Goal: Task Accomplishment & Management: Manage account settings

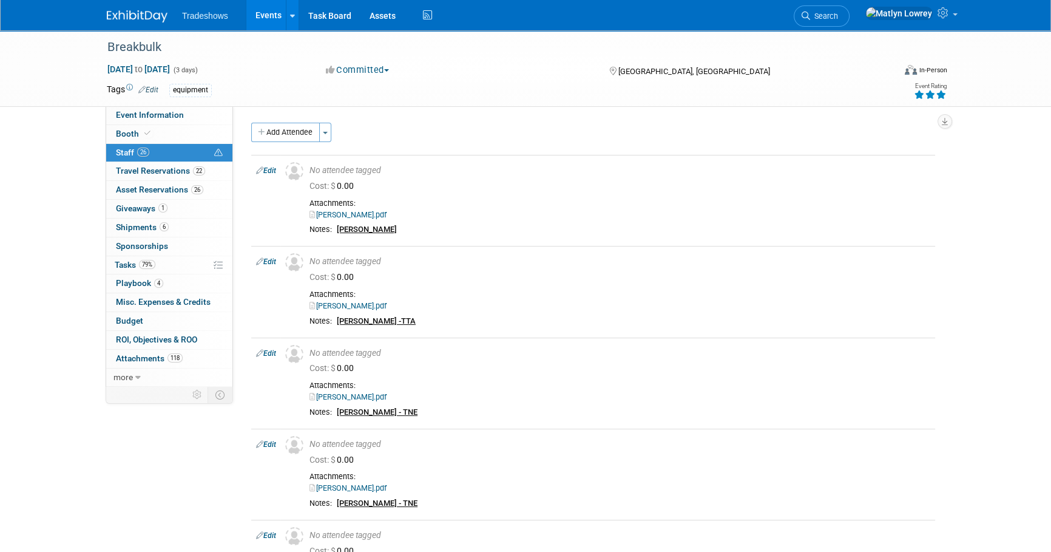
click at [150, 148] on link "26 Staff 26" at bounding box center [169, 153] width 126 height 18
click at [268, 172] on link "Edit" at bounding box center [266, 170] width 20 height 8
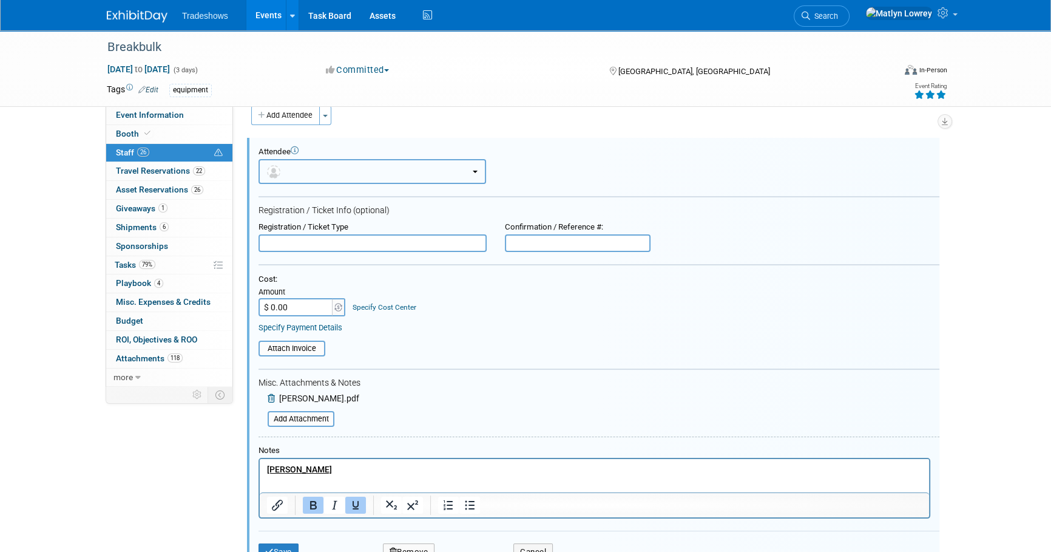
click at [327, 175] on button "button" at bounding box center [373, 171] width 228 height 25
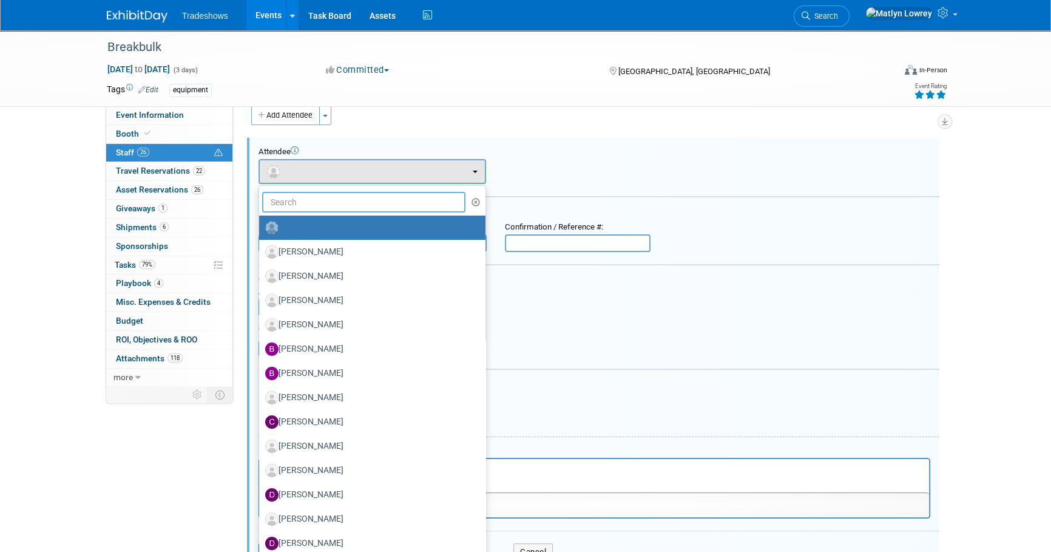
click at [322, 204] on input "text" at bounding box center [363, 202] width 203 height 21
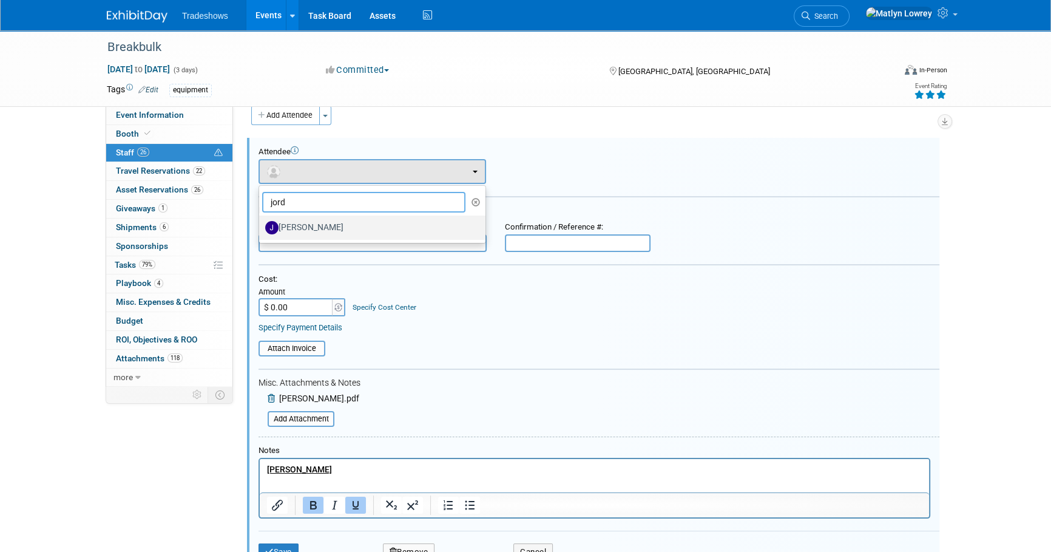
type input "jord"
click at [288, 237] on link "[PERSON_NAME]" at bounding box center [372, 228] width 226 height 24
drag, startPoint x: 288, startPoint y: 237, endPoint x: 294, endPoint y: 228, distance: 10.4
click at [288, 236] on link "[PERSON_NAME]" at bounding box center [372, 228] width 226 height 24
click at [282, 234] on label "[PERSON_NAME]" at bounding box center [369, 227] width 208 height 19
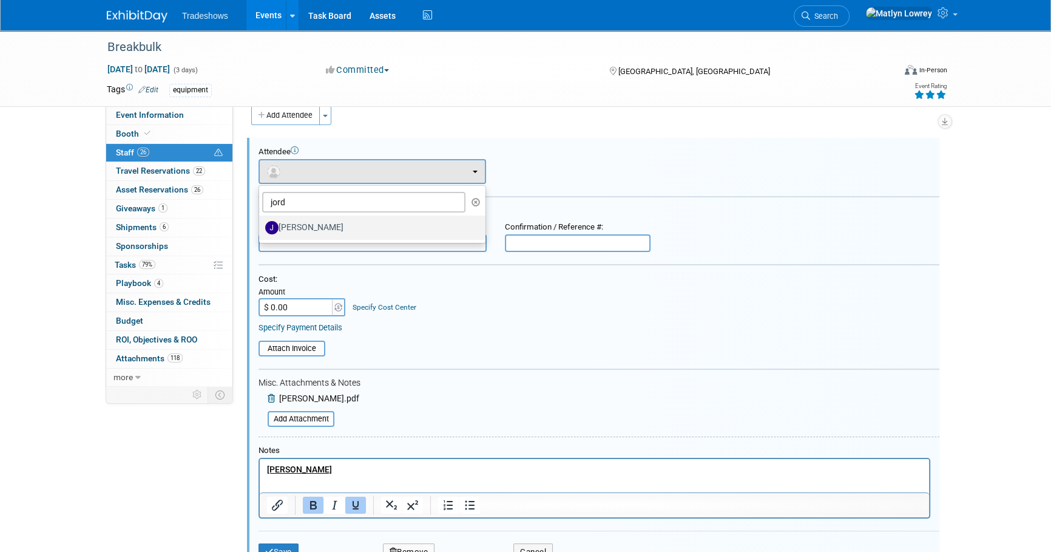
click at [261, 230] on input "[PERSON_NAME]" at bounding box center [257, 226] width 8 height 8
select select "f8e6a3f8-50e5-4fc2-8c8f-89b8e80308b6"
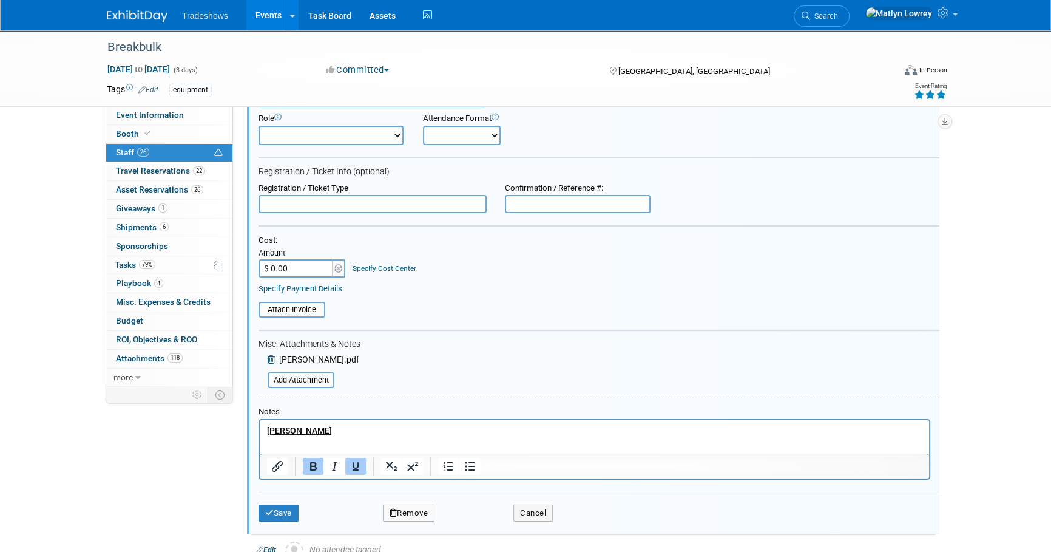
scroll to position [127, 0]
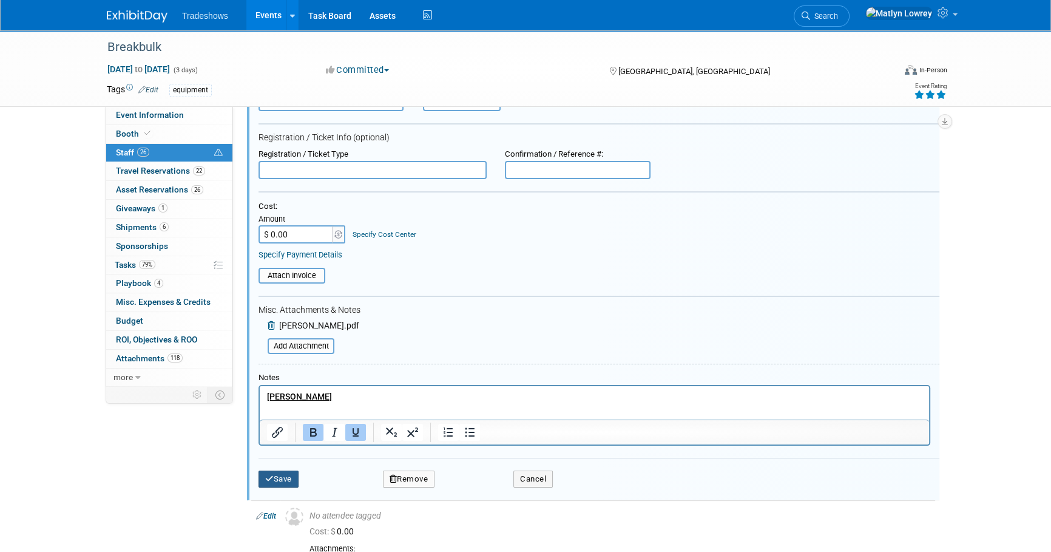
click at [281, 474] on button "Save" at bounding box center [279, 478] width 40 height 17
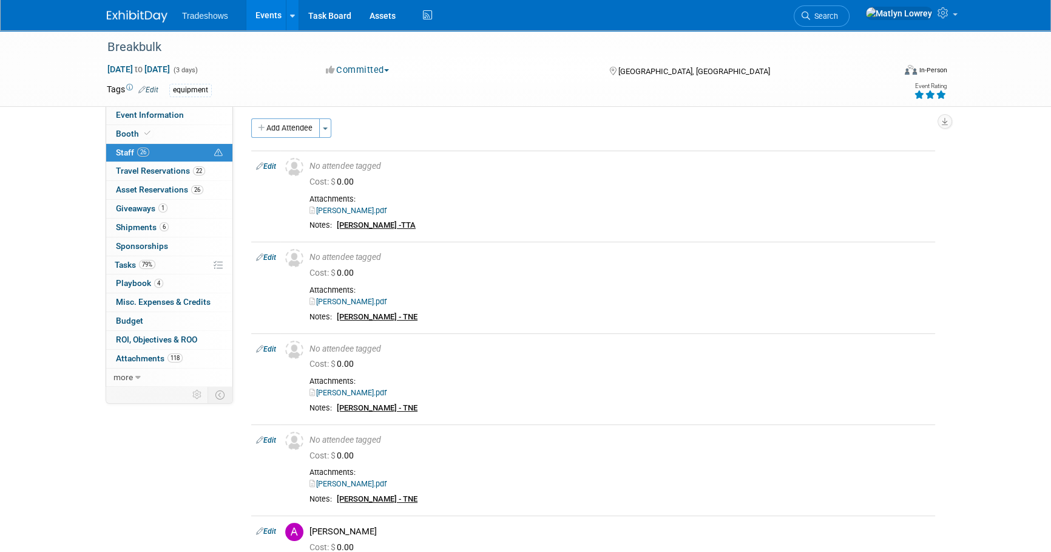
scroll to position [0, 0]
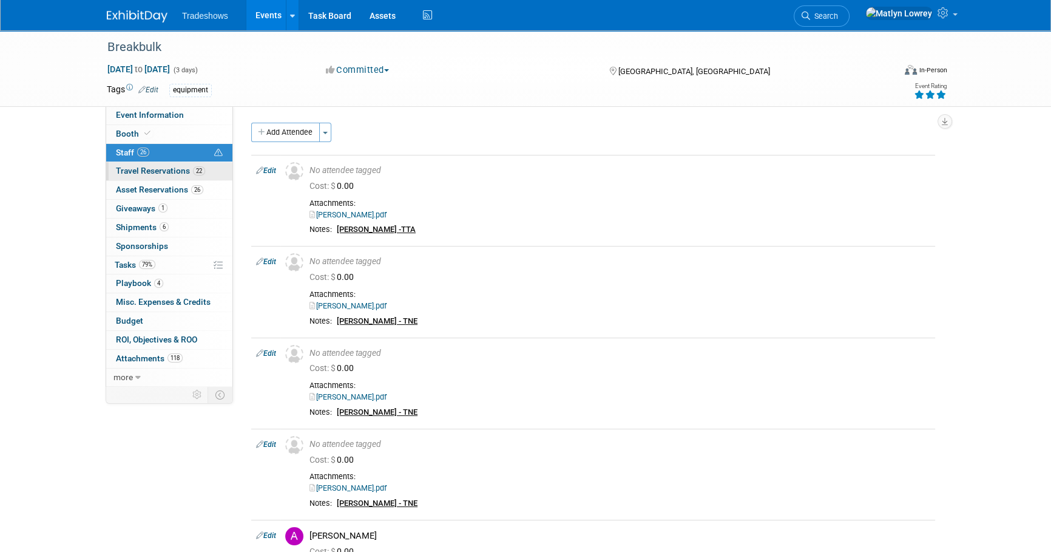
click at [141, 169] on span "Travel Reservations 22" at bounding box center [160, 171] width 89 height 10
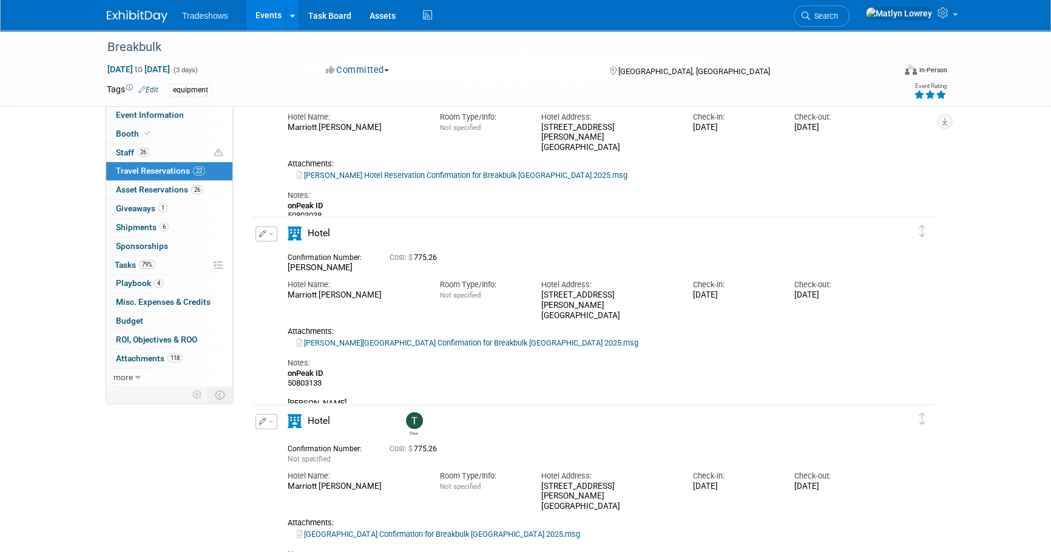
scroll to position [3532, 0]
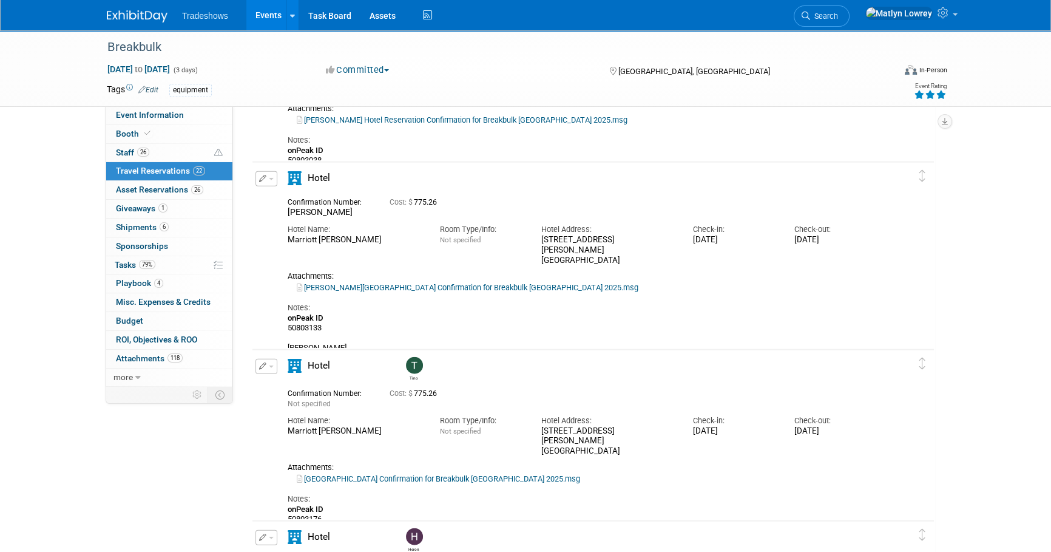
click at [271, 172] on button "button" at bounding box center [267, 178] width 22 height 15
click at [290, 197] on button "Edit Reservation" at bounding box center [307, 200] width 103 height 18
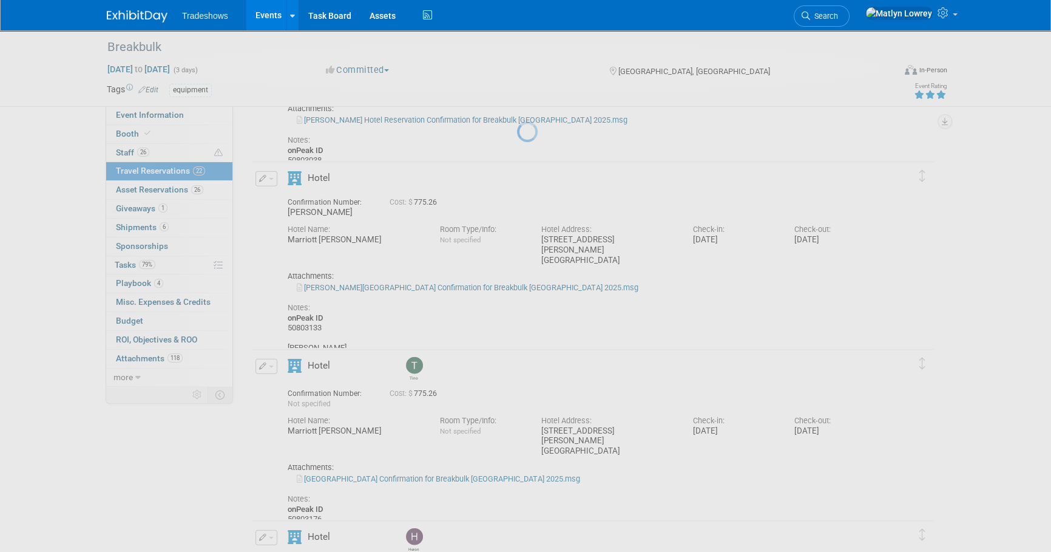
select select "85188bce-be23-445f-b590-e91092ac5a59"
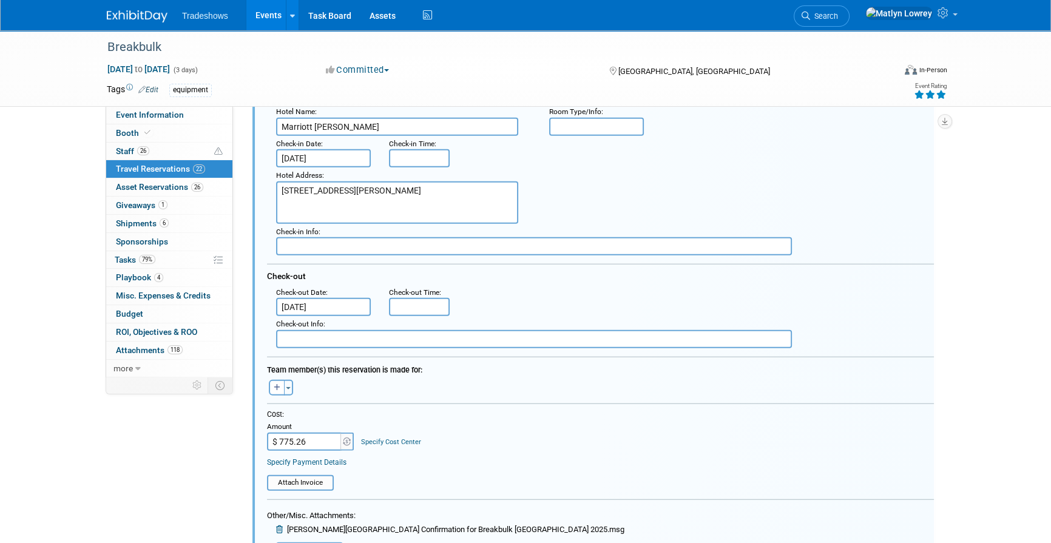
scroll to position [3777, 0]
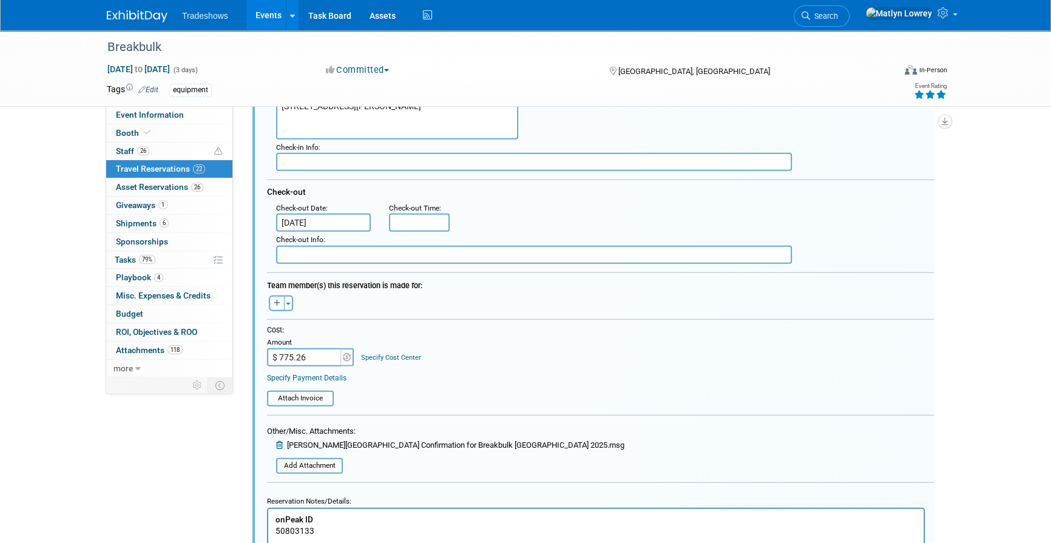
click at [277, 296] on button "button" at bounding box center [277, 304] width 16 height 16
select select
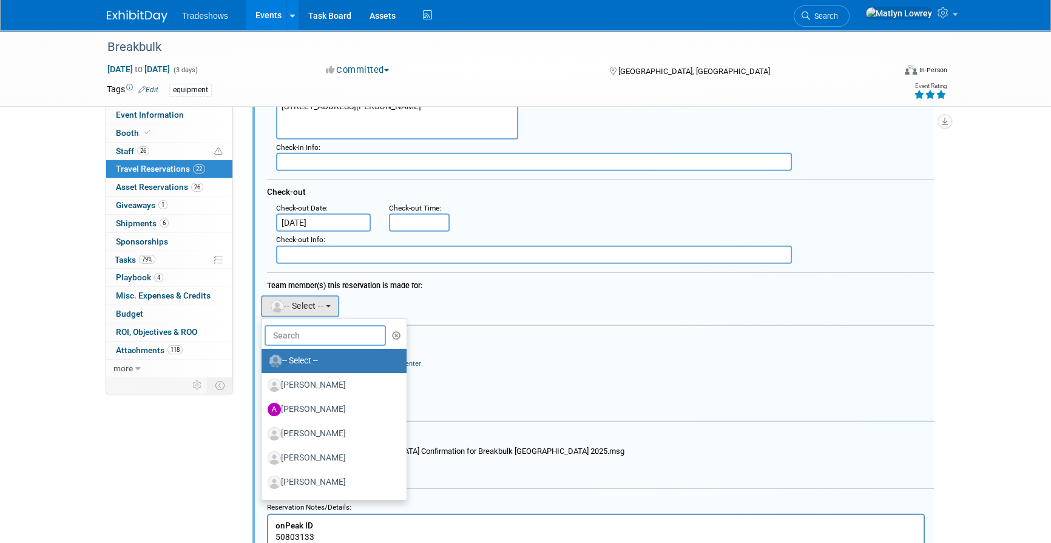
click at [316, 335] on input "text" at bounding box center [325, 335] width 121 height 21
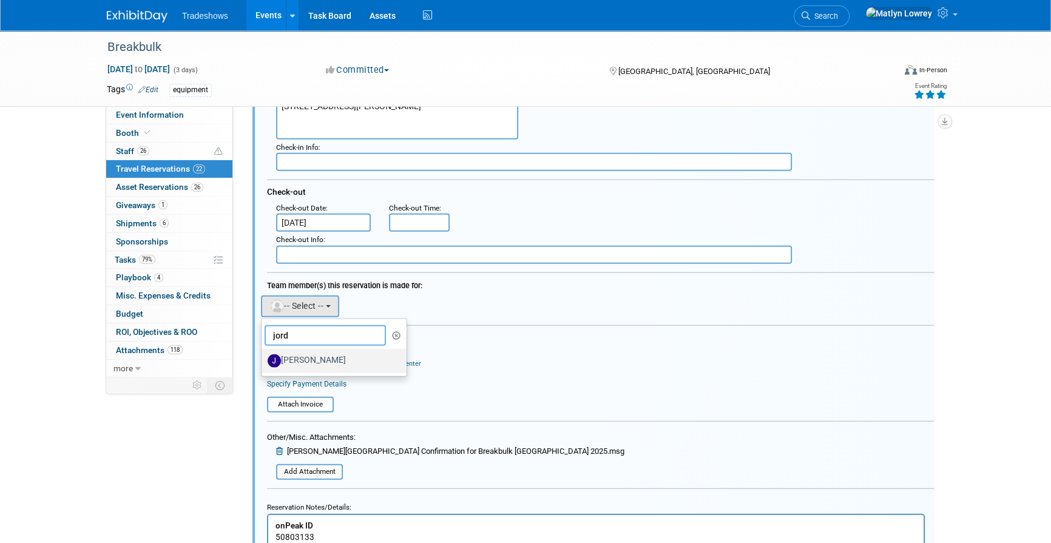
type input "jord"
click at [298, 369] on link "Jordan Fleming" at bounding box center [334, 361] width 145 height 24
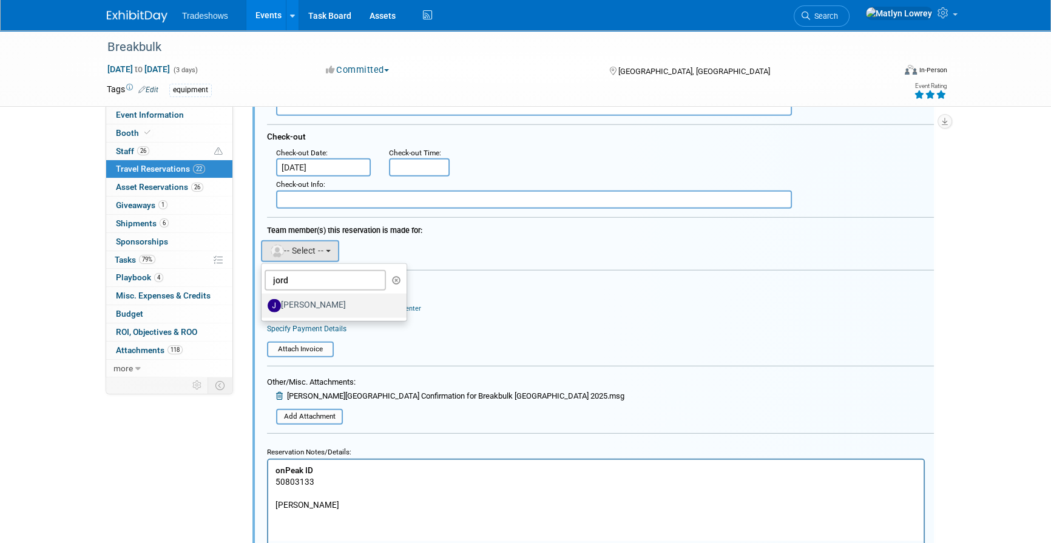
click at [297, 299] on label "[PERSON_NAME]" at bounding box center [331, 305] width 127 height 19
click at [263, 301] on input "[PERSON_NAME]" at bounding box center [260, 305] width 8 height 8
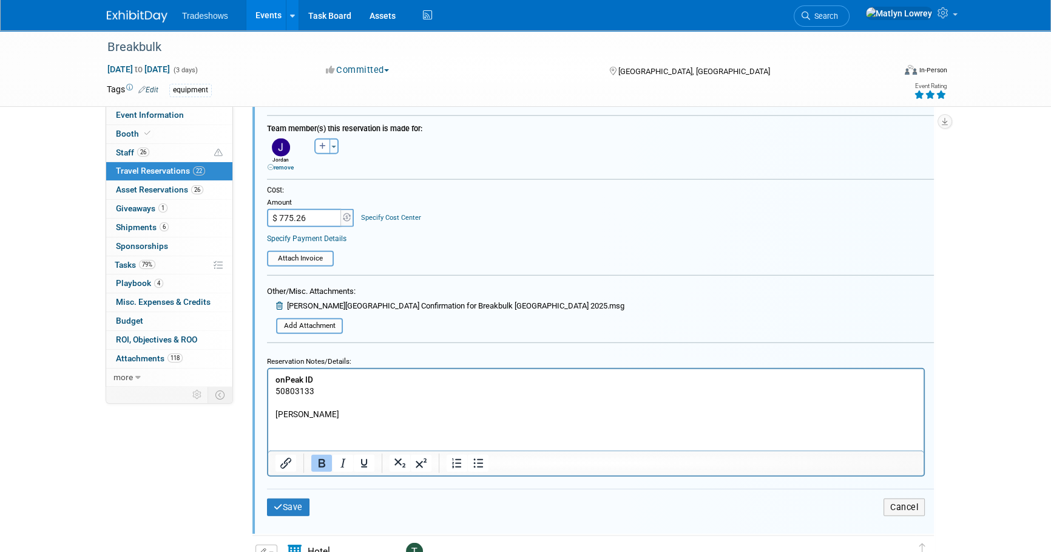
scroll to position [3942, 0]
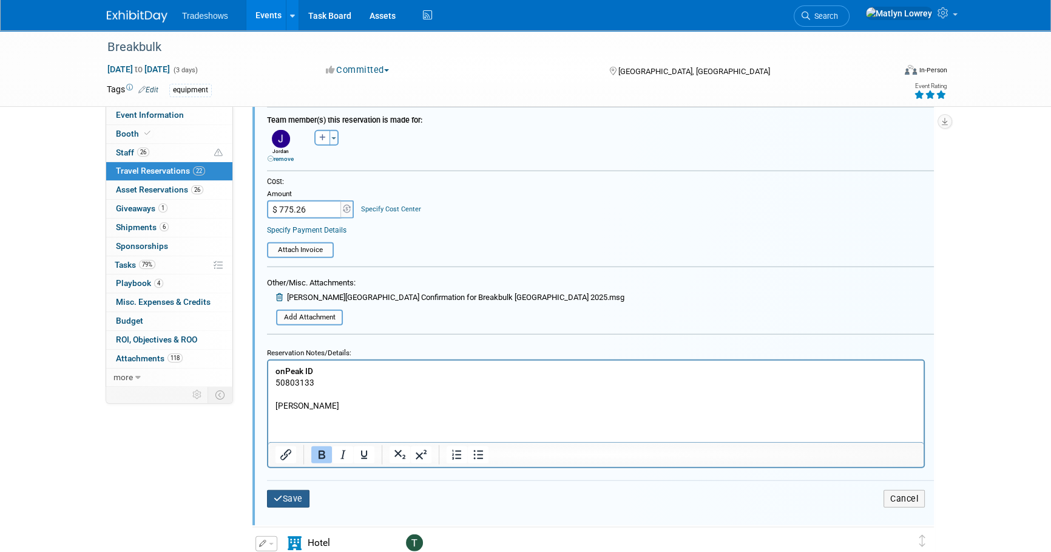
click at [280, 494] on icon "submit" at bounding box center [278, 498] width 9 height 8
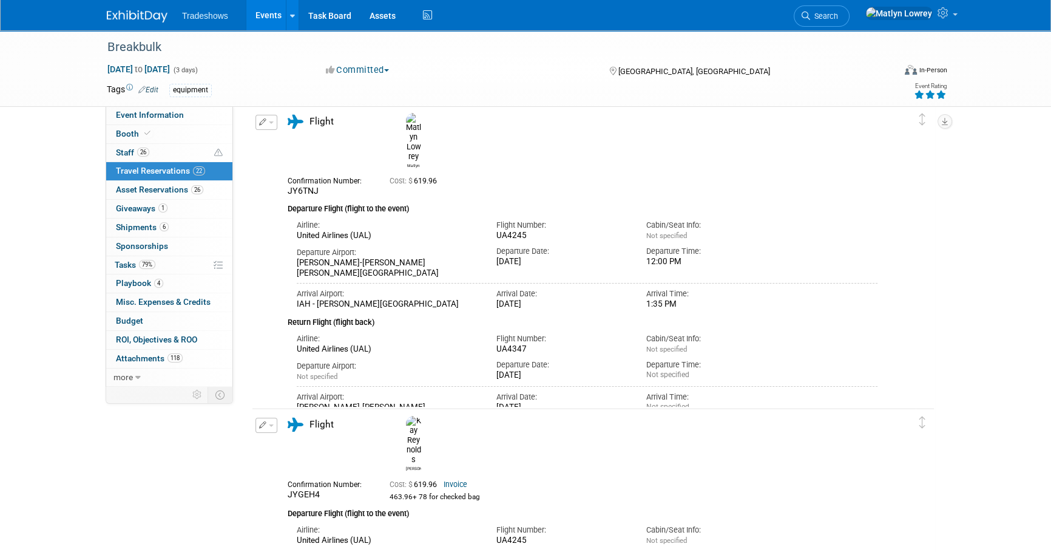
scroll to position [0, 0]
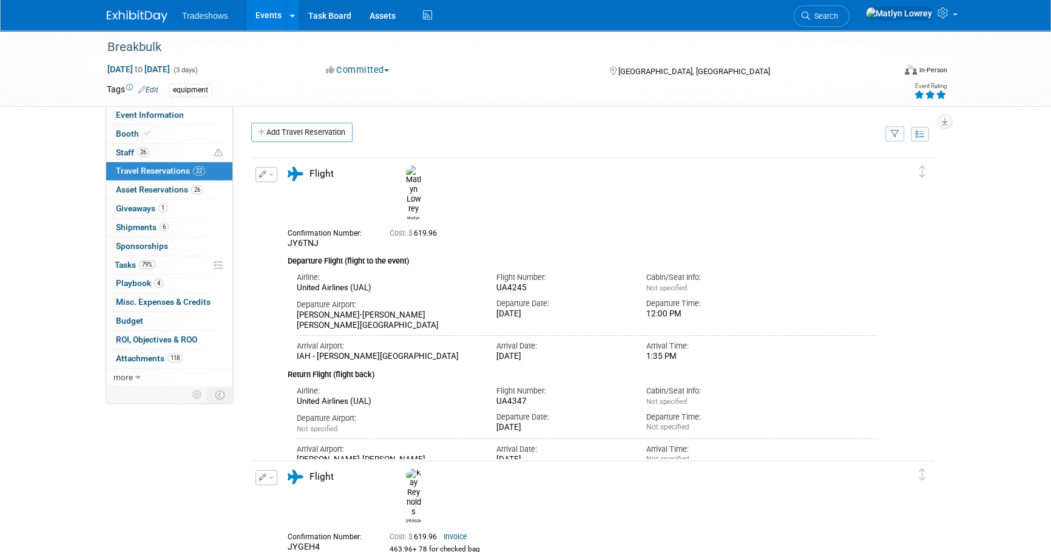
click at [267, 24] on link "Events" at bounding box center [268, 15] width 44 height 30
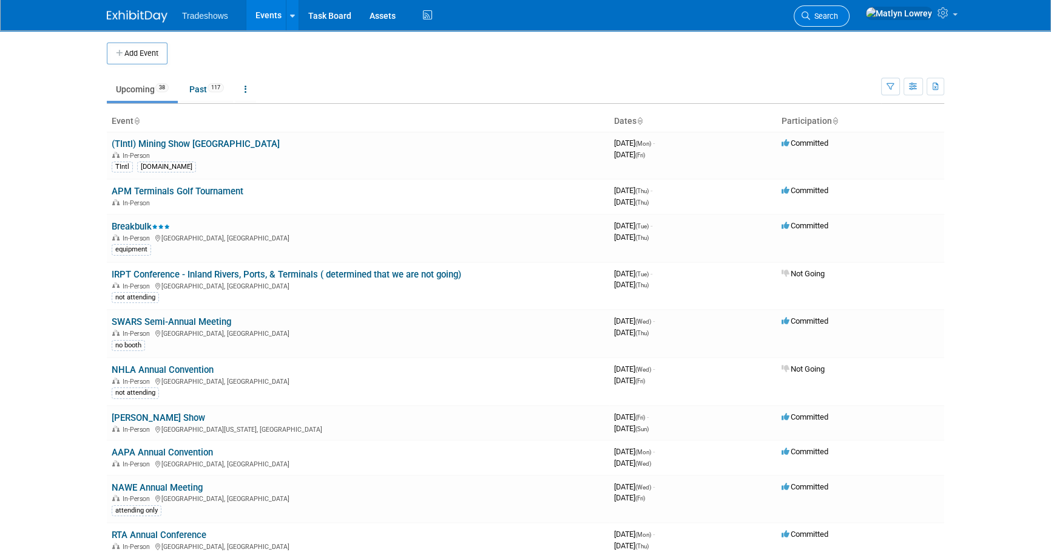
click at [850, 19] on link "Search" at bounding box center [822, 15] width 56 height 21
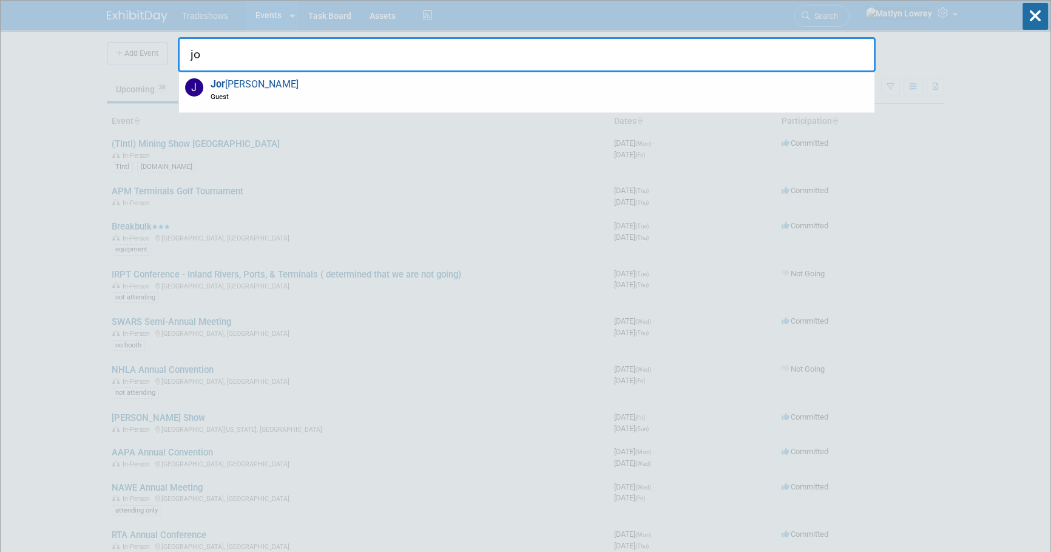
type input "j"
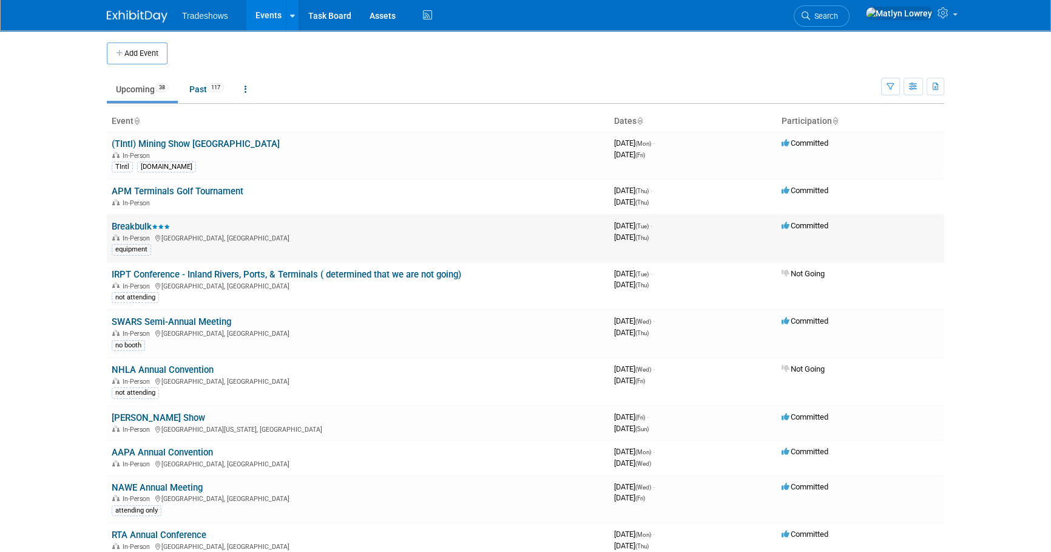
click at [146, 222] on link "Breakbulk" at bounding box center [141, 226] width 58 height 11
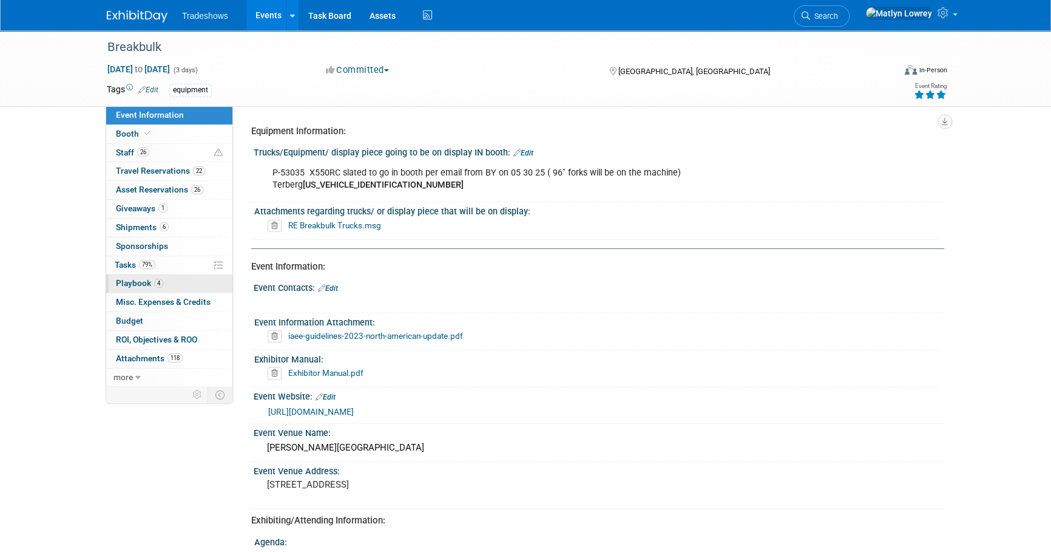
click at [141, 285] on span "Playbook 4" at bounding box center [139, 283] width 47 height 10
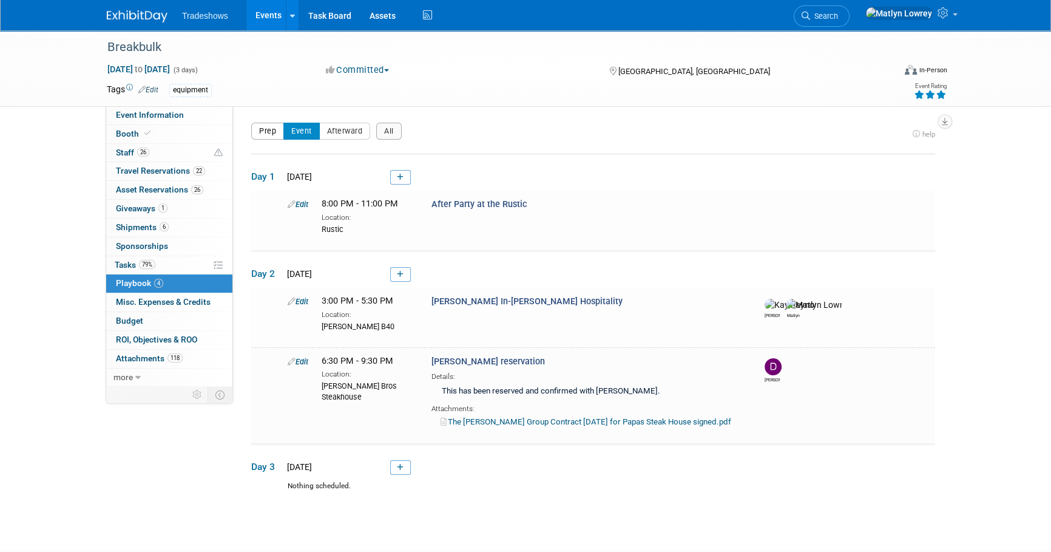
click at [271, 126] on button "Prep" at bounding box center [267, 131] width 33 height 17
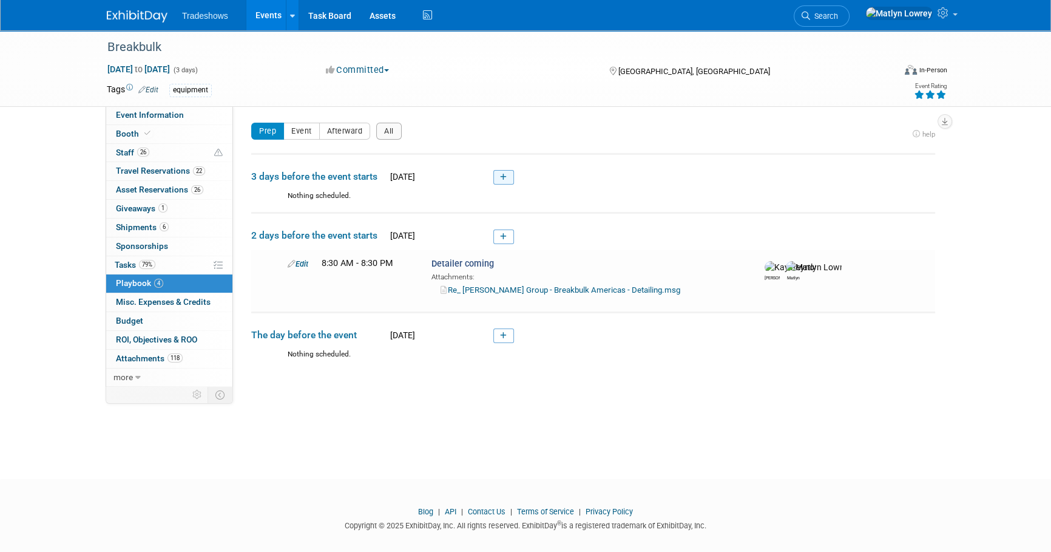
click at [500, 178] on link at bounding box center [504, 177] width 21 height 15
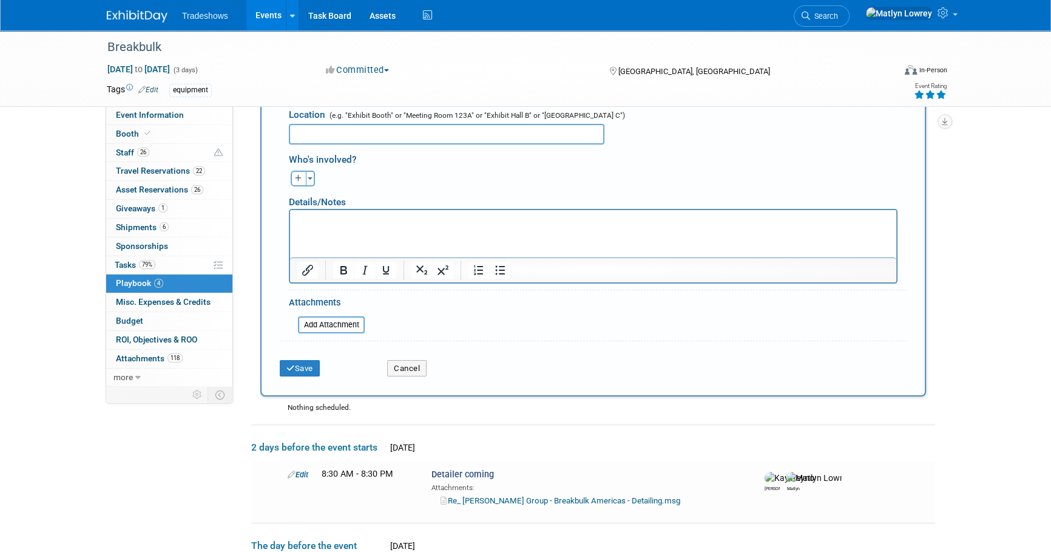
scroll to position [316, 0]
type input "trucks are being moved in"
click at [313, 364] on button "Save" at bounding box center [300, 368] width 40 height 17
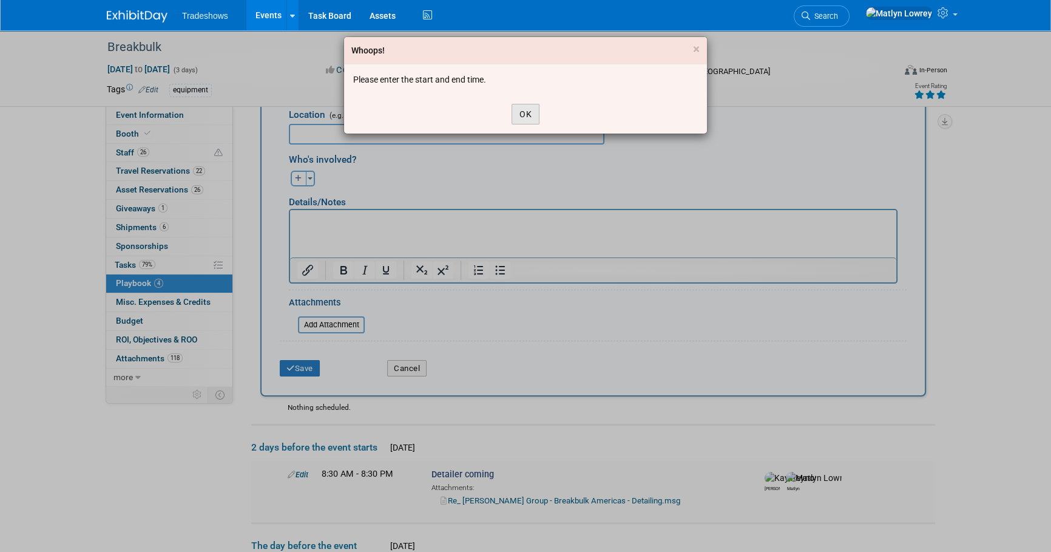
click at [522, 111] on button "OK" at bounding box center [526, 114] width 28 height 21
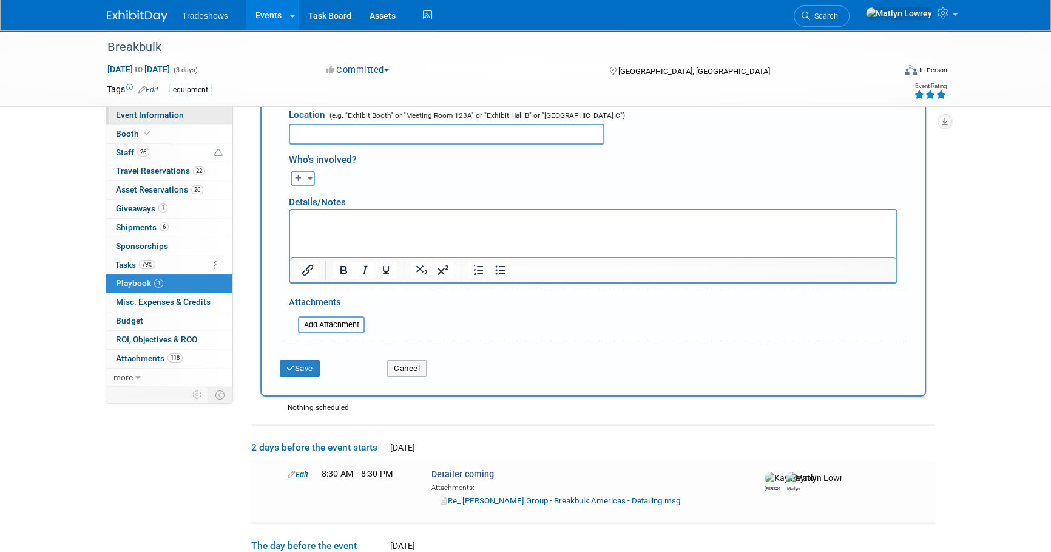
click at [157, 120] on span "Event Information" at bounding box center [150, 115] width 68 height 10
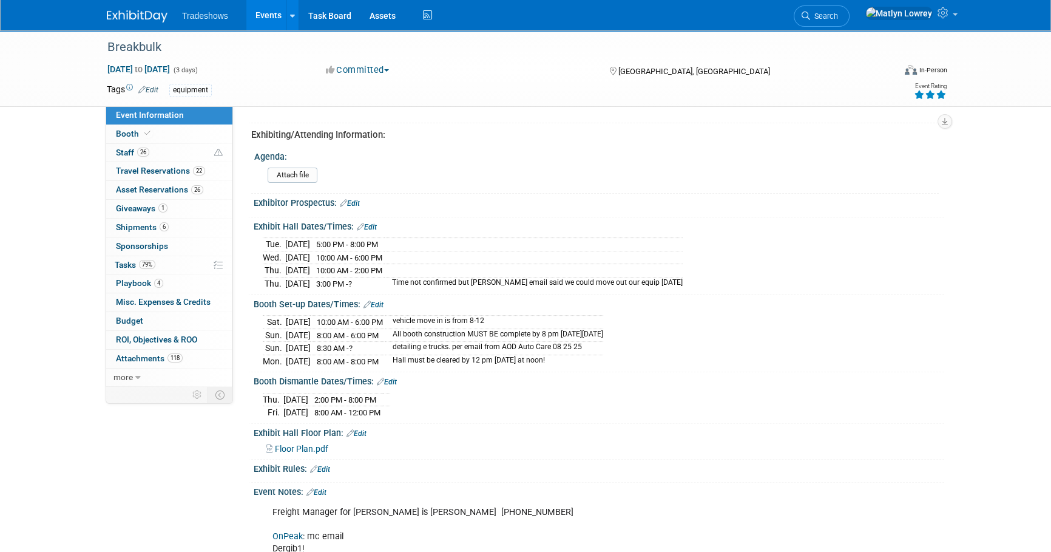
scroll to position [386, 0]
click at [143, 280] on span "Playbook 4" at bounding box center [139, 283] width 47 height 10
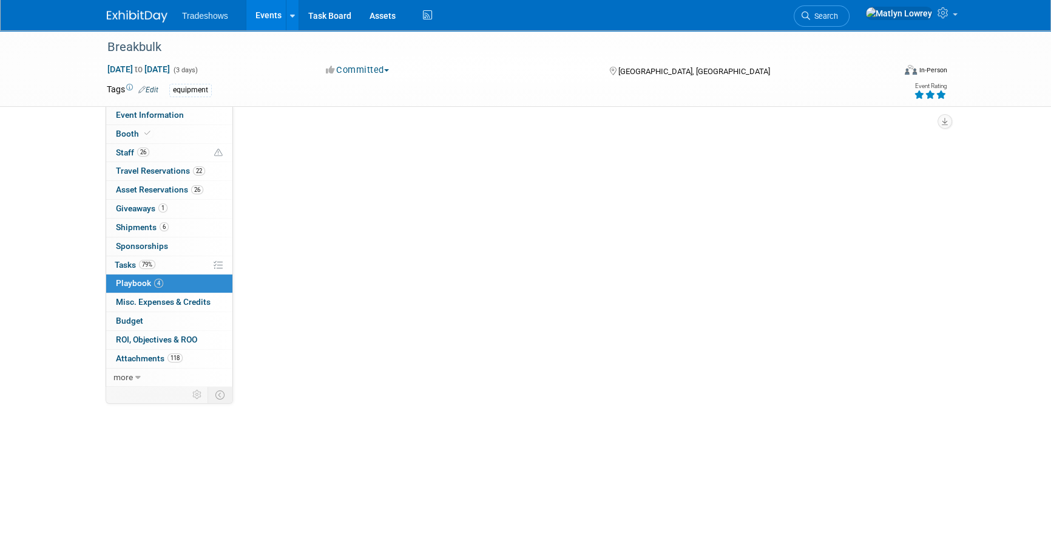
scroll to position [0, 0]
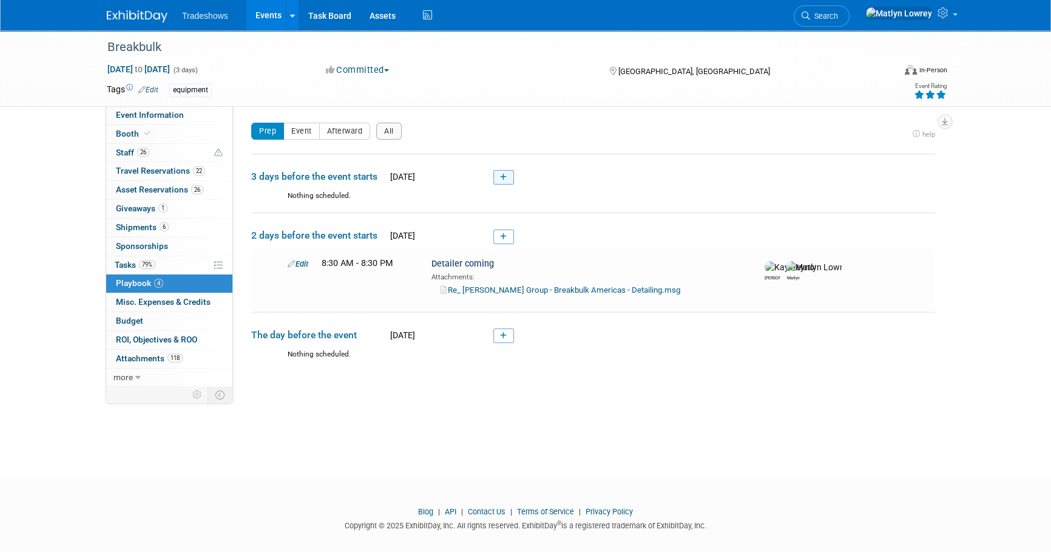
click at [504, 180] on icon at bounding box center [503, 177] width 7 height 7
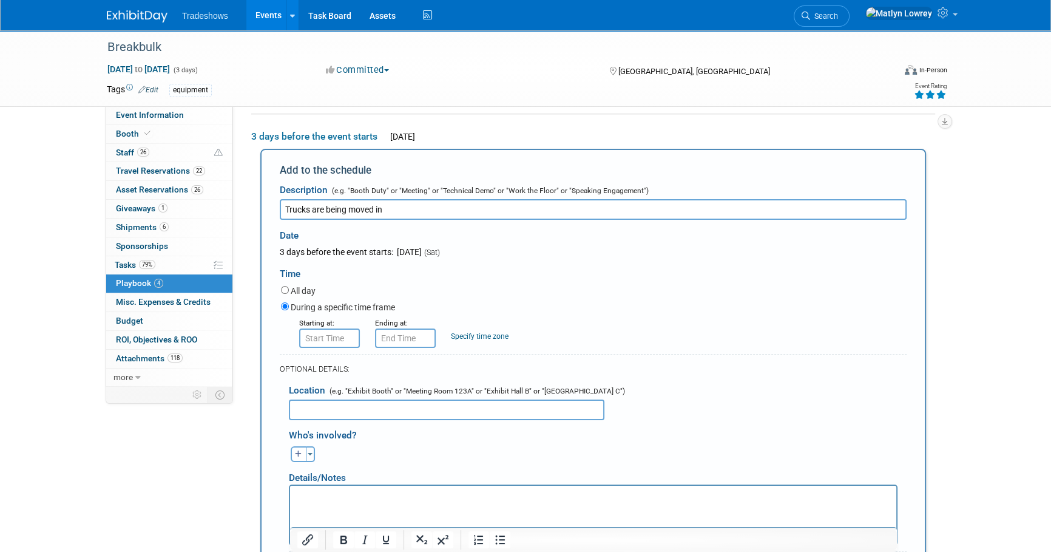
type input "Trucks are being moved in"
type input "8:00 AM"
click at [315, 340] on input "8:00 AM" at bounding box center [329, 337] width 61 height 19
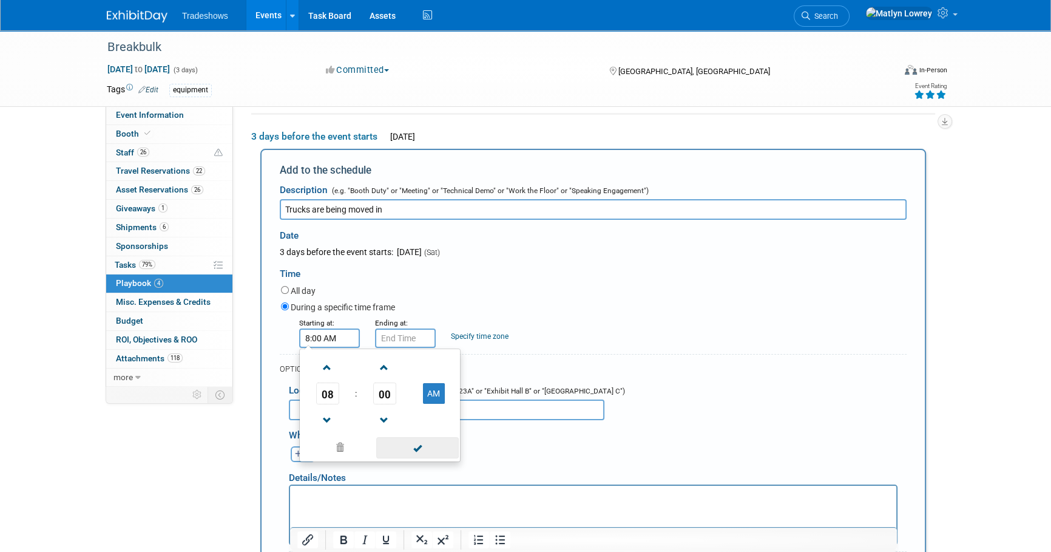
click at [406, 450] on span at bounding box center [417, 447] width 82 height 21
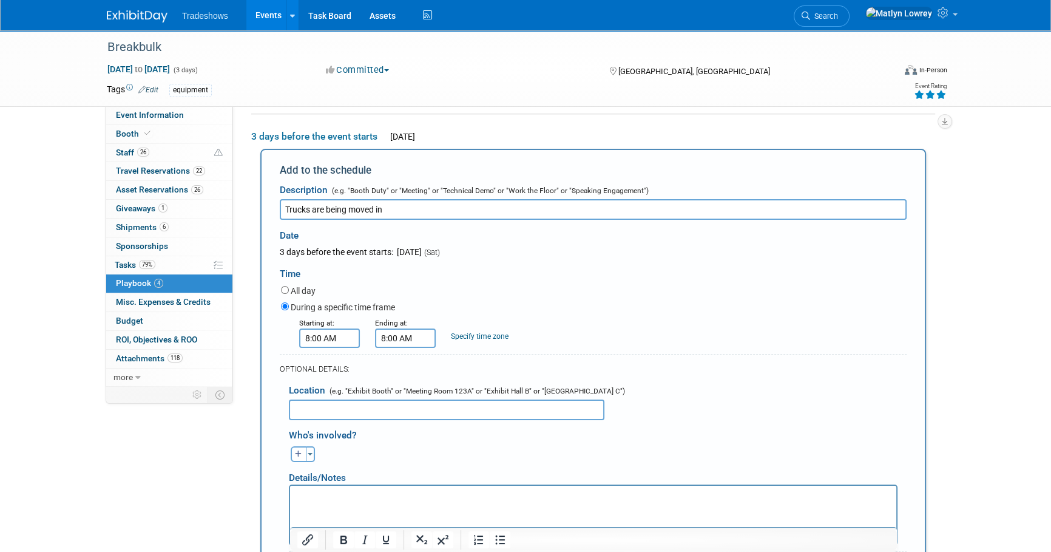
click at [416, 345] on input "8:00 AM" at bounding box center [405, 337] width 61 height 19
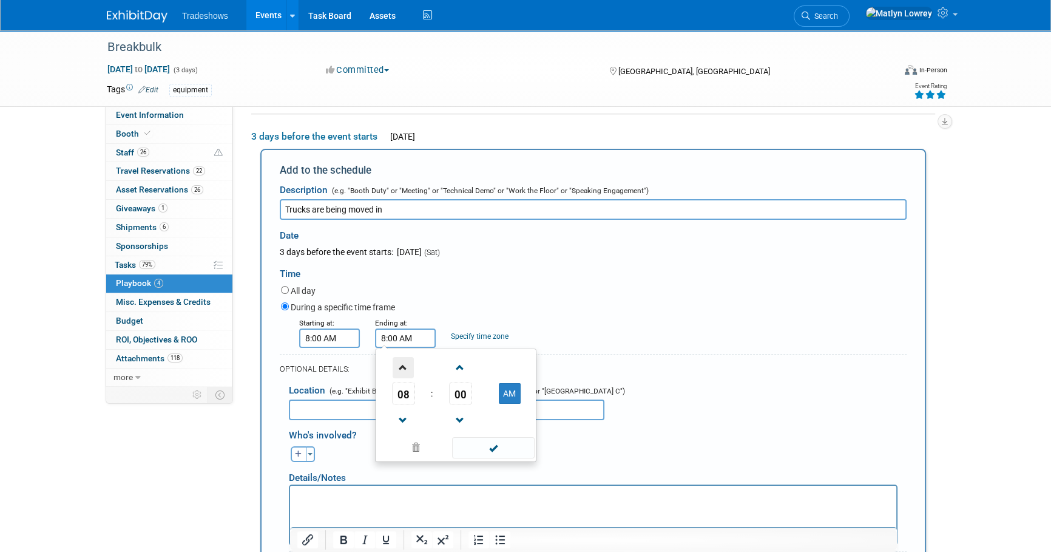
click at [410, 365] on span at bounding box center [403, 367] width 21 height 21
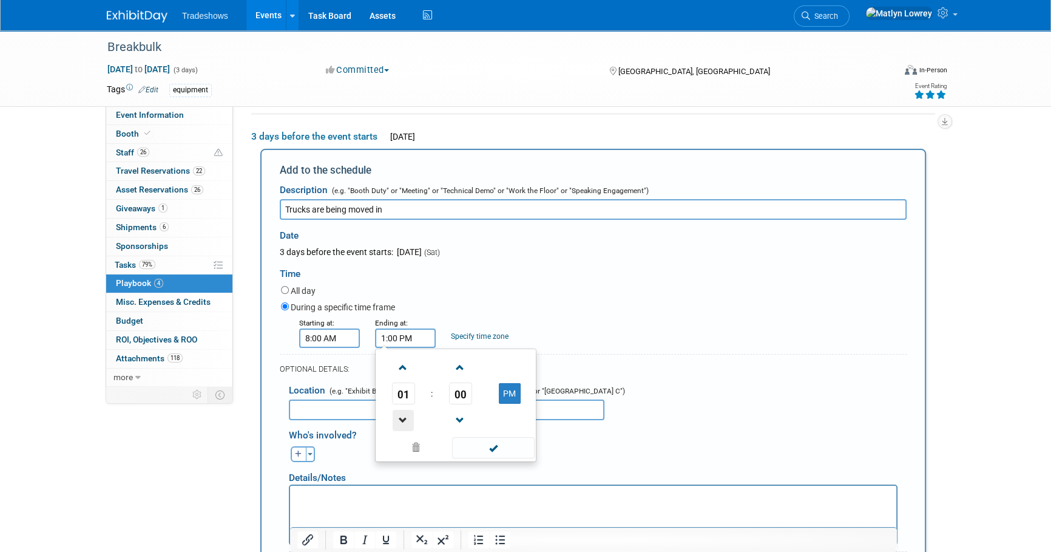
click at [407, 419] on span at bounding box center [403, 420] width 21 height 21
type input "12:00 PM"
click at [497, 447] on span at bounding box center [493, 447] width 82 height 21
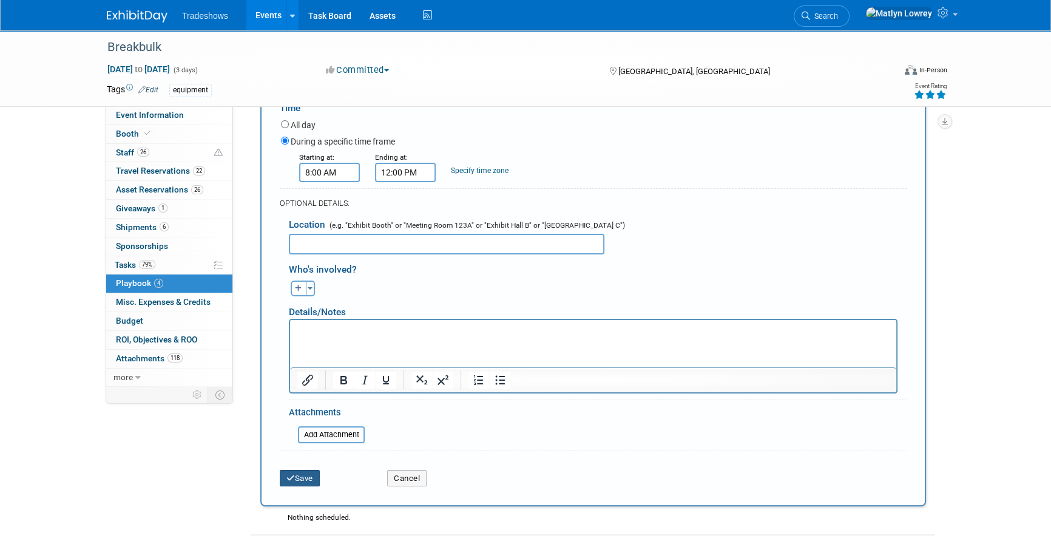
click at [303, 473] on button "Save" at bounding box center [300, 478] width 40 height 17
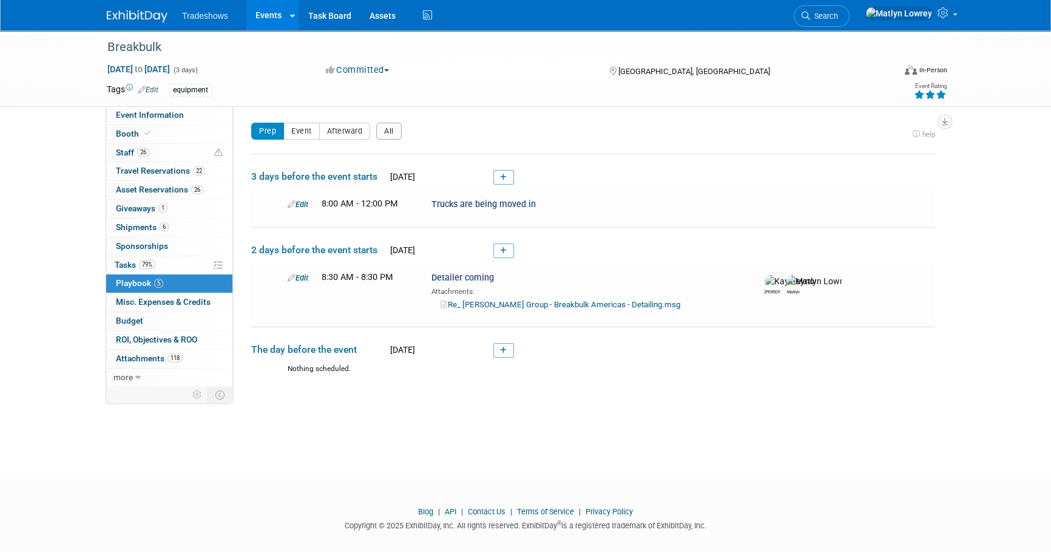
click at [250, 17] on link "Events" at bounding box center [268, 15] width 44 height 30
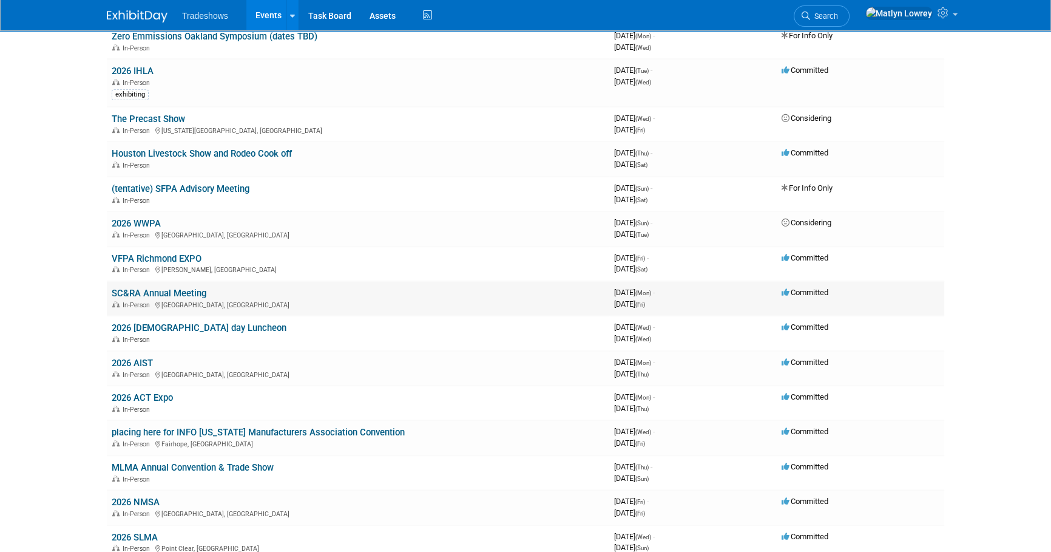
scroll to position [772, 0]
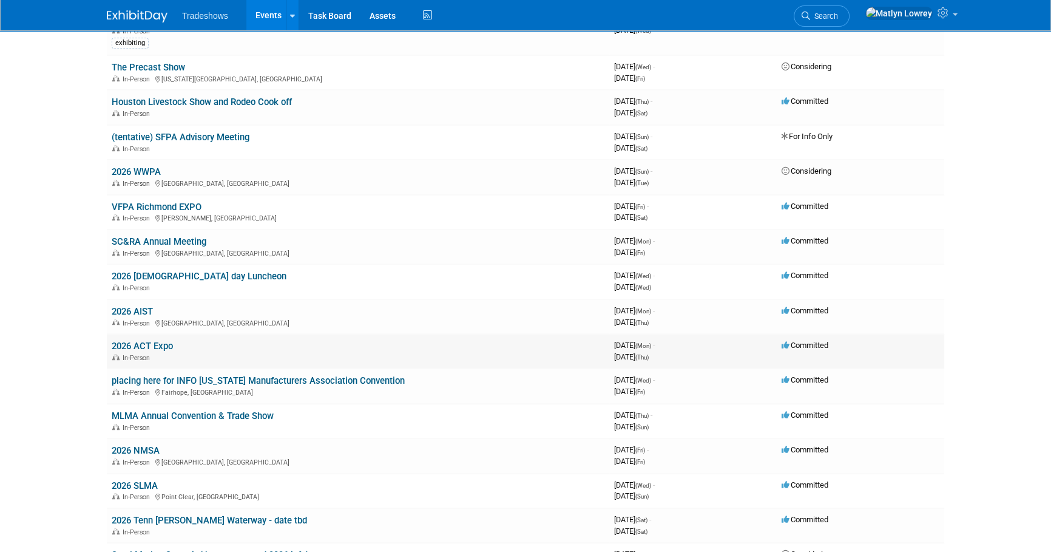
click at [149, 341] on link "2026 ACT Expo" at bounding box center [142, 346] width 61 height 11
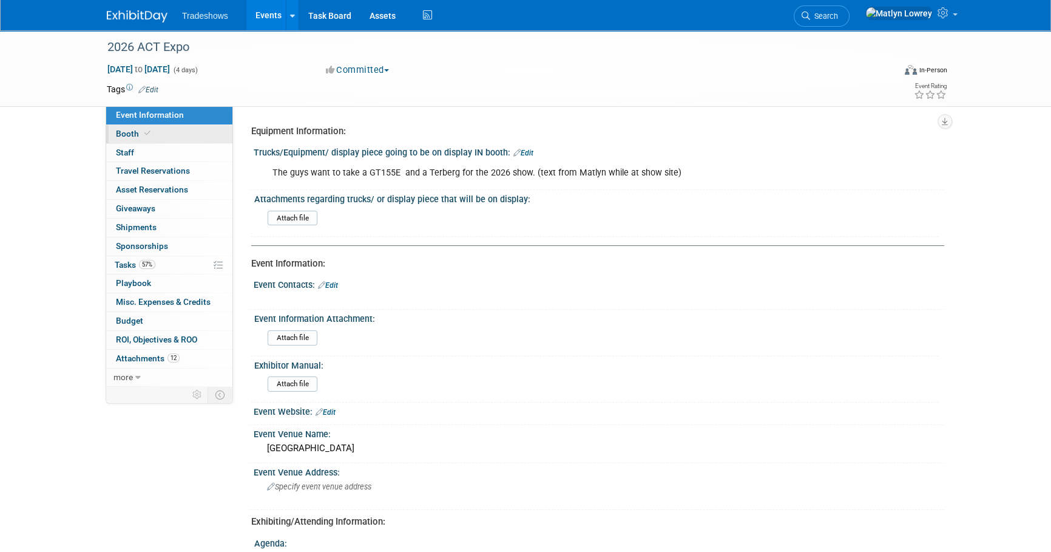
click at [184, 137] on link "Booth" at bounding box center [169, 134] width 126 height 18
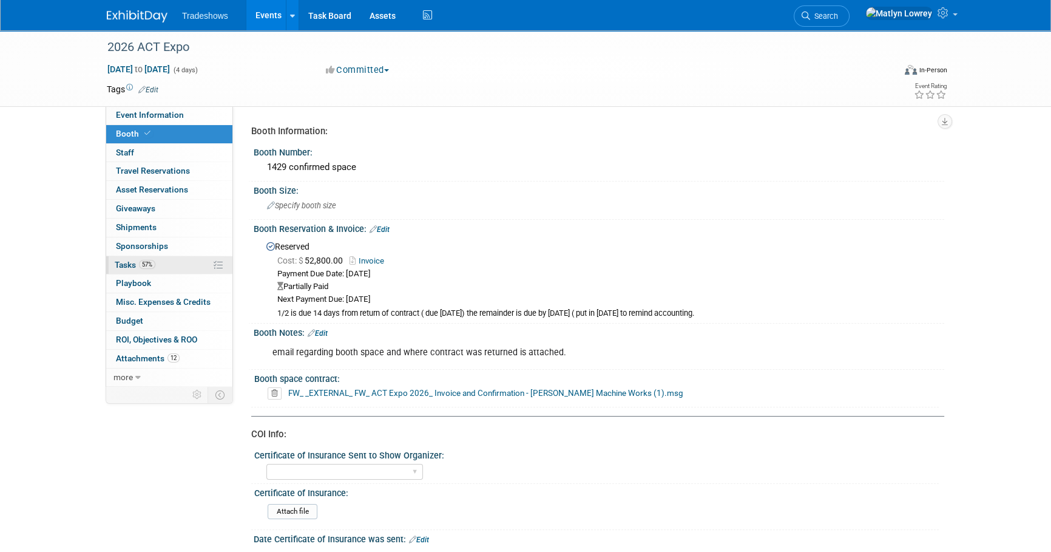
click at [124, 265] on span "Tasks 57%" at bounding box center [135, 265] width 41 height 10
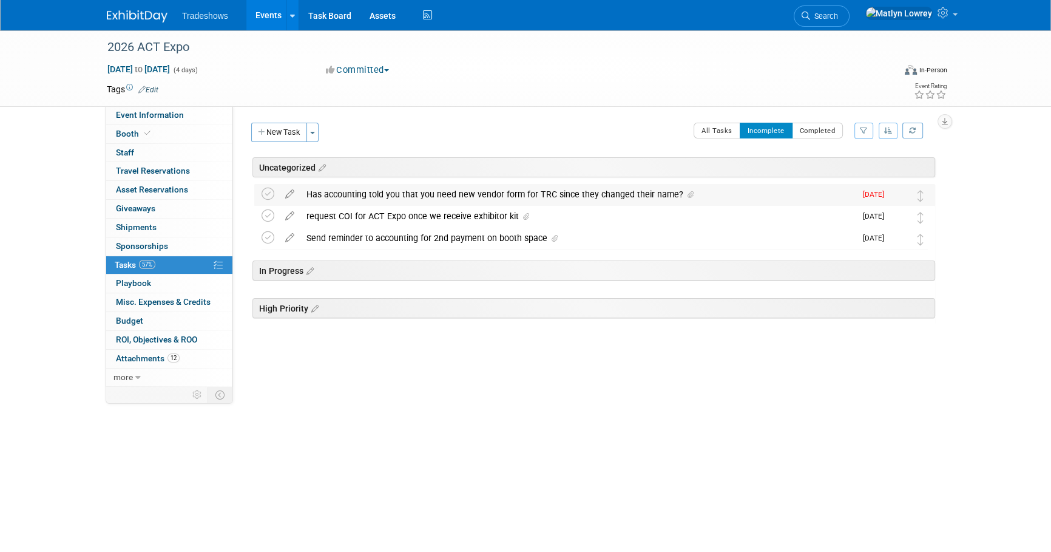
click at [506, 194] on div "Has accounting told you that you need new vendor form for TRC since they change…" at bounding box center [578, 194] width 555 height 21
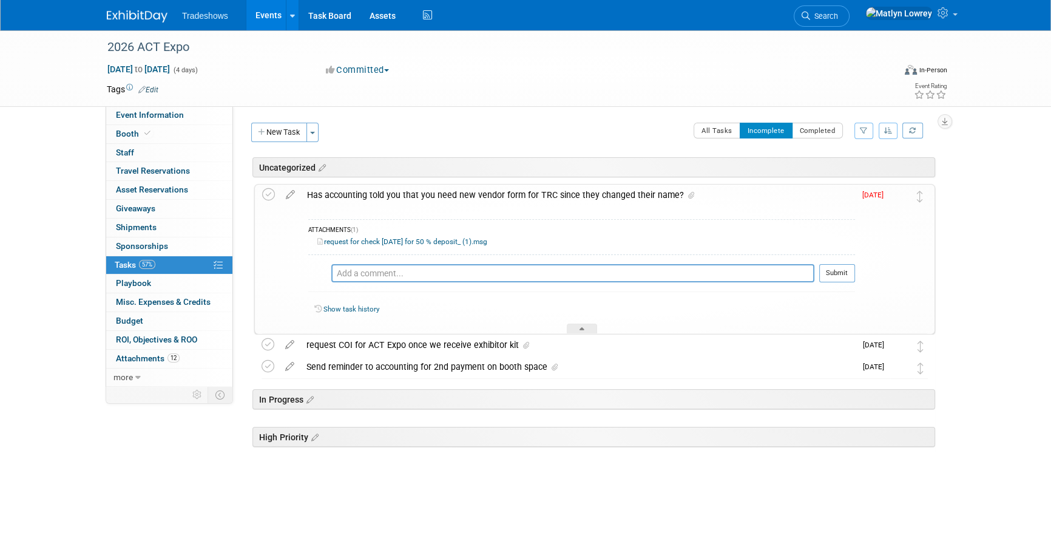
click at [376, 282] on div "Pro tip: Press Ctrl-Enter to submit comment." at bounding box center [572, 286] width 483 height 9
click at [378, 339] on div "request COI for ACT Expo once we receive exhibitor kit" at bounding box center [578, 345] width 555 height 21
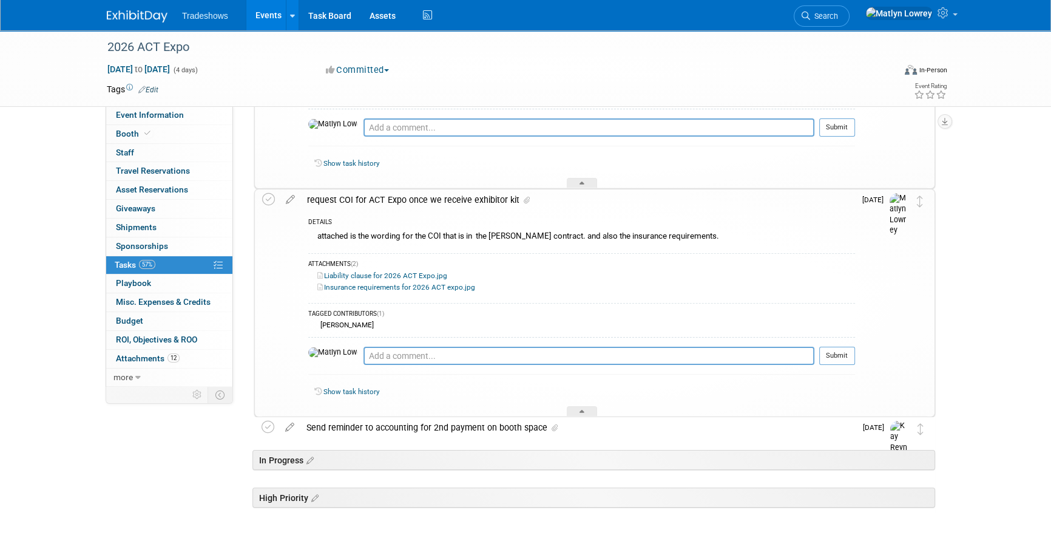
scroll to position [165, 0]
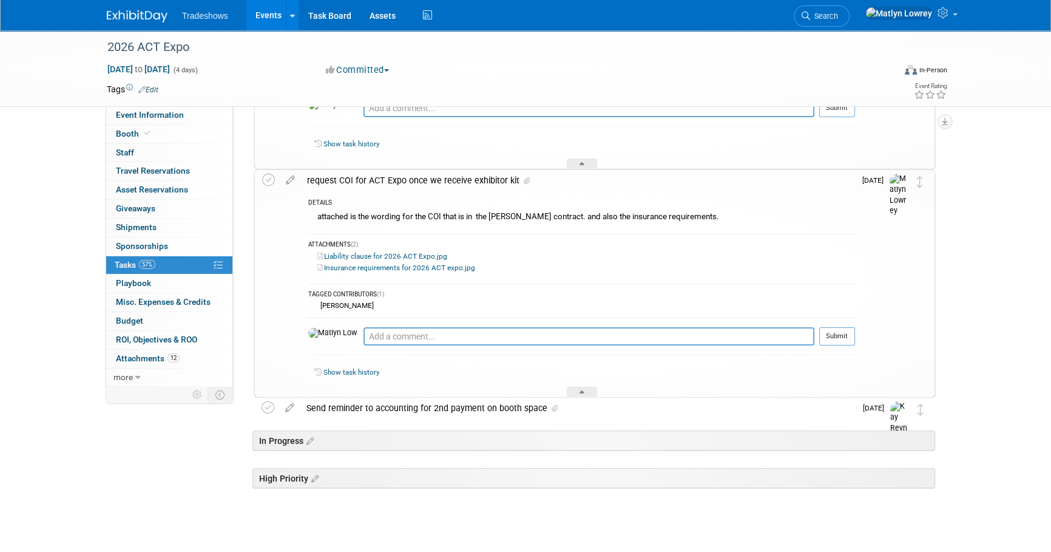
click at [265, 25] on link "Events" at bounding box center [268, 15] width 44 height 30
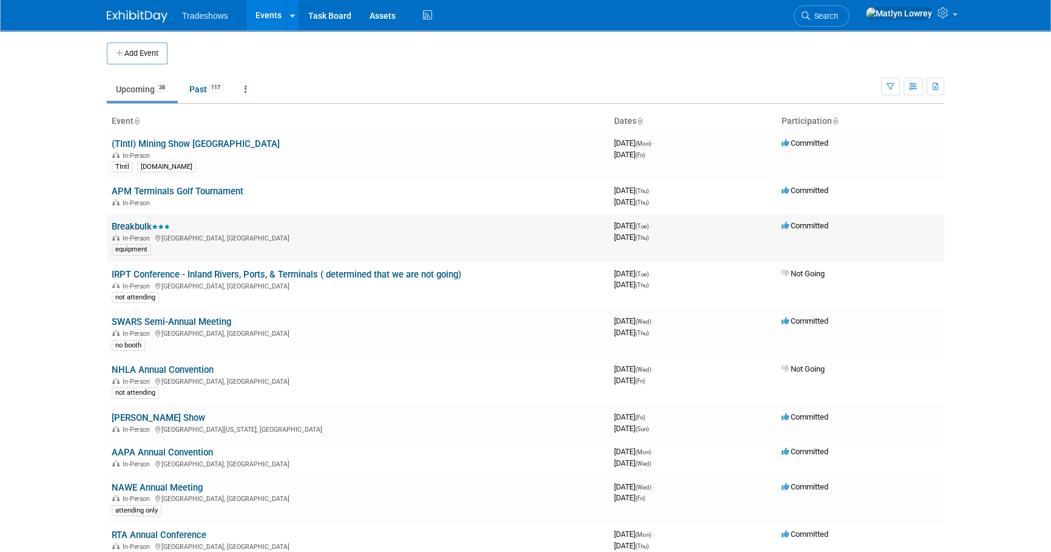
click at [141, 223] on link "Breakbulk" at bounding box center [141, 226] width 58 height 11
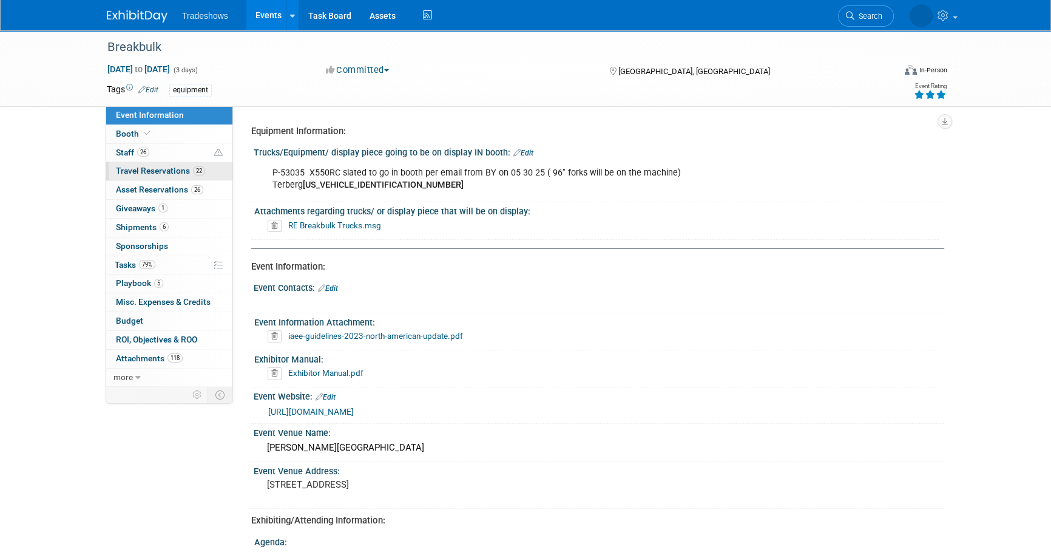
click at [199, 169] on span "22" at bounding box center [199, 170] width 12 height 9
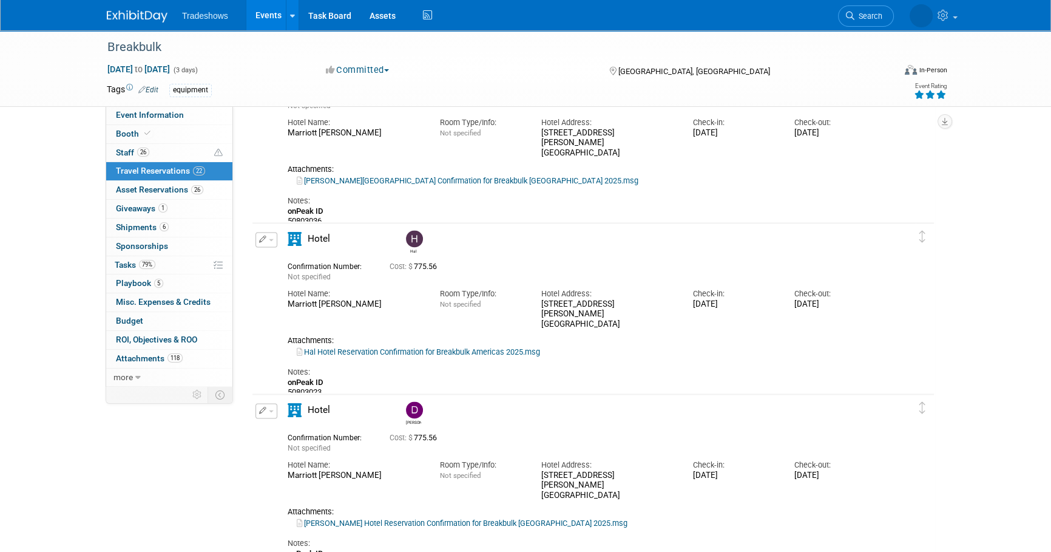
scroll to position [2263, 0]
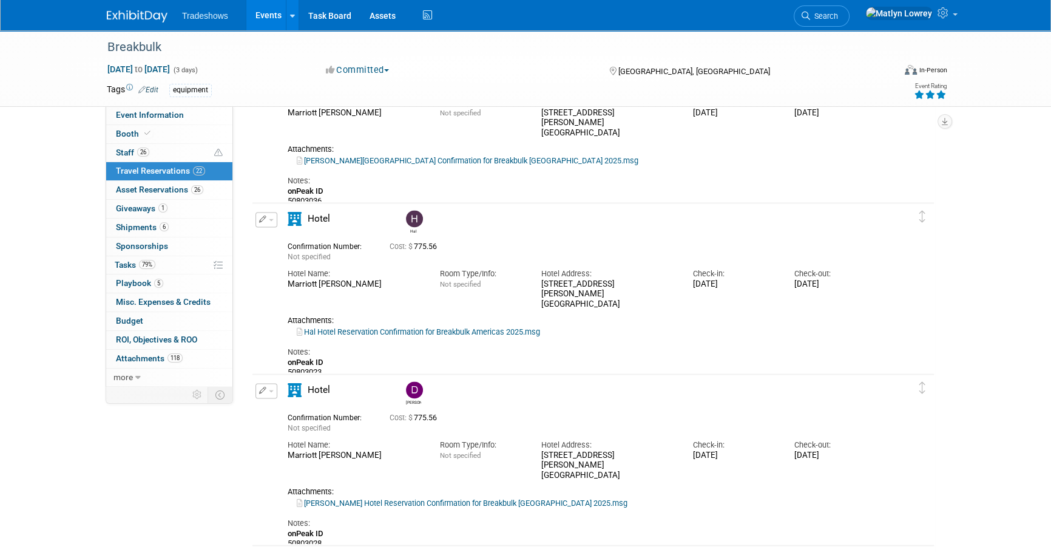
click at [406, 327] on link "Hal Hotel Reservation Confirmation for Breakbulk Americas 2025.msg" at bounding box center [418, 331] width 243 height 9
click at [164, 117] on span "Event Information" at bounding box center [150, 115] width 68 height 10
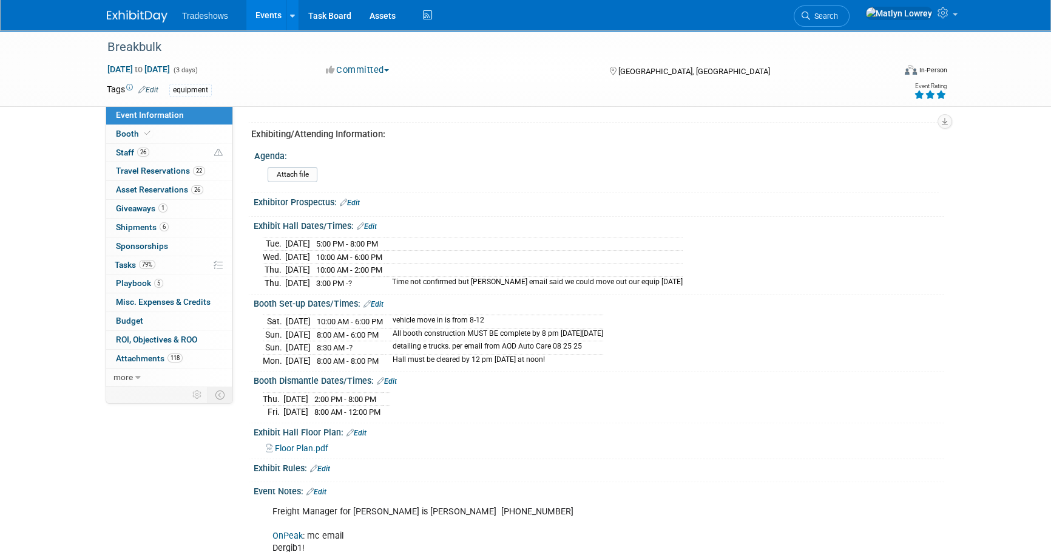
scroll to position [441, 0]
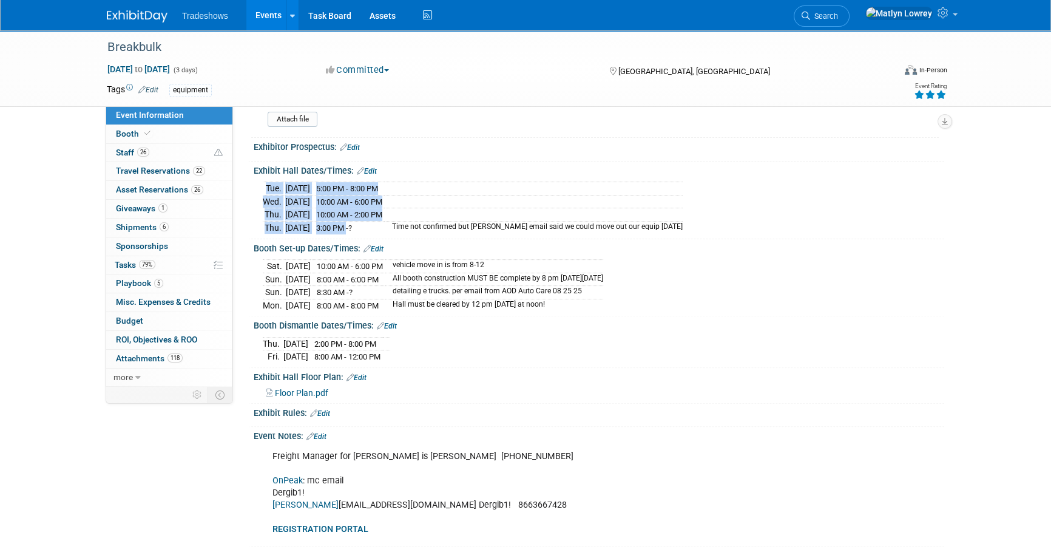
drag, startPoint x: 260, startPoint y: 183, endPoint x: 370, endPoint y: 222, distance: 116.5
click at [370, 222] on div "[DATE] 5:00 PM - 8:00 PM [DATE] 10:00 AM - 6:00 PM" at bounding box center [599, 204] width 691 height 59
drag, startPoint x: 370, startPoint y: 222, endPoint x: 390, endPoint y: 231, distance: 21.8
click at [404, 239] on div "Booth Set-up Dates/Times: Edit" at bounding box center [599, 247] width 691 height 16
drag, startPoint x: 255, startPoint y: 168, endPoint x: 410, endPoint y: 208, distance: 160.1
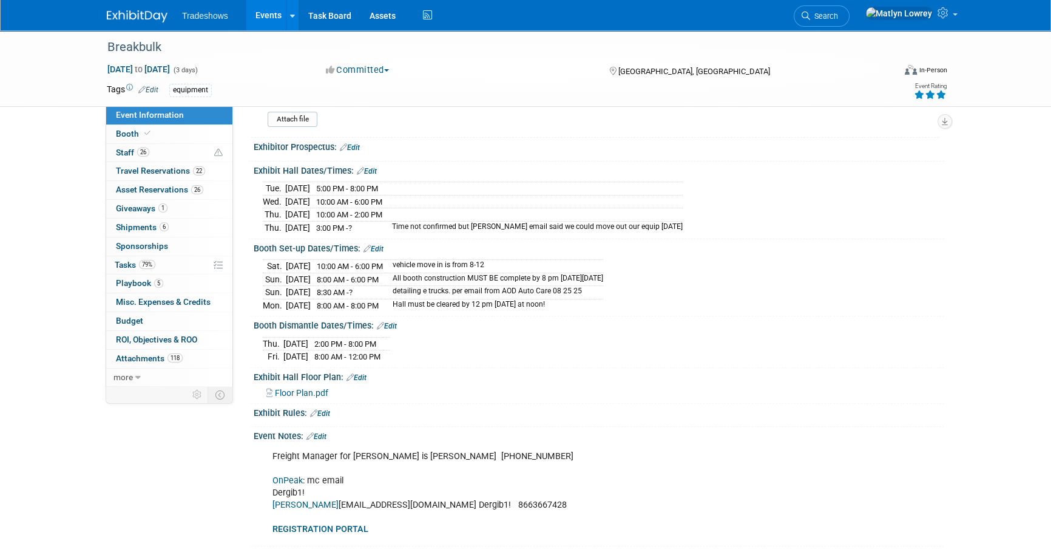
click at [410, 208] on div "Exhibit Hall Dates/Times: Edit [DATE] 5:00 PM - 8:00 PM [DATE] ?" at bounding box center [596, 200] width 696 height 78
copy div "Exhibit Hall Dates/Times: Edit [DATE] 5:00 PM - 8:00 PM [DATE] 10:00 AM - 6:00 …"
drag, startPoint x: 423, startPoint y: 233, endPoint x: 397, endPoint y: 221, distance: 28.5
click at [423, 232] on div "Exhibit Hall Dates/Times: Edit Tue. Sep 30, 2025 5:00 PM - 8:00 PM Wed. Oct 1, …" at bounding box center [596, 200] width 696 height 78
click at [355, 147] on link "Edit" at bounding box center [350, 147] width 20 height 8
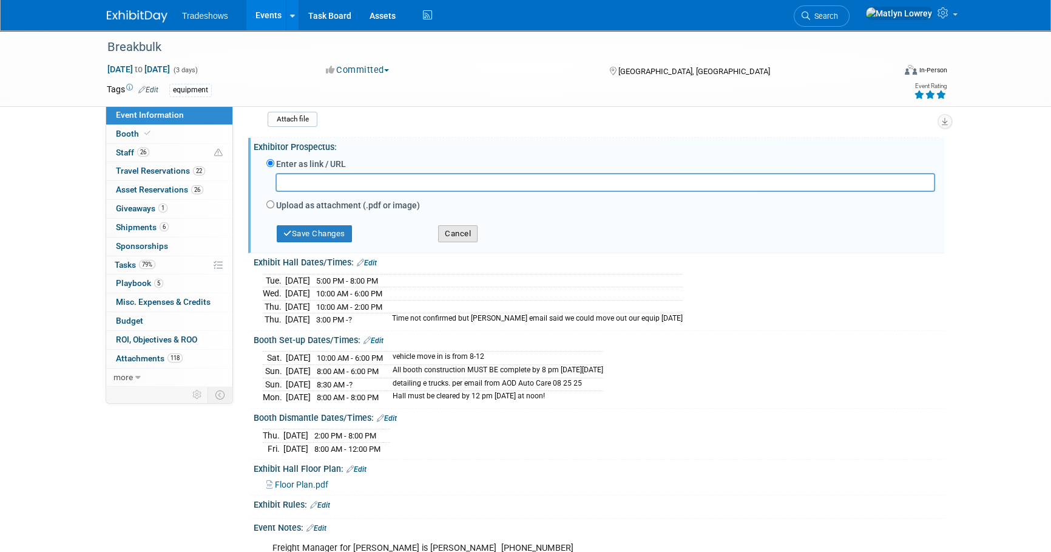
click at [457, 234] on button "Cancel" at bounding box center [457, 233] width 39 height 17
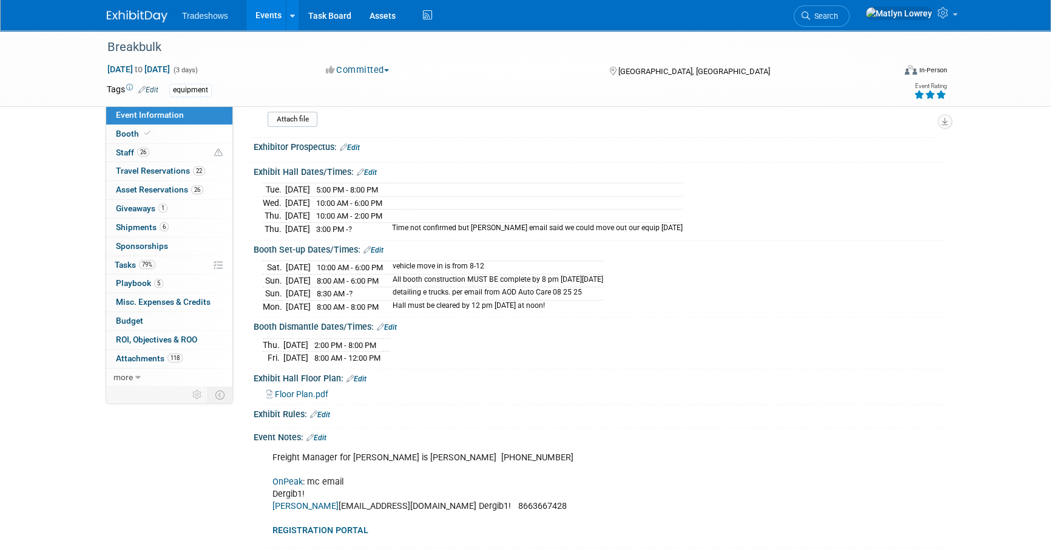
click at [368, 172] on link "Edit" at bounding box center [367, 172] width 20 height 8
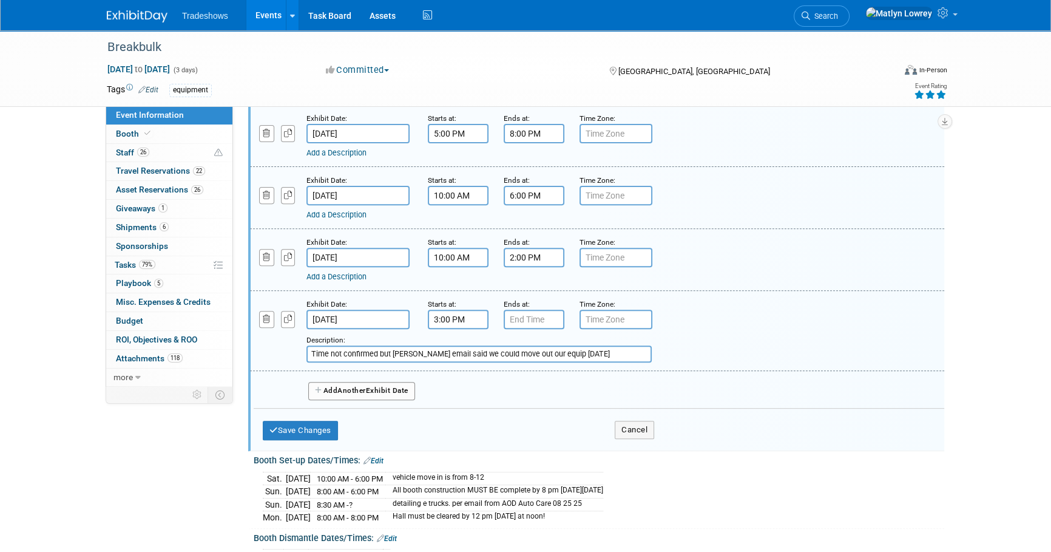
scroll to position [662, 0]
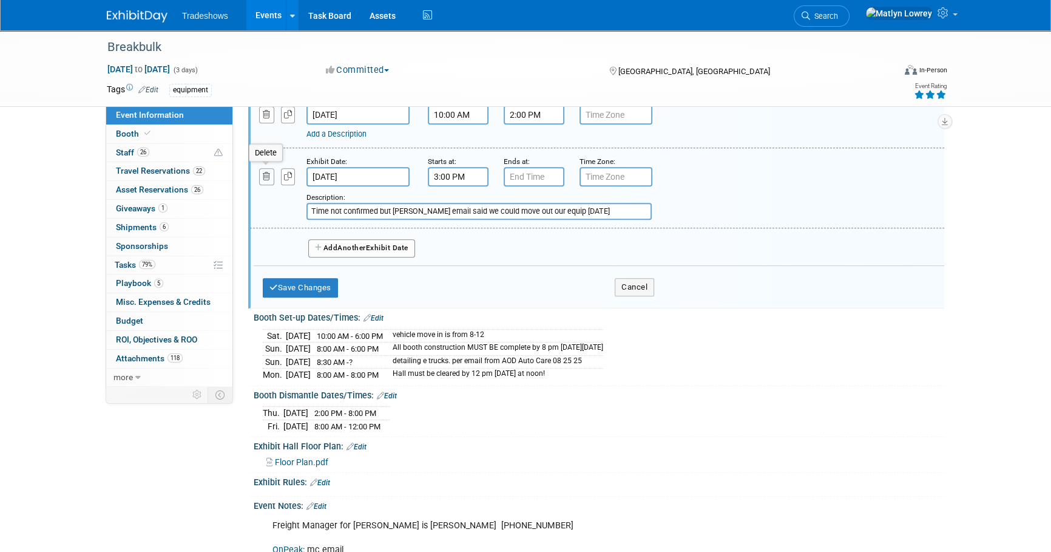
click at [265, 178] on button "button" at bounding box center [266, 176] width 15 height 16
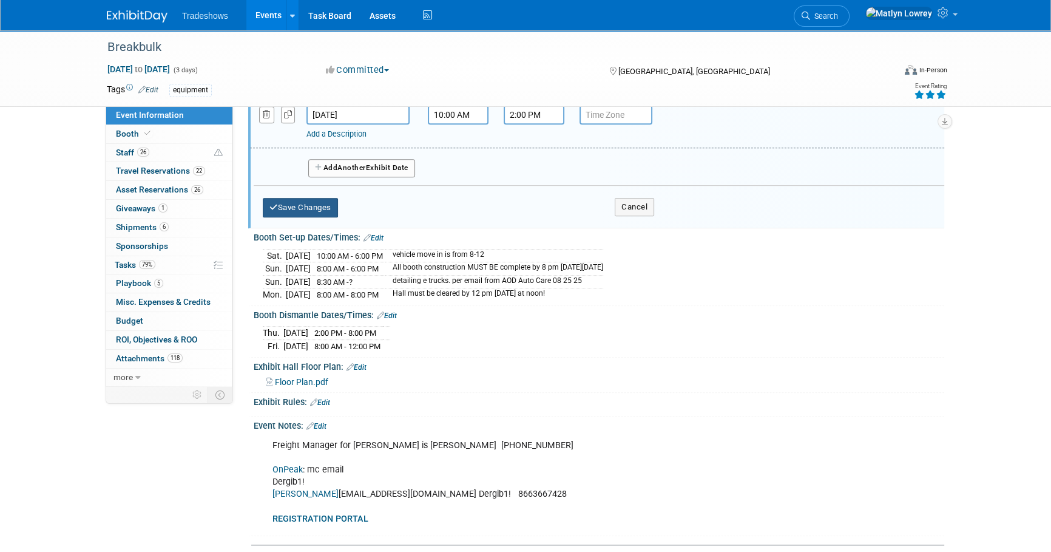
click at [316, 210] on button "Save Changes" at bounding box center [300, 207] width 75 height 19
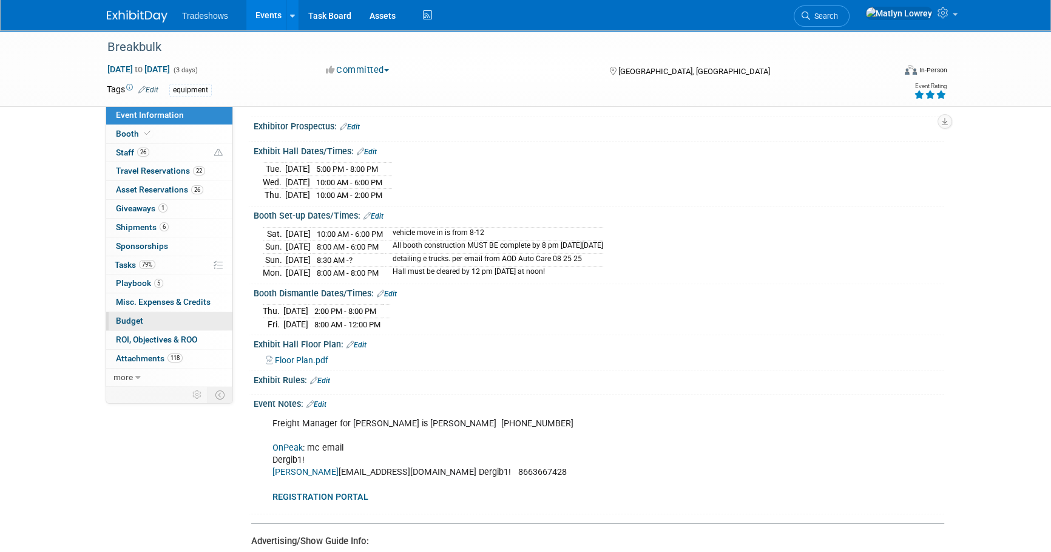
scroll to position [483, 0]
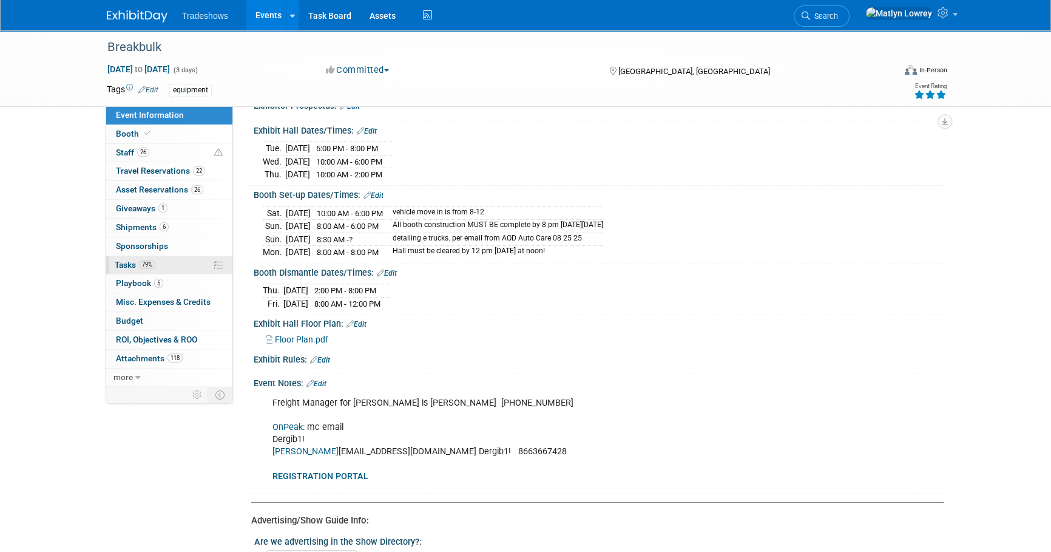
drag, startPoint x: 194, startPoint y: 260, endPoint x: 205, endPoint y: 259, distance: 11.6
click at [194, 259] on link "79% Tasks 79%" at bounding box center [169, 265] width 126 height 18
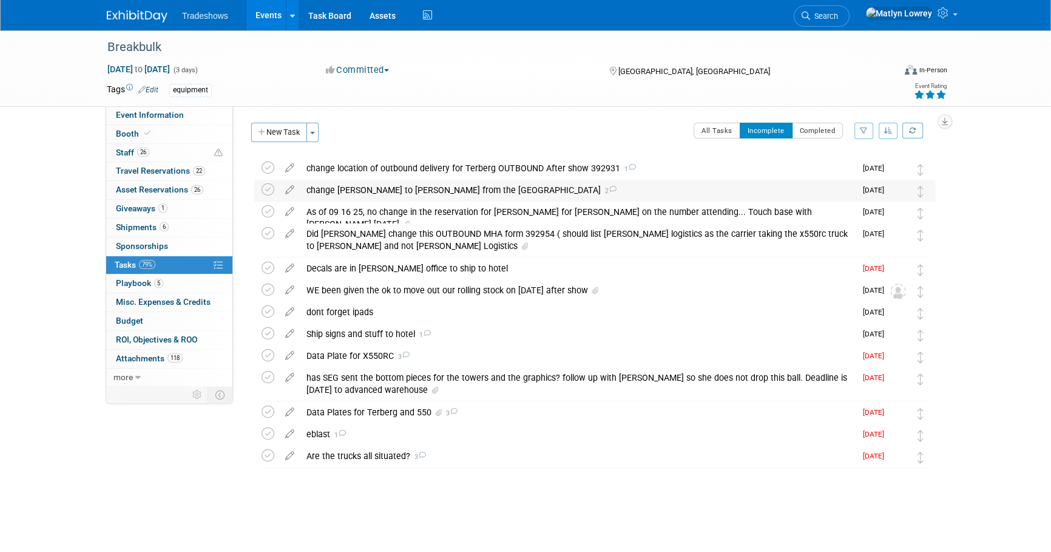
click at [376, 194] on div "change Hal to Rob Anatra from the Breakbulk show HOTEL RESERVATION 2" at bounding box center [578, 190] width 555 height 21
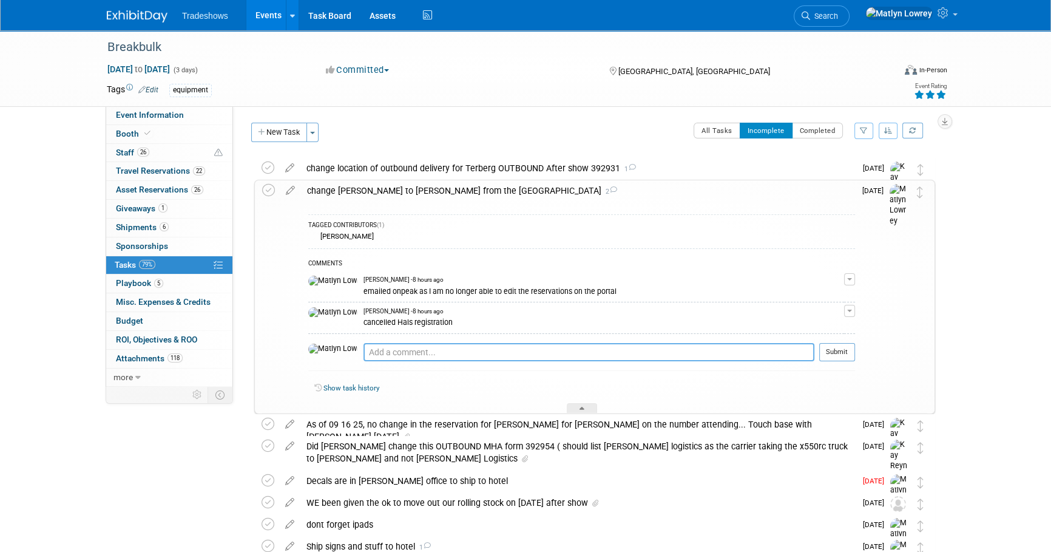
click at [364, 347] on textarea at bounding box center [589, 352] width 451 height 18
type textarea "t"
type textarea "i did this over the phone and spoke with adam at the front desk on 9/22 - mat"
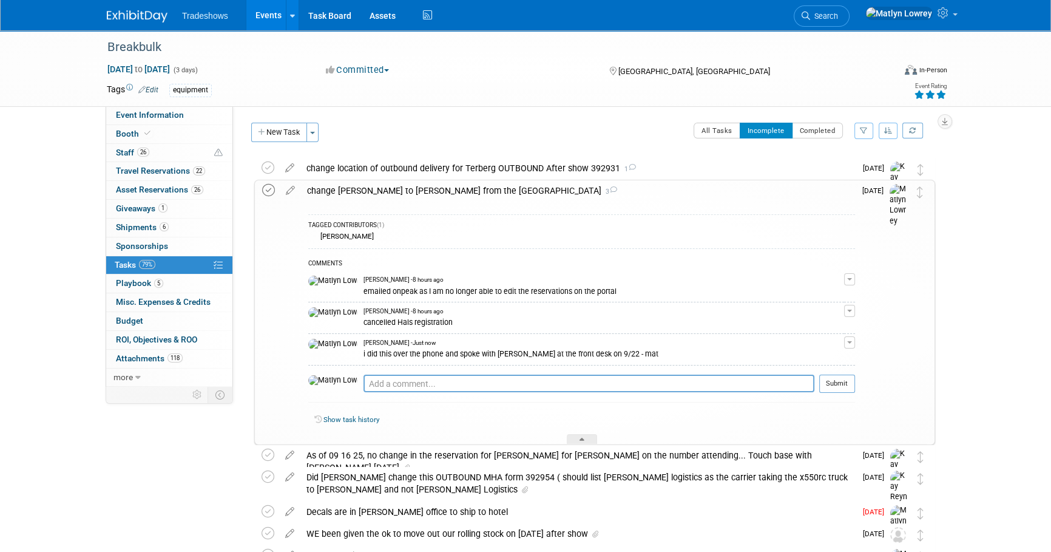
click at [270, 185] on icon at bounding box center [268, 190] width 13 height 13
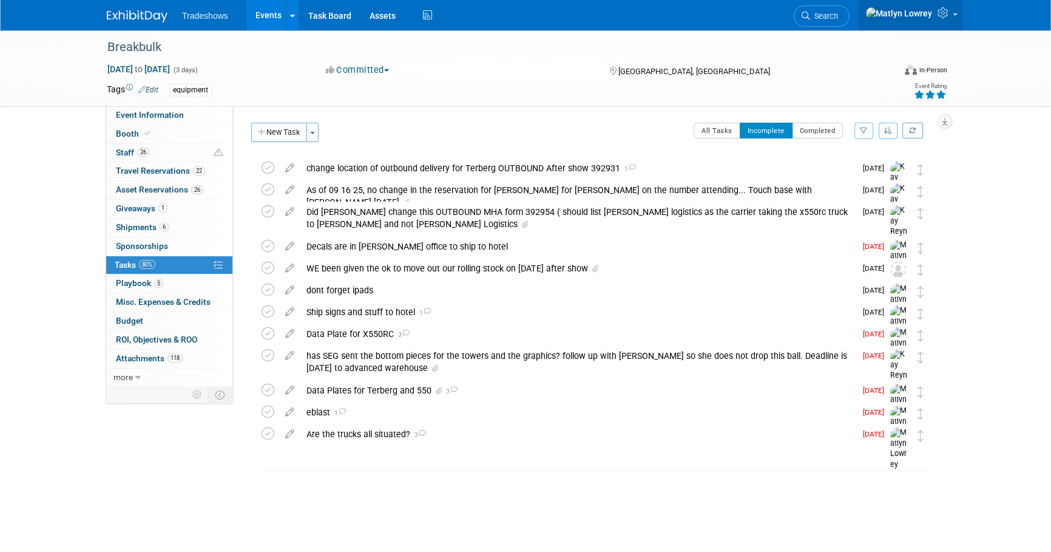
click at [948, 15] on icon at bounding box center [945, 12] width 14 height 11
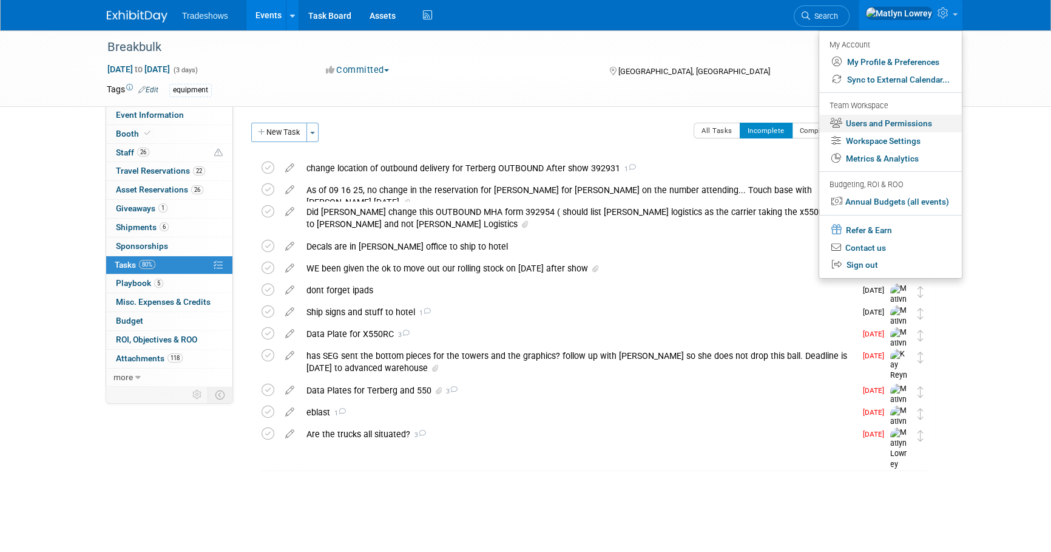
click at [872, 127] on link "Users and Permissions" at bounding box center [891, 124] width 143 height 18
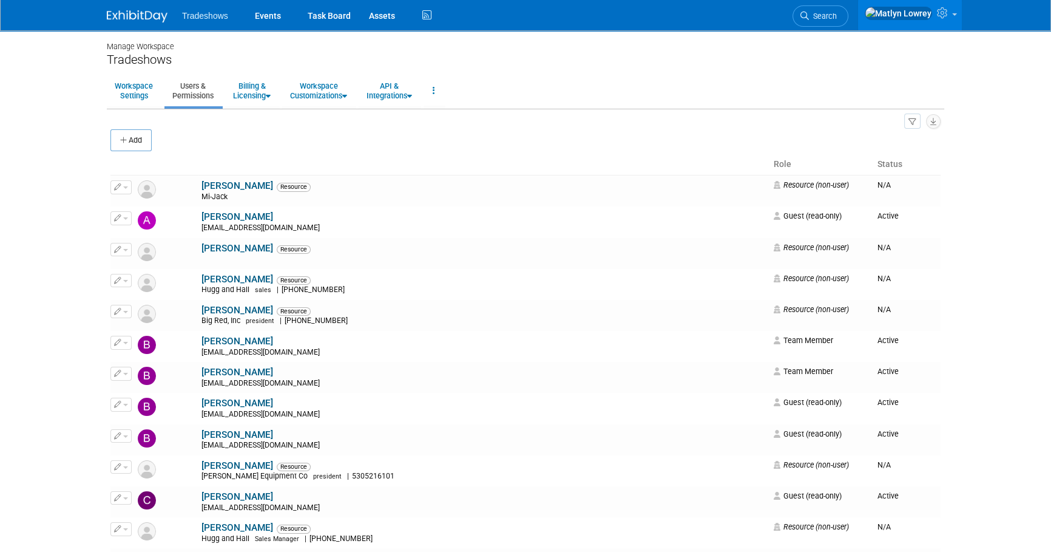
click at [141, 141] on button "Add" at bounding box center [130, 140] width 41 height 22
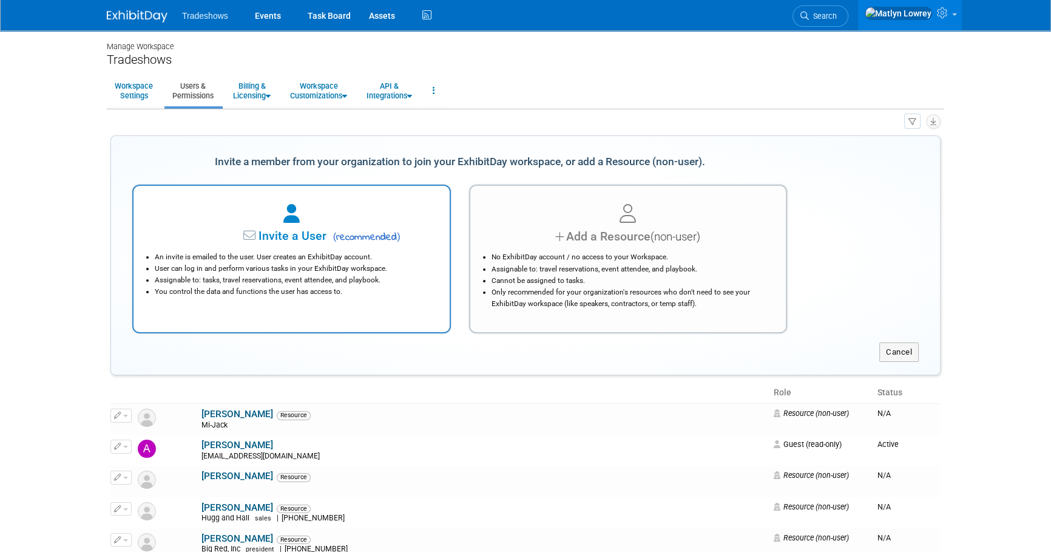
click at [355, 263] on li "User can log in and perform various tasks in your ExhibitDay workspace." at bounding box center [295, 269] width 280 height 12
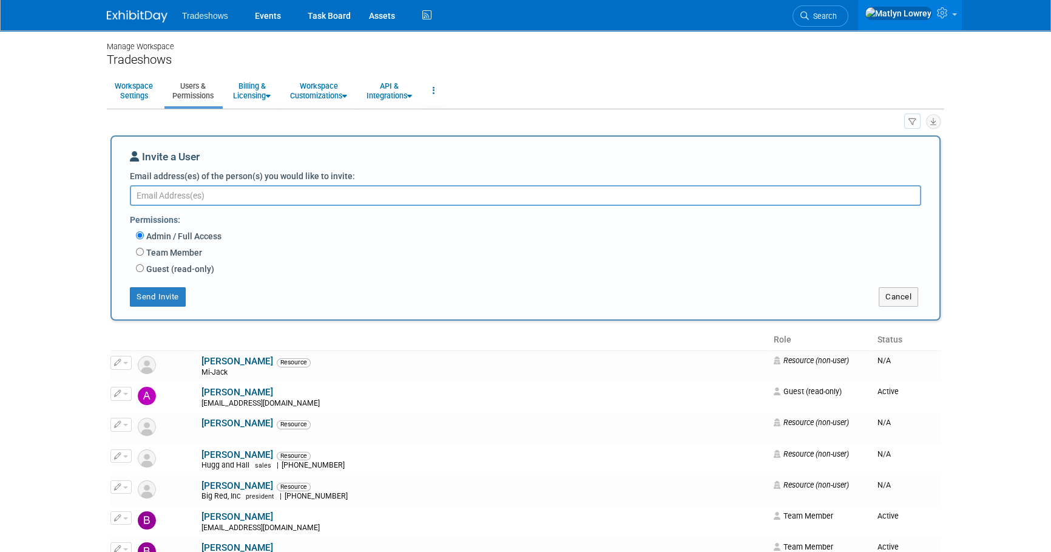
click at [186, 198] on textarea "Email address(es) of the person(s) you would like to invite:" at bounding box center [526, 195] width 792 height 21
paste textarea "kthirwall@taylorbigred.com"
type textarea "kthirwall@taylorbigred.com"
click at [166, 253] on label "Team Member" at bounding box center [173, 252] width 58 height 12
click at [144, 253] on input "Team Member" at bounding box center [140, 252] width 8 height 8
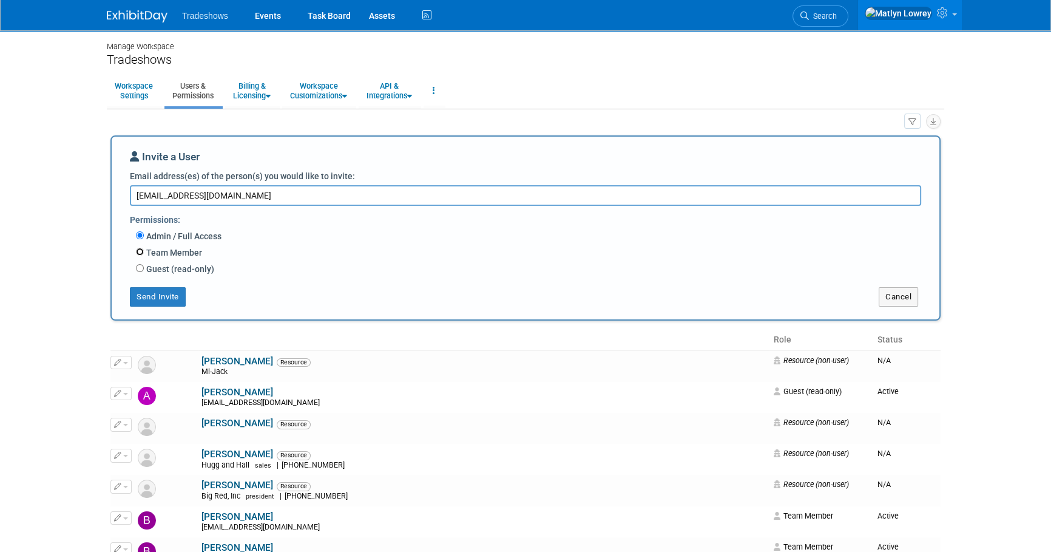
radio input "true"
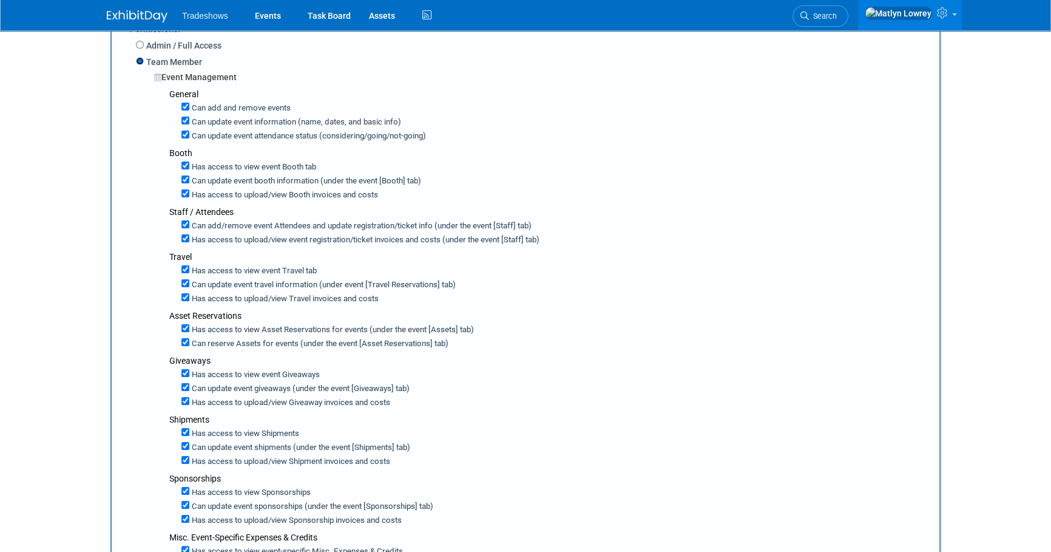
scroll to position [165, 0]
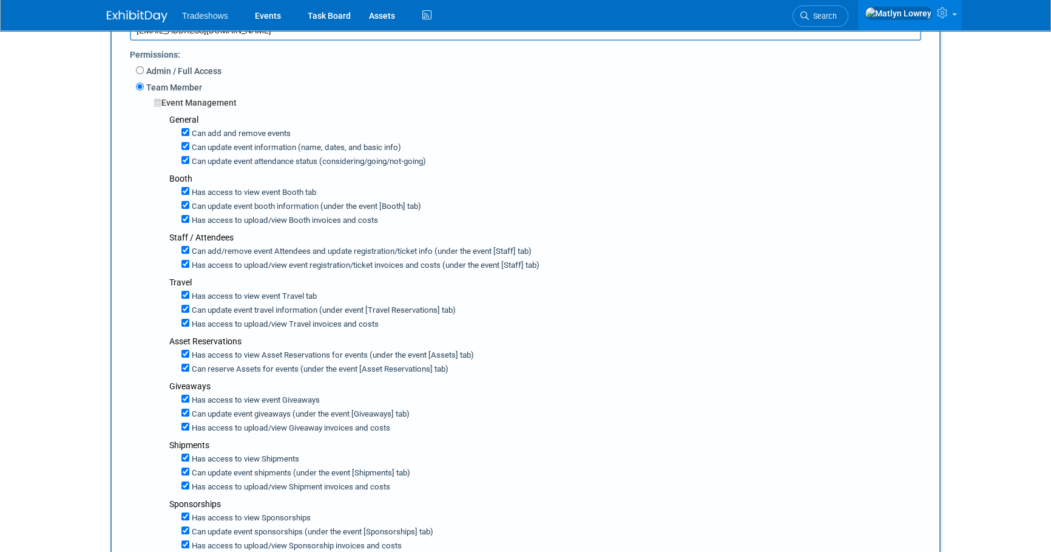
click at [211, 132] on label "Can add and remove events" at bounding box center [239, 134] width 101 height 12
click at [189, 132] on input "Can add and remove events" at bounding box center [186, 132] width 8 height 8
checkbox input "false"
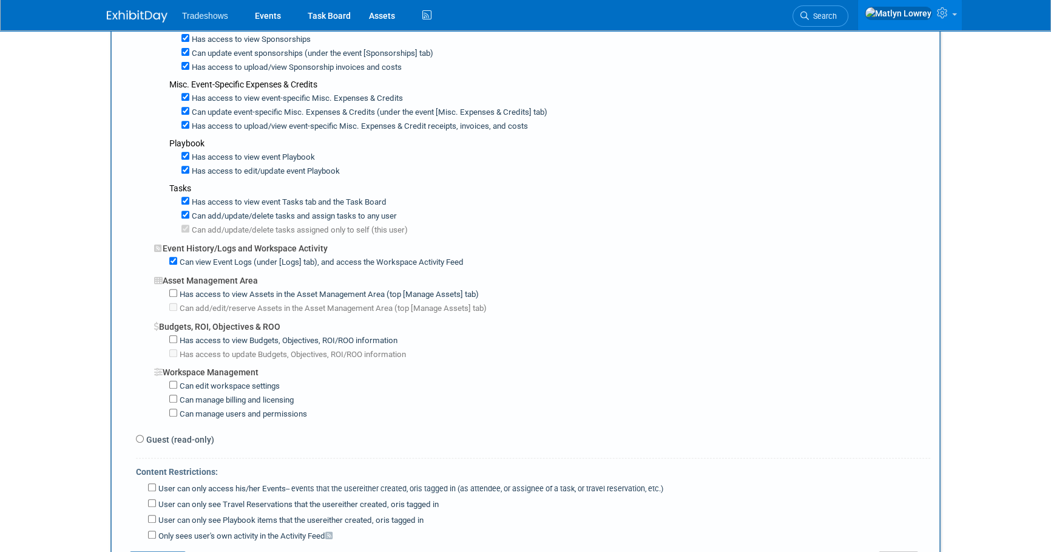
scroll to position [662, 0]
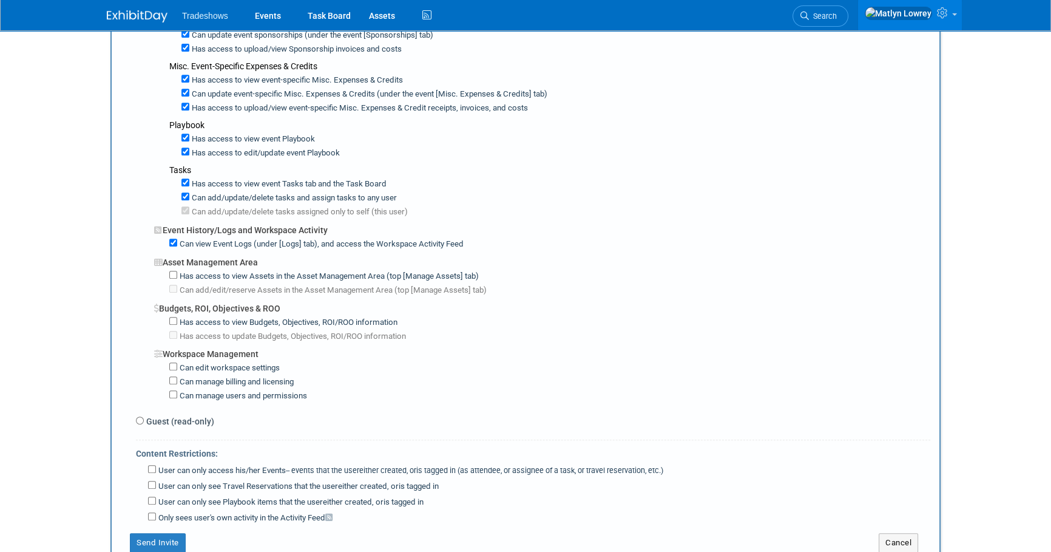
click at [170, 415] on label "Guest (read-only)" at bounding box center [179, 421] width 70 height 12
click at [144, 416] on input "Guest (read-only)" at bounding box center [140, 420] width 8 height 8
radio input "true"
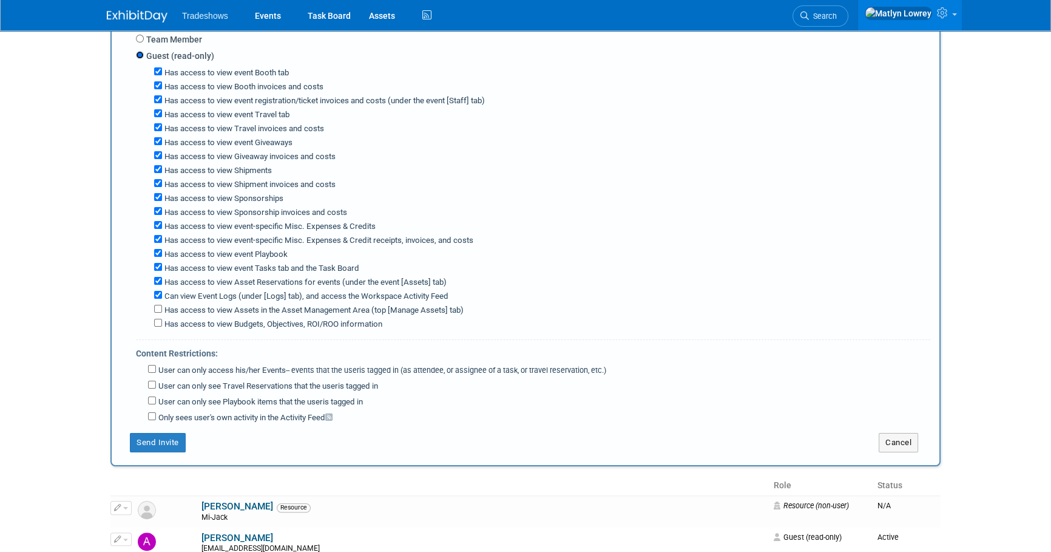
scroll to position [214, 0]
click at [233, 364] on label "User can only access his/her Events -- events that the user either created, or …" at bounding box center [381, 370] width 450 height 12
click at [156, 364] on input "User can only access his/her Events -- events that the user either created, or …" at bounding box center [152, 368] width 8 height 8
checkbox input "true"
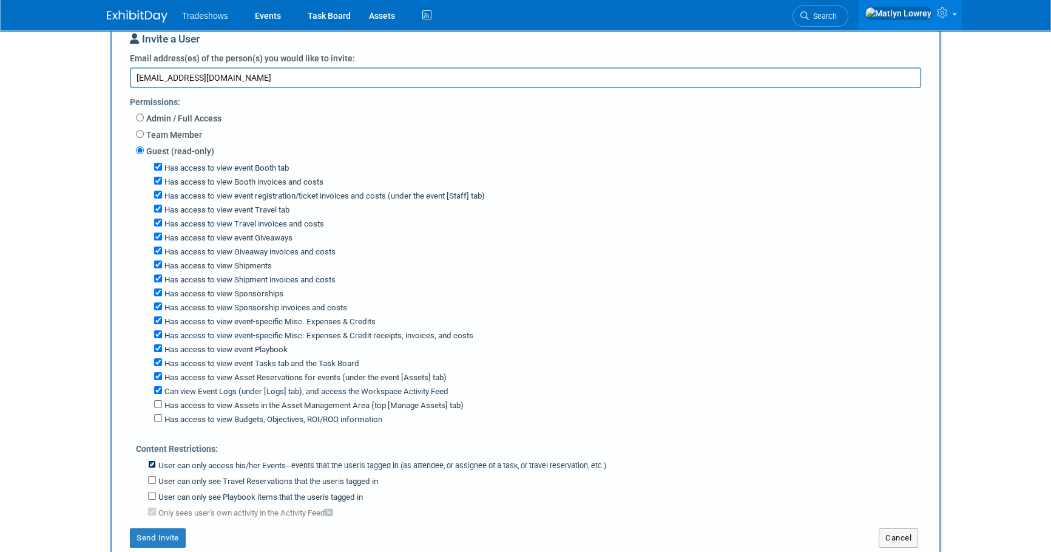
scroll to position [220, 0]
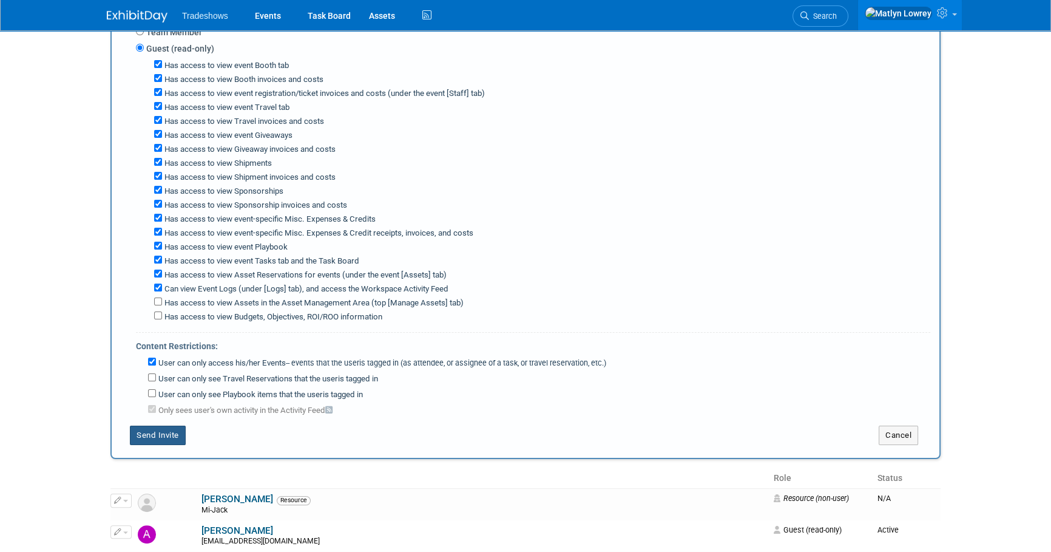
click at [171, 433] on button "Send Invite" at bounding box center [158, 435] width 56 height 19
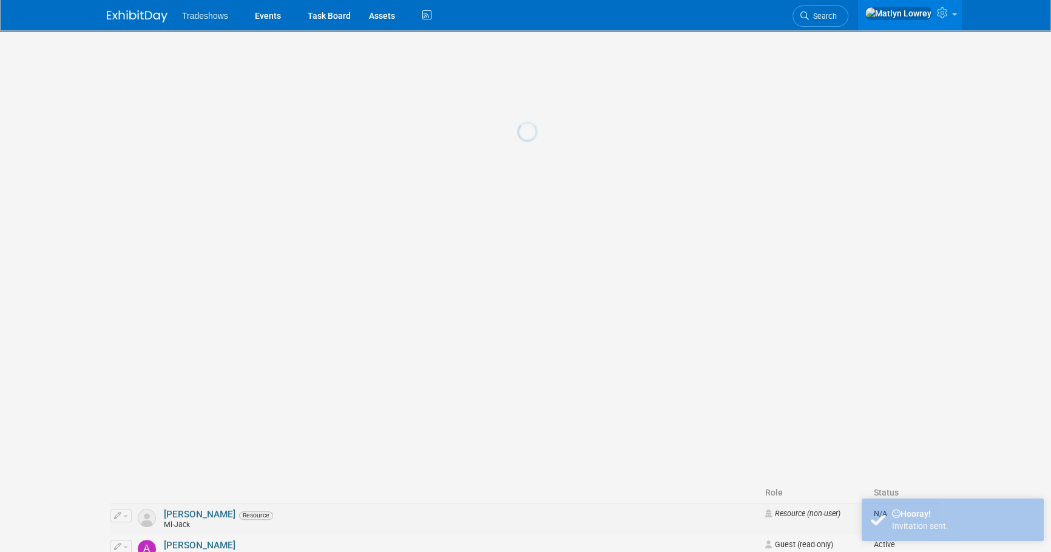
scroll to position [0, 0]
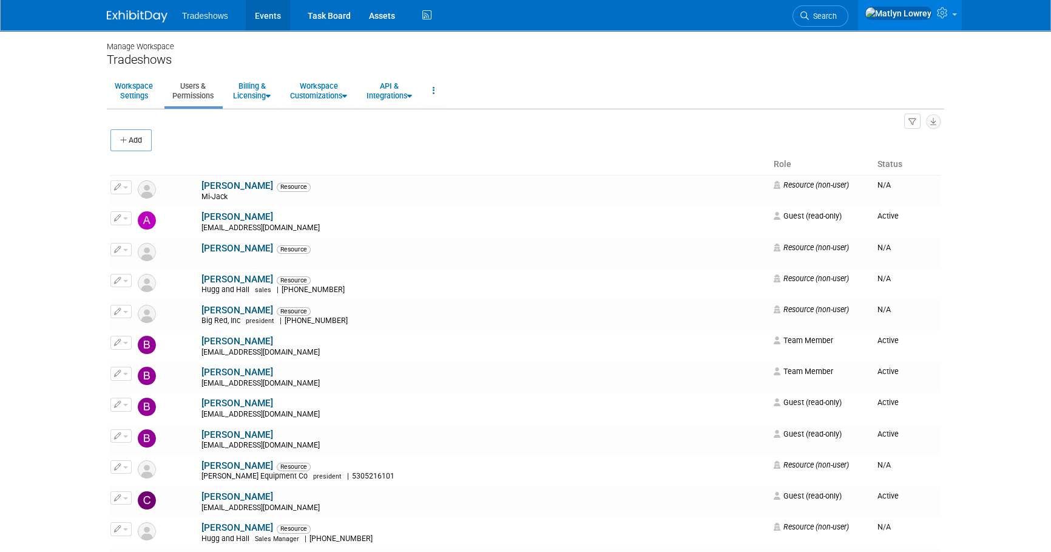
click at [257, 19] on link "Events" at bounding box center [268, 15] width 44 height 30
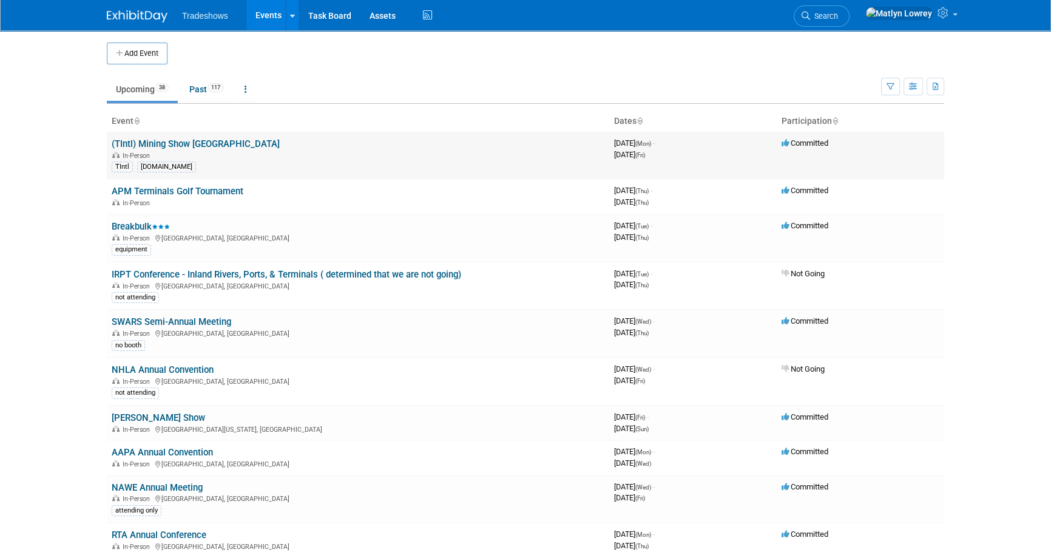
click at [168, 144] on link "(TIntl) Mining Show [GEOGRAPHIC_DATA]" at bounding box center [196, 143] width 168 height 11
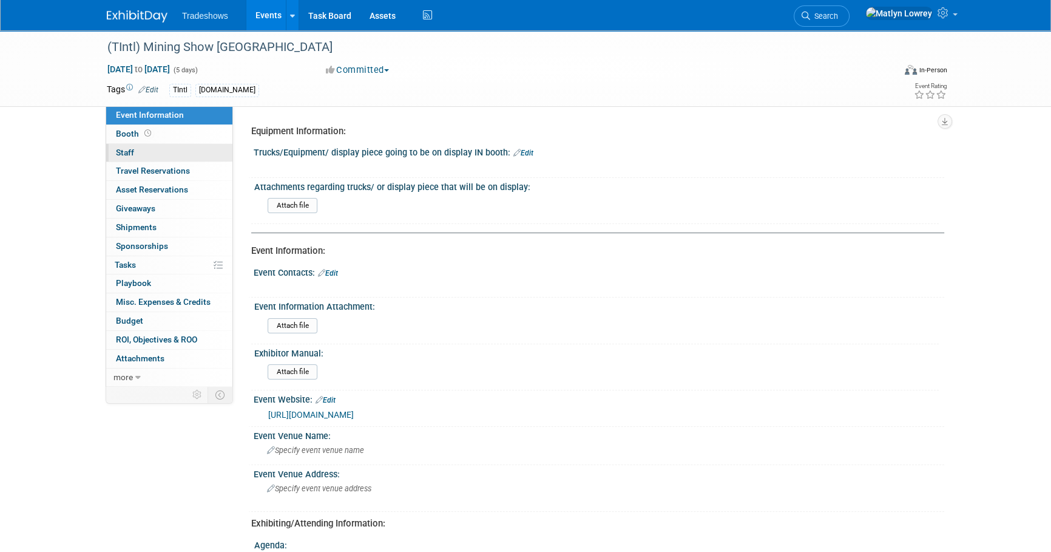
click at [152, 158] on link "0 Staff 0" at bounding box center [169, 153] width 126 height 18
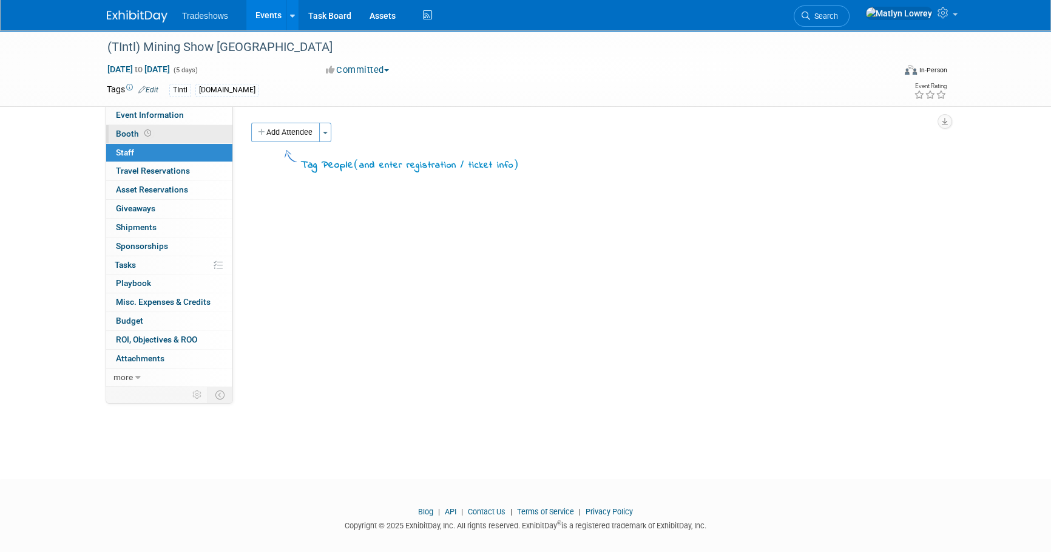
click at [152, 137] on link "Booth" at bounding box center [169, 134] width 126 height 18
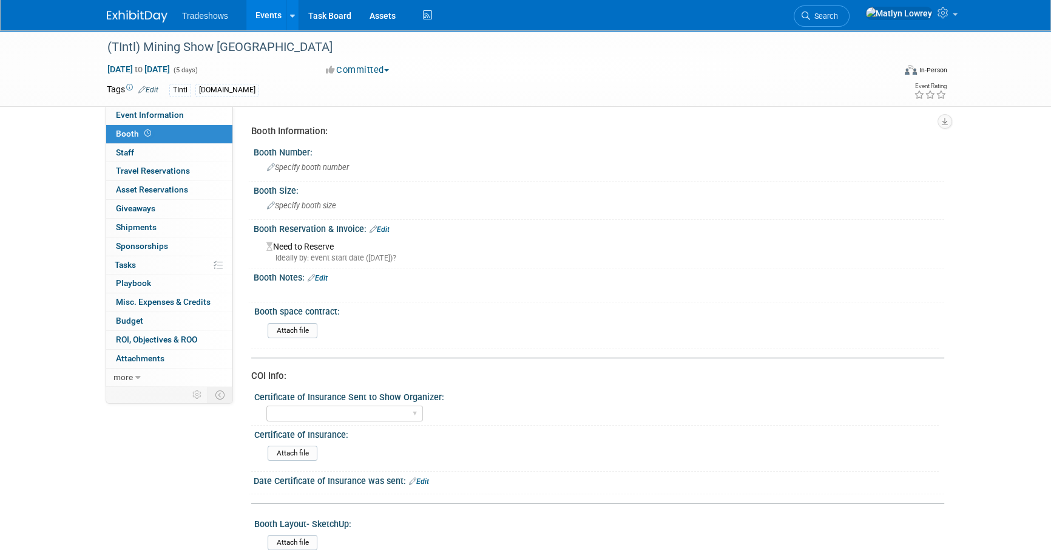
drag, startPoint x: 271, startPoint y: 18, endPoint x: 252, endPoint y: 18, distance: 19.4
click at [271, 18] on link "Events" at bounding box center [268, 15] width 44 height 30
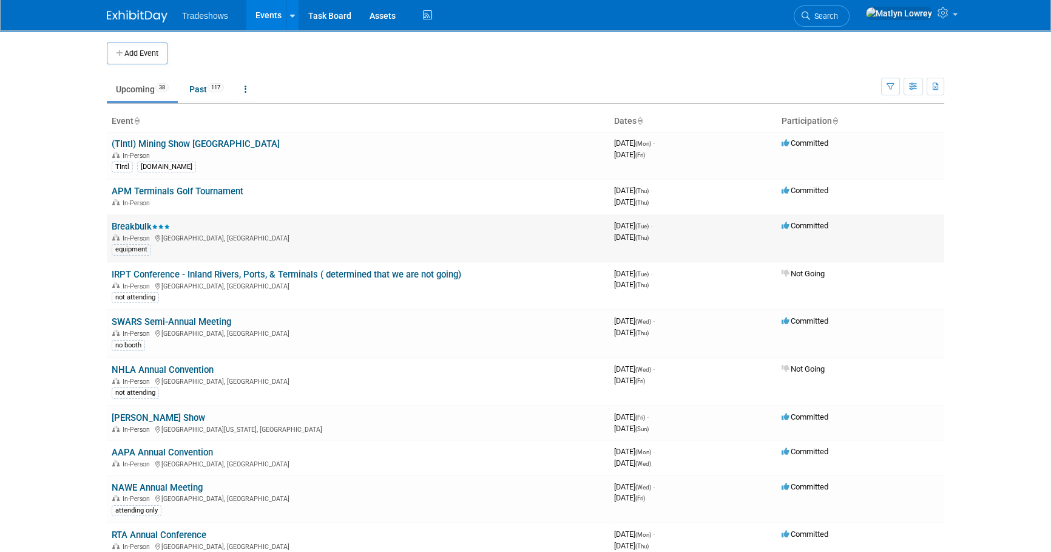
click at [134, 224] on link "Breakbulk" at bounding box center [141, 226] width 58 height 11
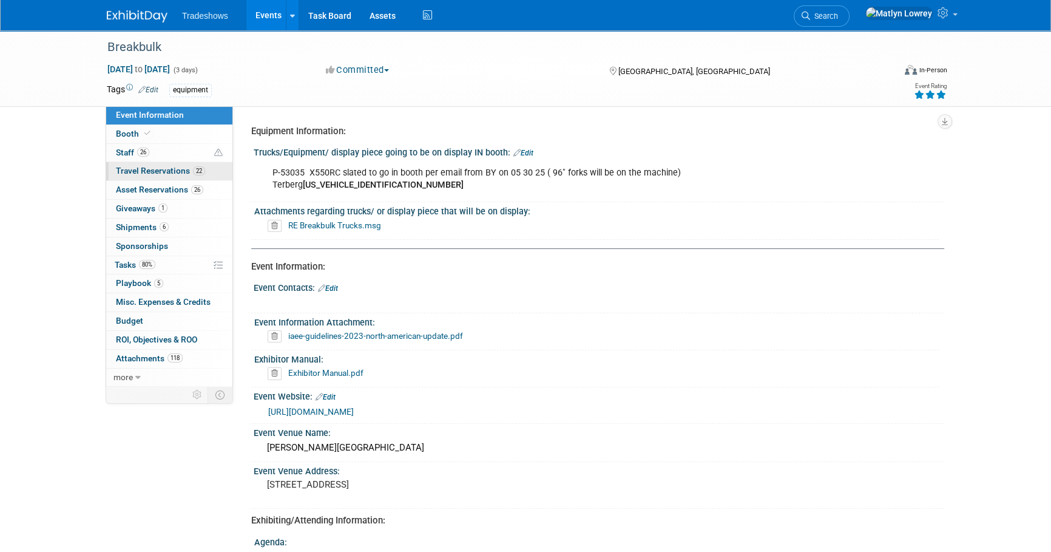
click at [155, 175] on link "22 Travel Reservations 22" at bounding box center [169, 171] width 126 height 18
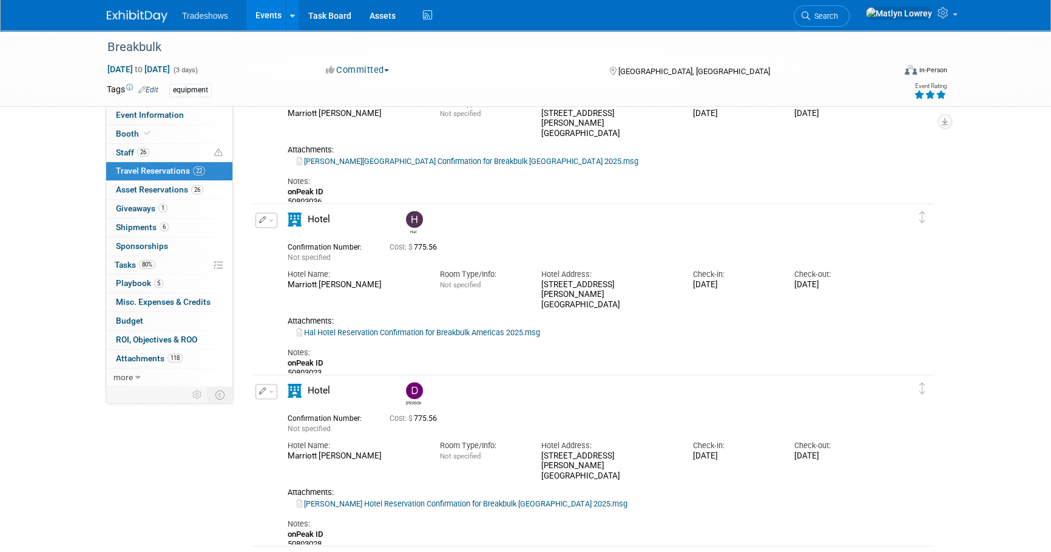
scroll to position [2263, 0]
click at [266, 223] on button "button" at bounding box center [267, 219] width 22 height 15
click at [273, 235] on button "Edit Reservation" at bounding box center [307, 241] width 103 height 18
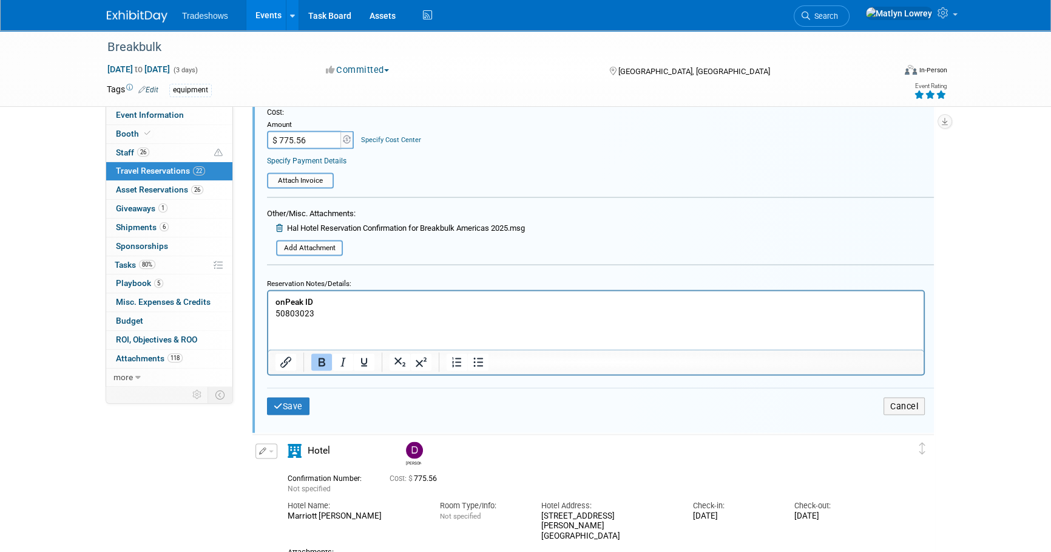
scroll to position [2879, 0]
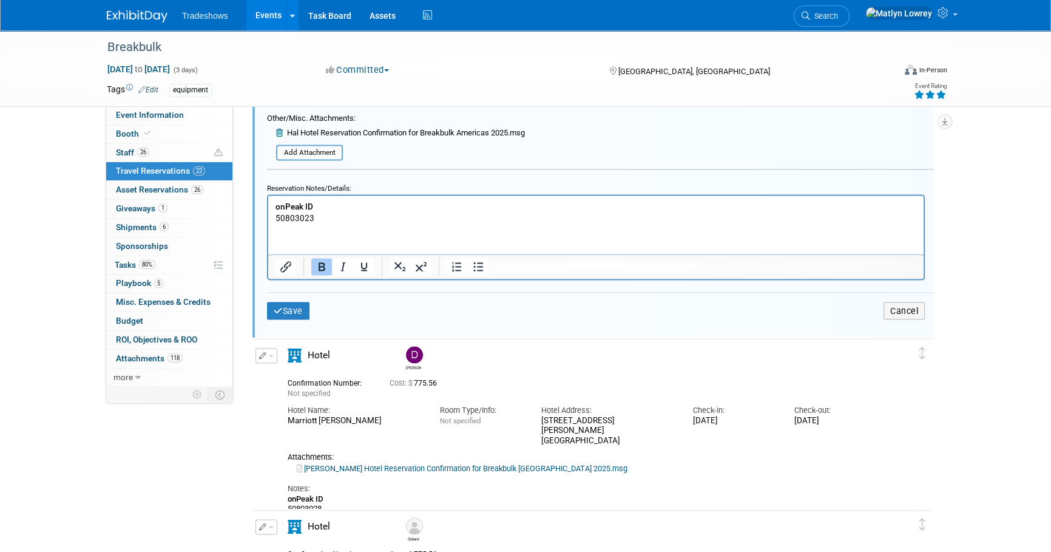
click at [348, 223] on html "onPeak ID 50803023" at bounding box center [596, 209] width 656 height 28
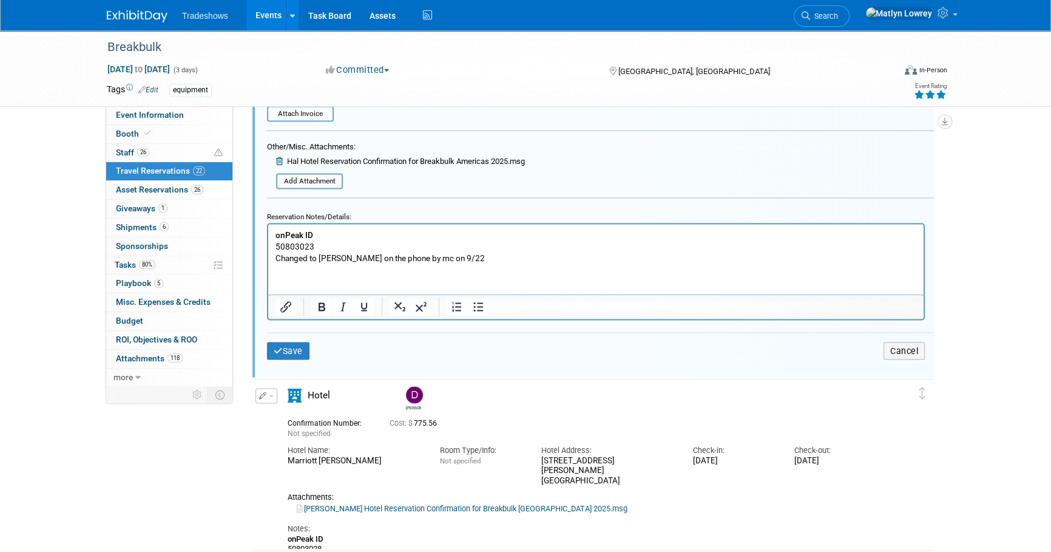
scroll to position [2824, 0]
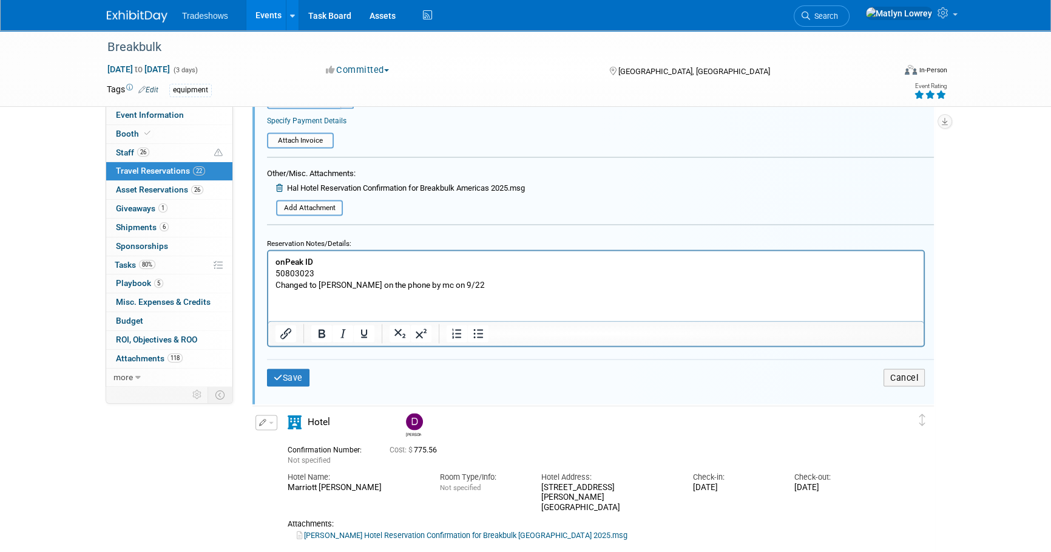
click at [315, 276] on p "onPeak ID 50803023" at bounding box center [597, 266] width 642 height 23
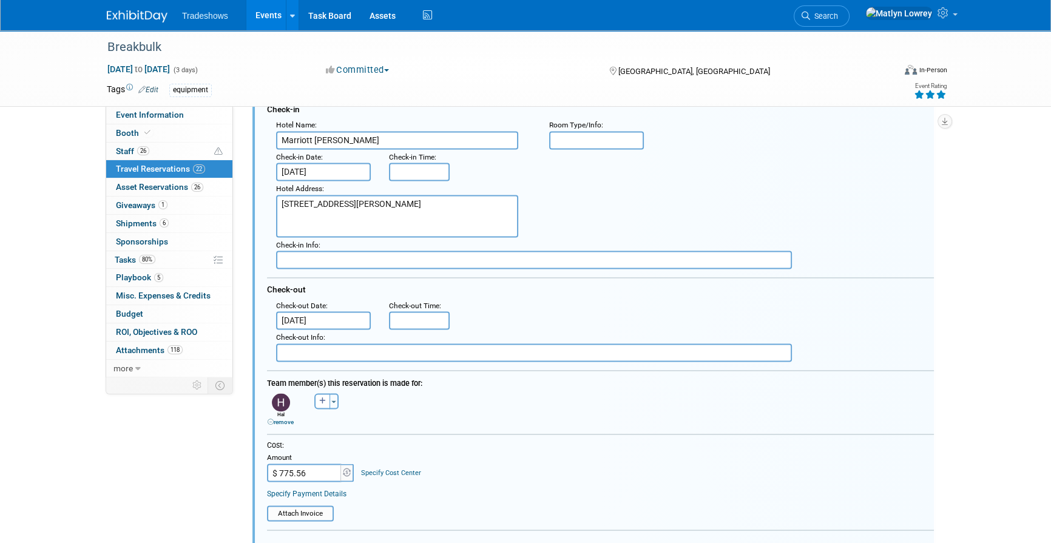
scroll to position [2437, 0]
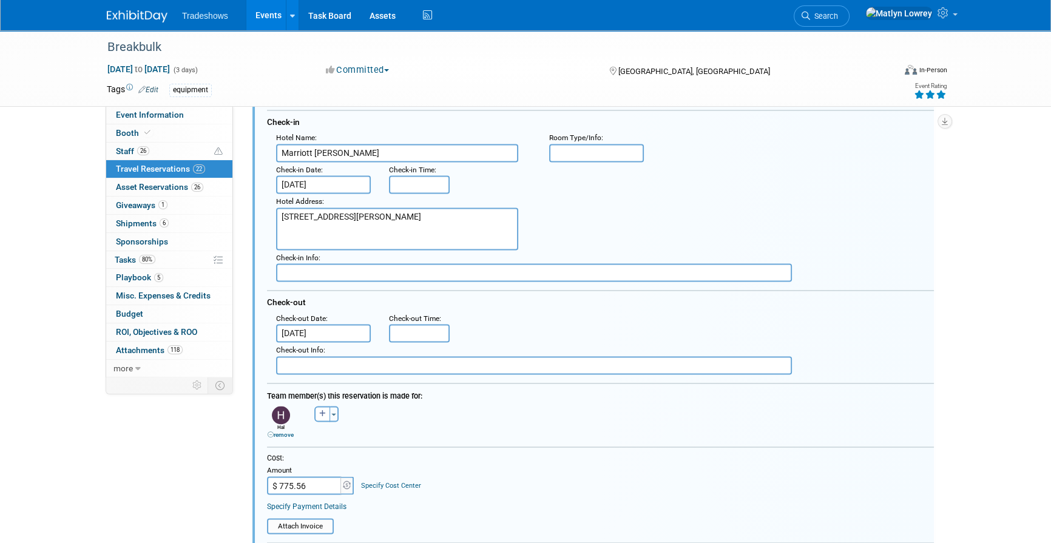
click at [291, 432] on link "remove" at bounding box center [281, 435] width 26 height 7
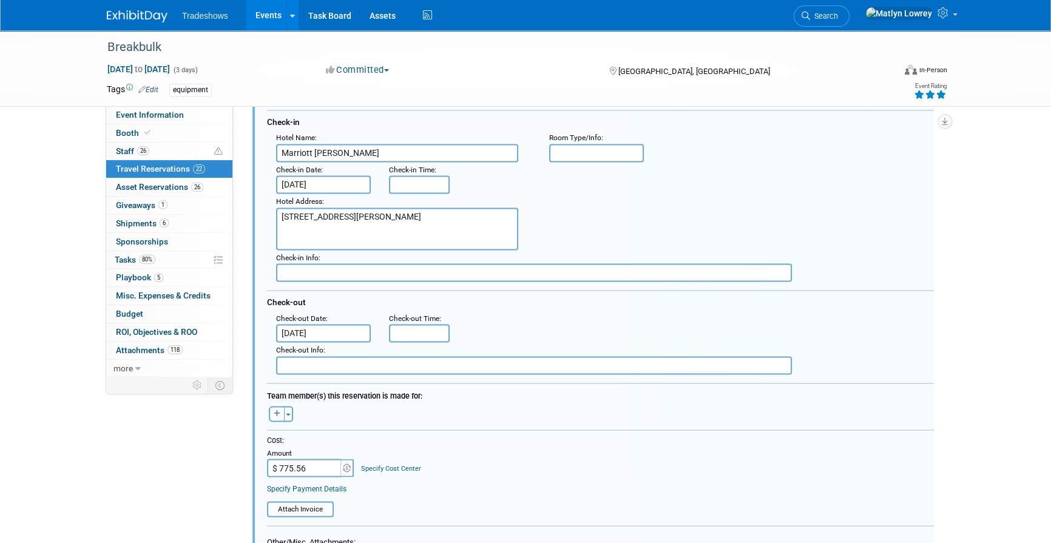
click at [279, 412] on icon "button" at bounding box center [277, 413] width 7 height 7
select select
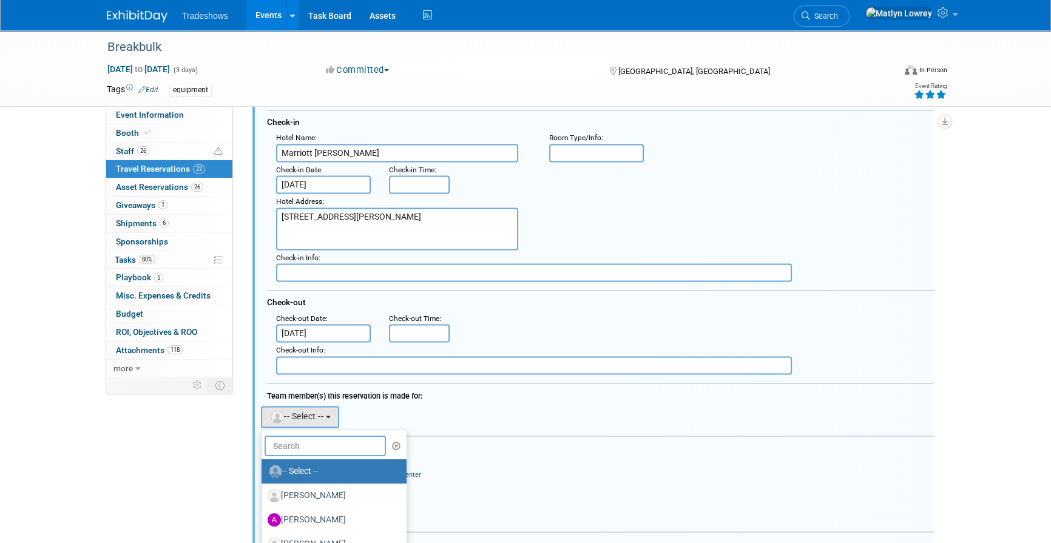
click at [291, 447] on input "text" at bounding box center [325, 446] width 121 height 21
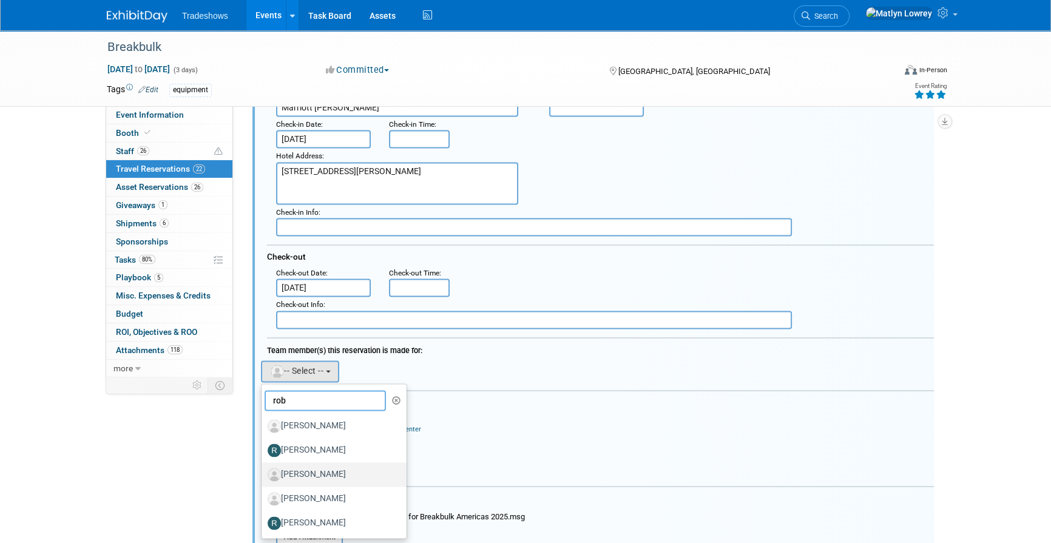
scroll to position [2603, 0]
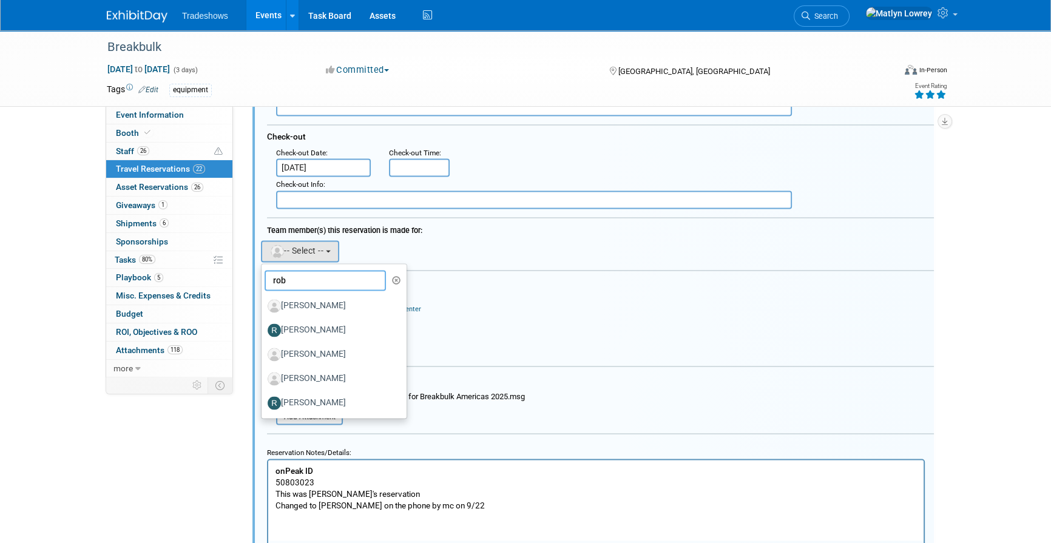
type input "rob"
click at [355, 327] on label "Rob Anatra" at bounding box center [331, 330] width 127 height 19
click at [263, 327] on input "Rob Anatra" at bounding box center [260, 329] width 8 height 8
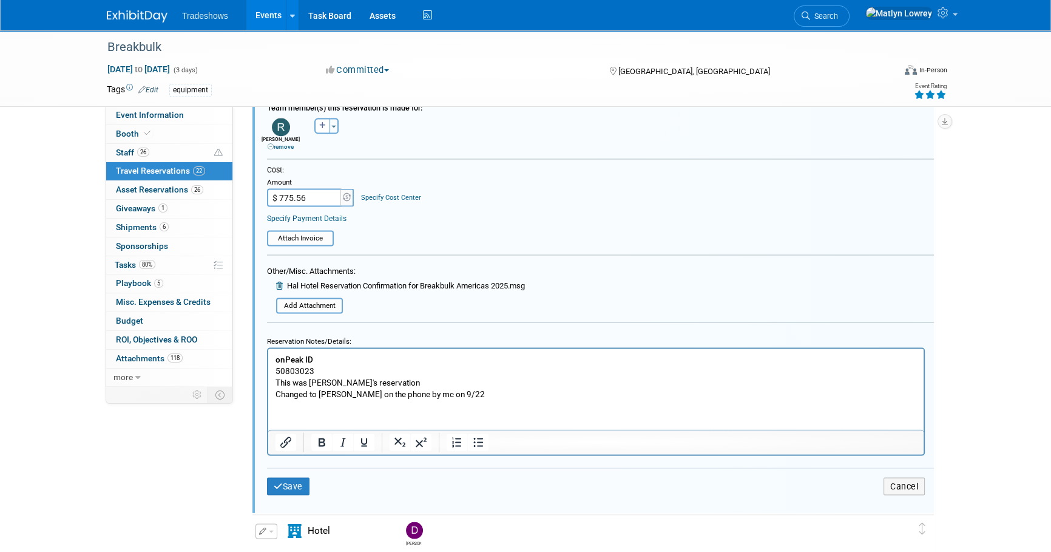
scroll to position [2768, 0]
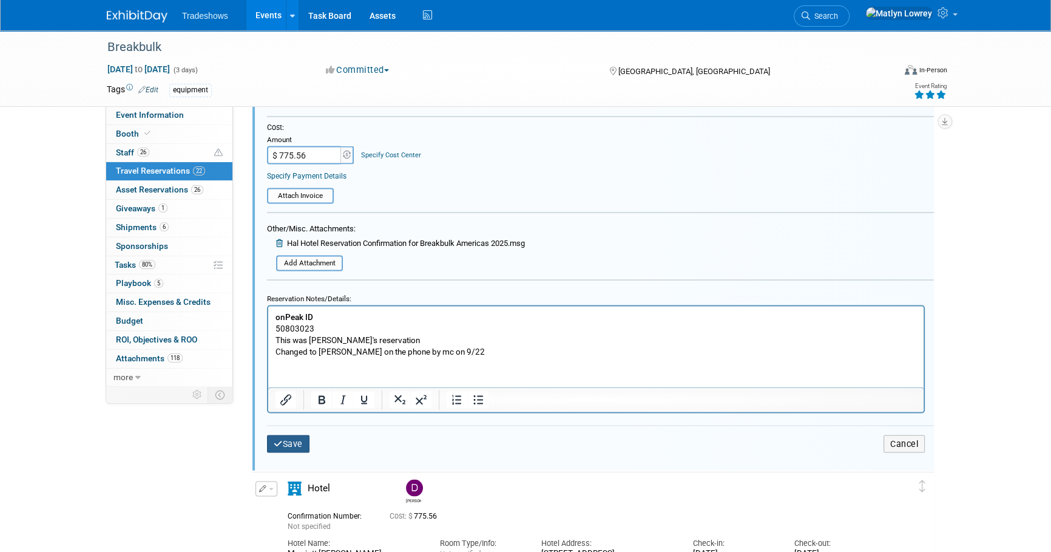
click at [284, 442] on button "Save" at bounding box center [288, 444] width 42 height 18
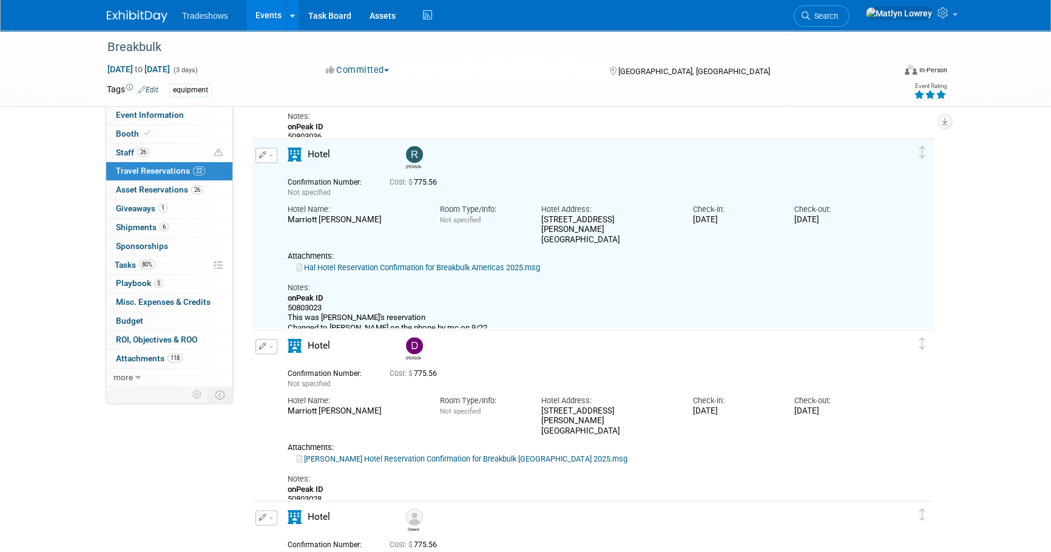
scroll to position [2217, 0]
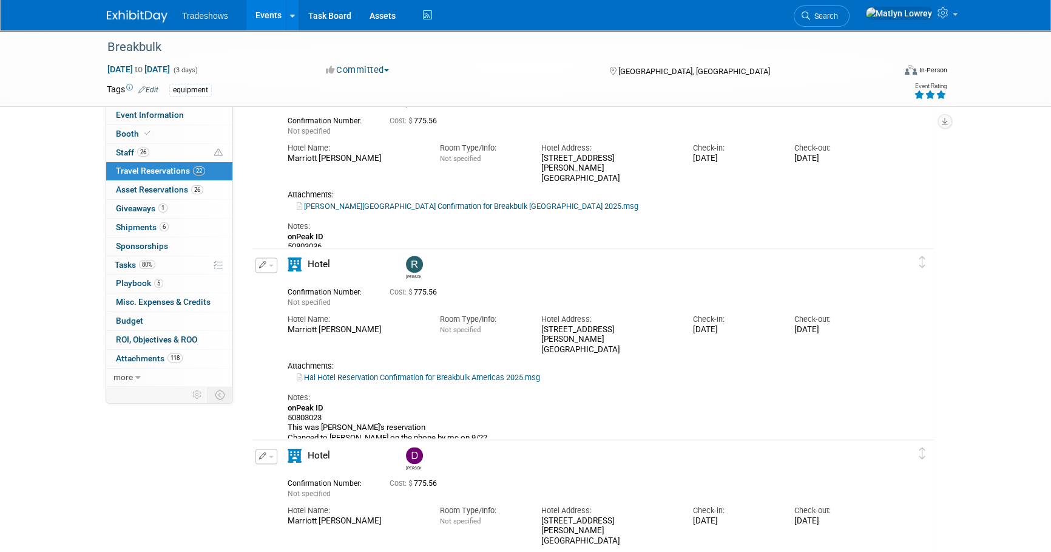
click at [269, 28] on link "Events" at bounding box center [268, 15] width 44 height 30
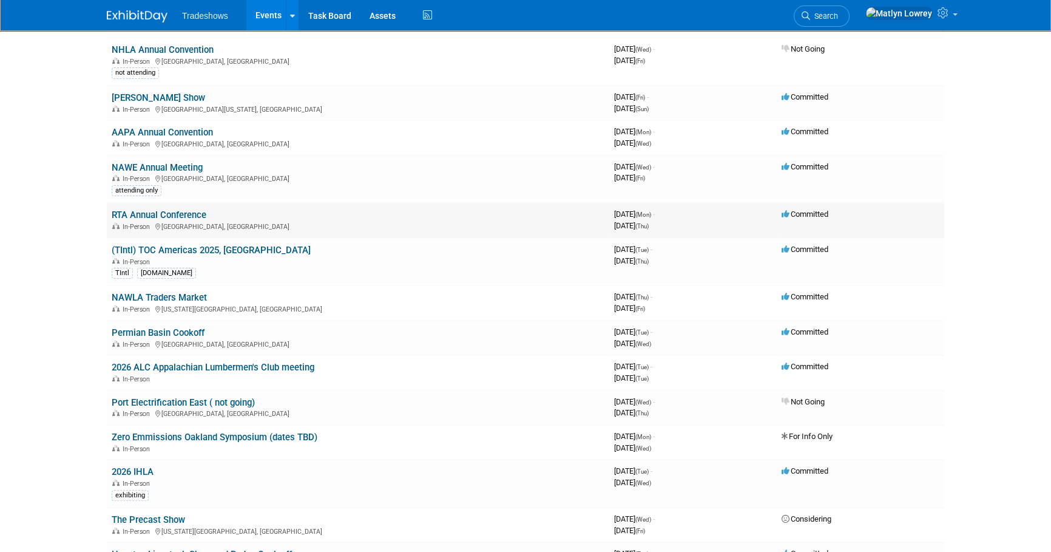
scroll to position [331, 0]
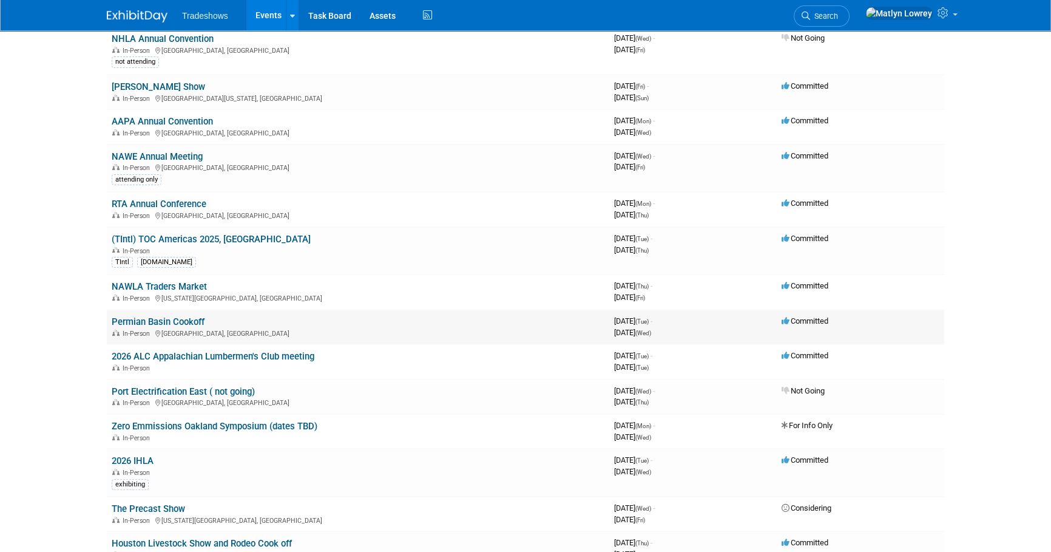
click at [165, 318] on link "Permian Basin Cookoff" at bounding box center [158, 321] width 93 height 11
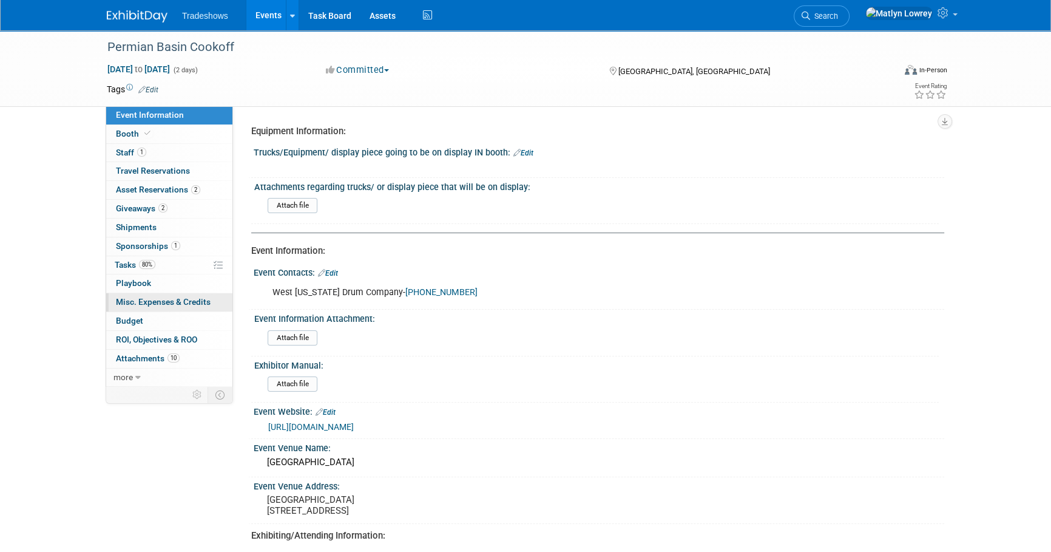
click at [144, 299] on span "Misc. Expenses & Credits 0" at bounding box center [163, 302] width 95 height 10
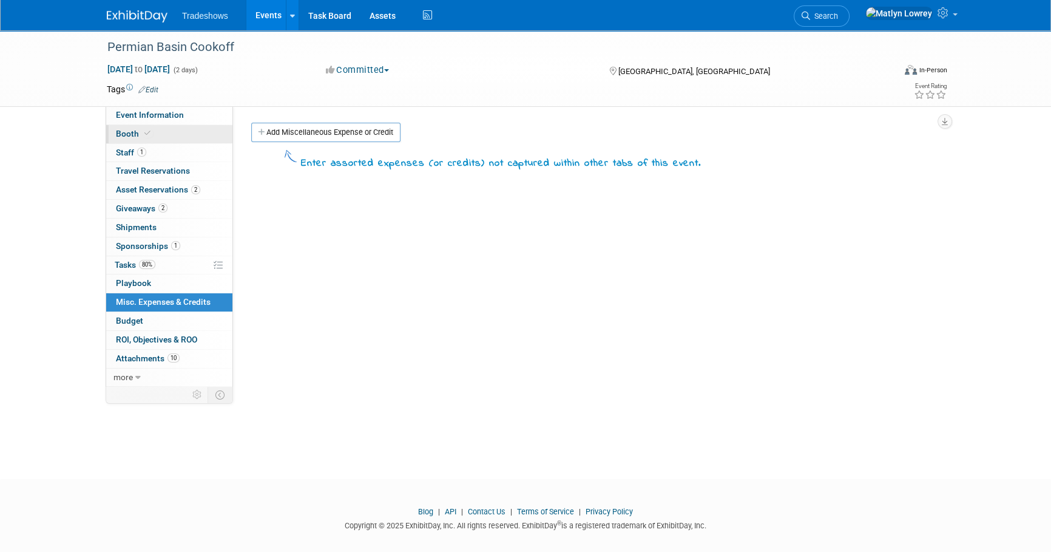
click at [132, 137] on span "Booth" at bounding box center [134, 134] width 37 height 10
select select "Certificate of insurance sent"
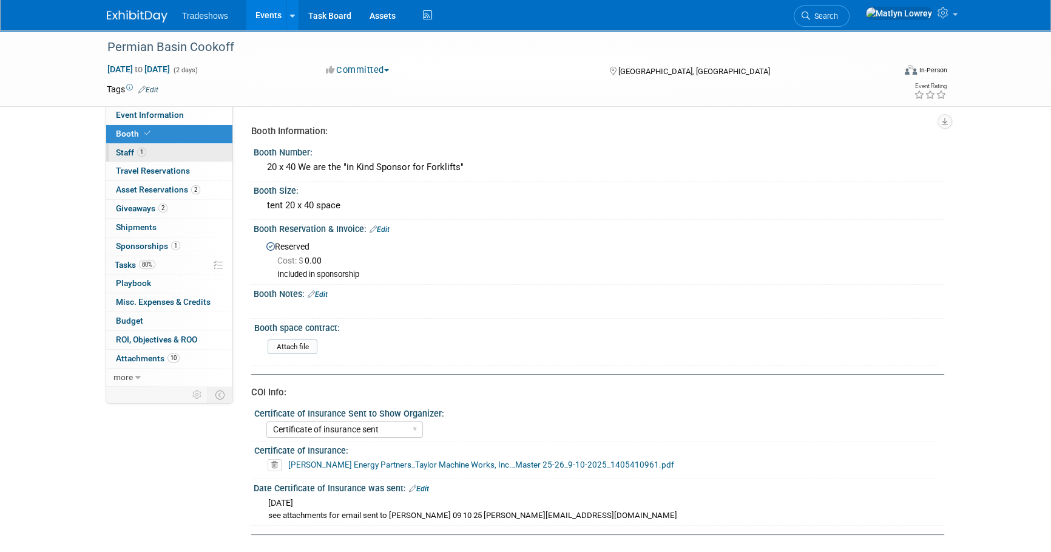
click at [134, 151] on span "Staff 1" at bounding box center [131, 153] width 30 height 10
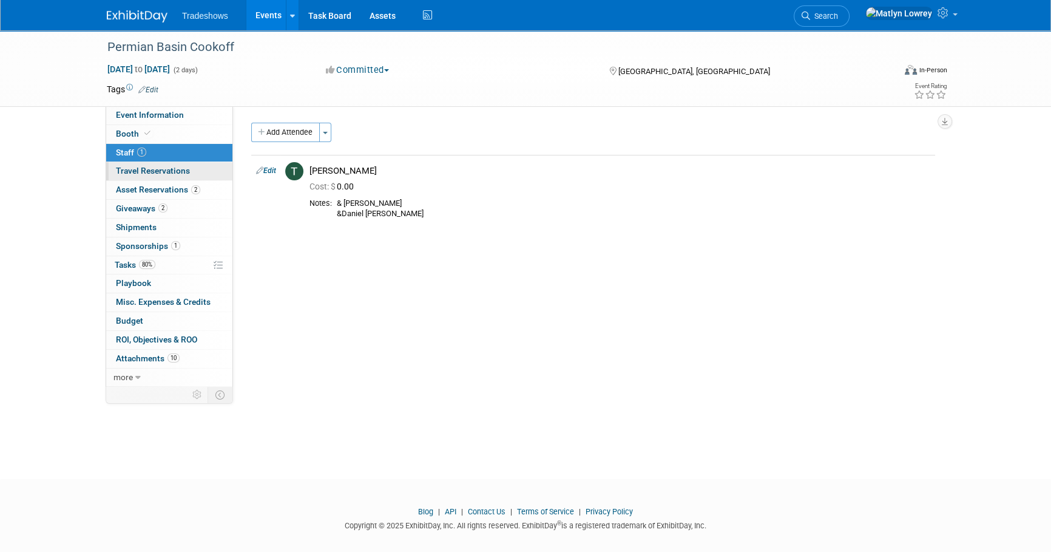
click at [141, 174] on span "Travel Reservations 0" at bounding box center [153, 171] width 74 height 10
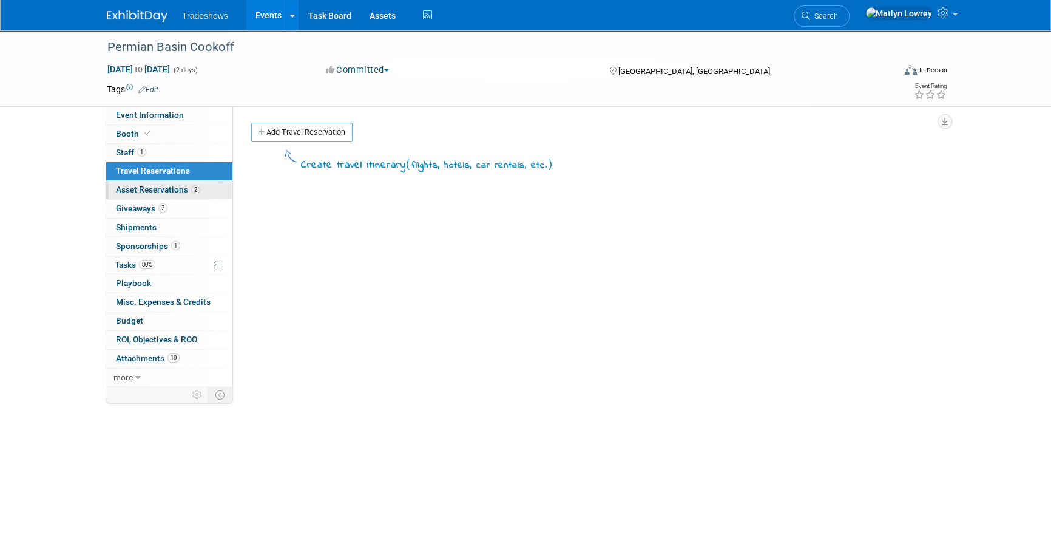
click at [146, 194] on span "Asset Reservations 2" at bounding box center [158, 190] width 84 height 10
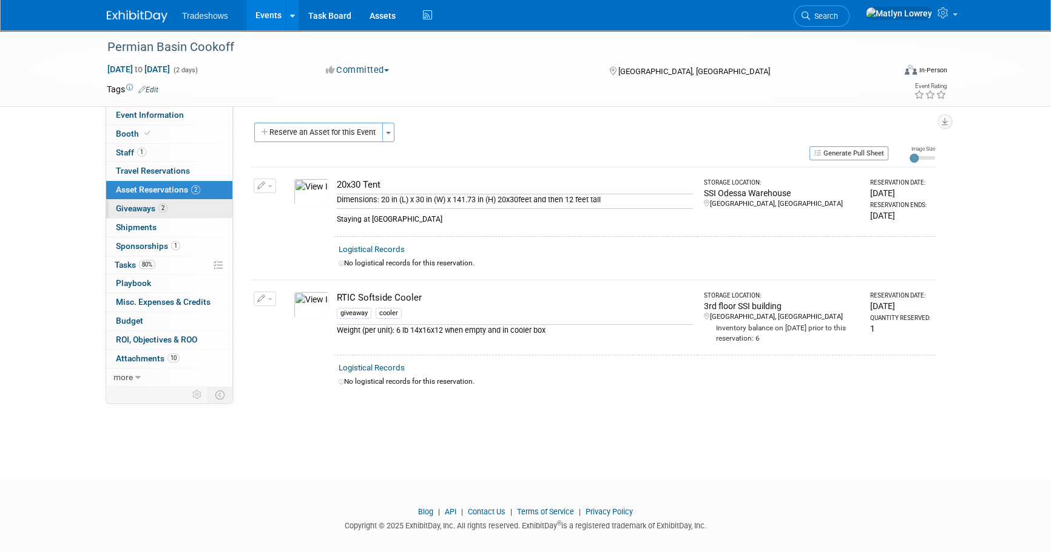
click at [145, 215] on link "2 Giveaways 2" at bounding box center [169, 209] width 126 height 18
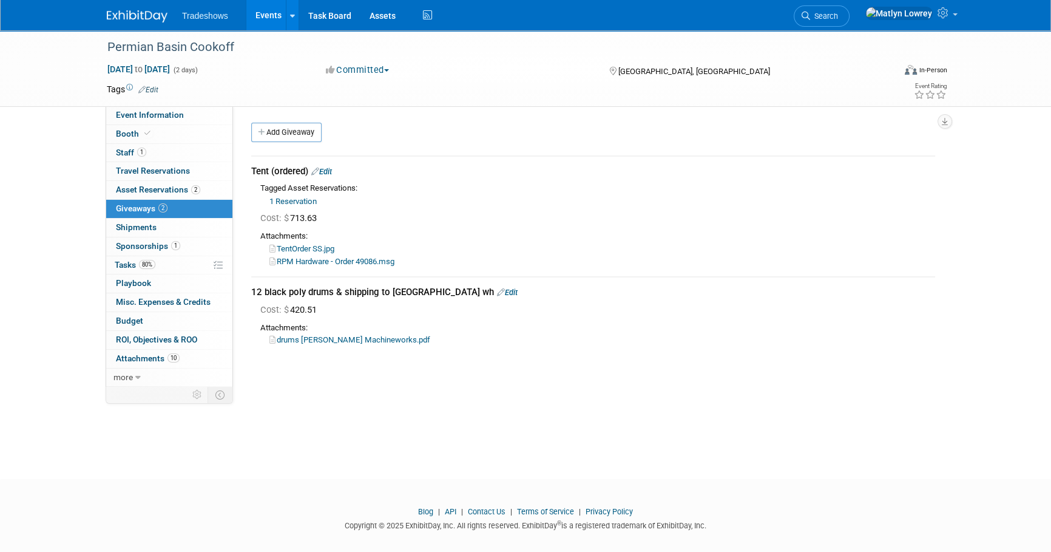
click at [347, 343] on link "drums [PERSON_NAME] Machineworks.pdf" at bounding box center [350, 339] width 161 height 9
click at [313, 341] on link "drums [PERSON_NAME] Machineworks.pdf" at bounding box center [350, 339] width 161 height 9
click at [147, 270] on link "80% Tasks 80%" at bounding box center [169, 265] width 126 height 18
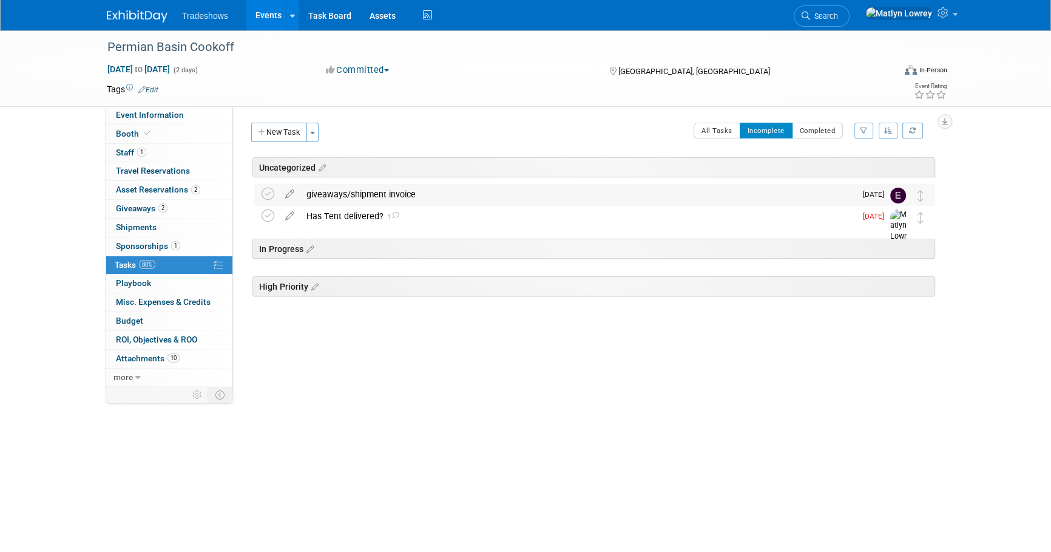
click at [375, 194] on div "giveaways/shipment invoice" at bounding box center [578, 194] width 555 height 21
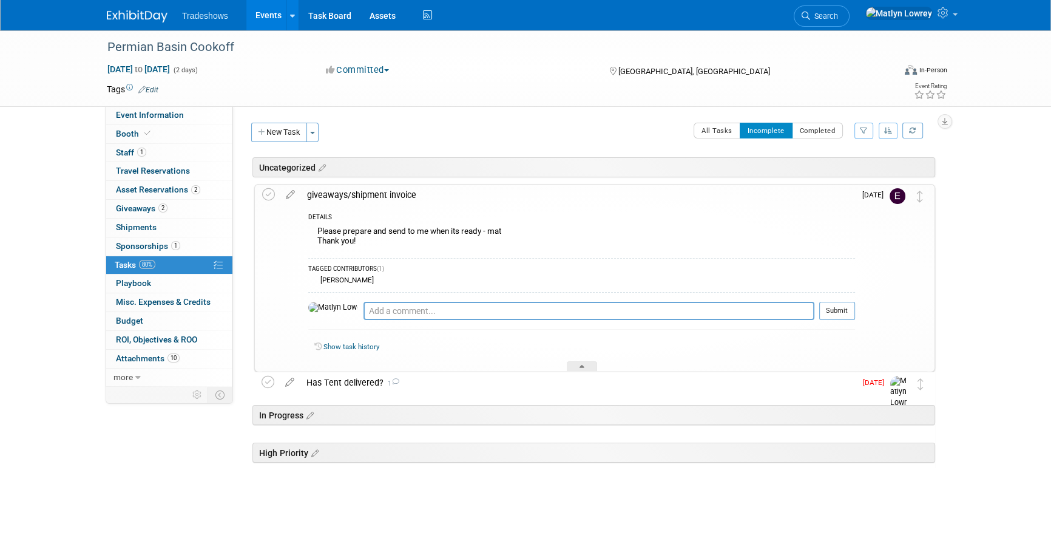
click at [375, 194] on div "giveaways/shipment invoice" at bounding box center [578, 195] width 554 height 21
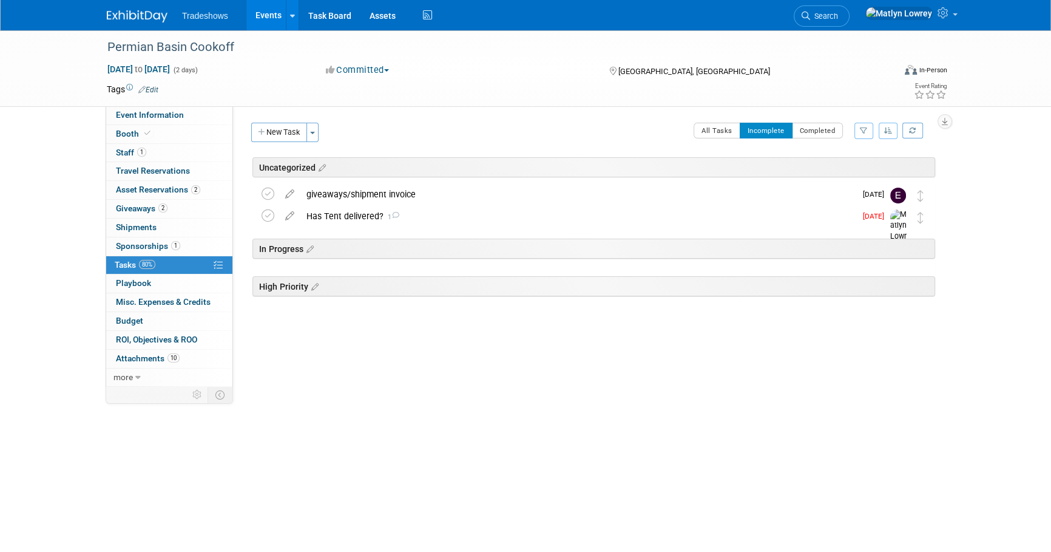
click at [263, 20] on link "Events" at bounding box center [268, 15] width 44 height 30
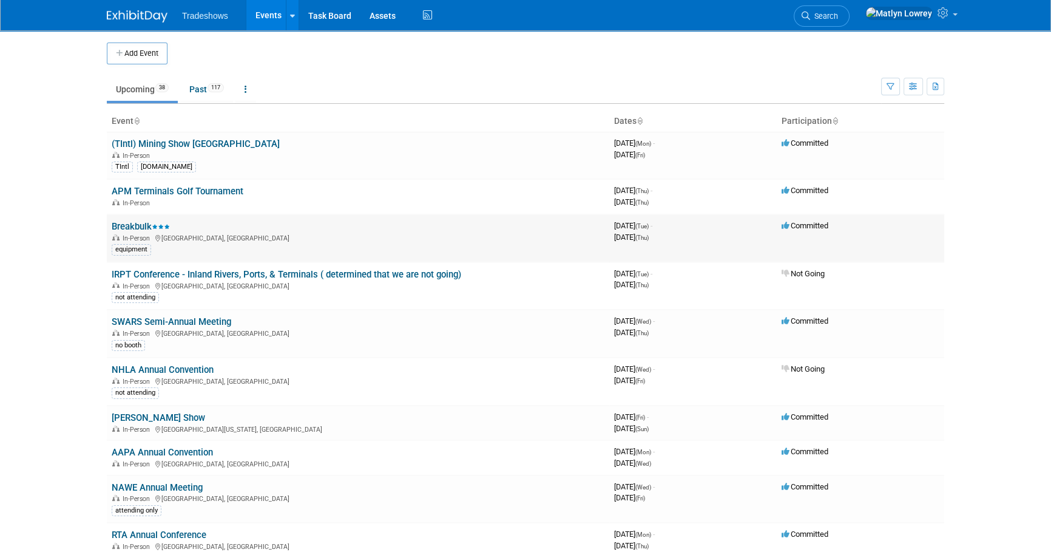
click at [143, 226] on link "Breakbulk" at bounding box center [141, 226] width 58 height 11
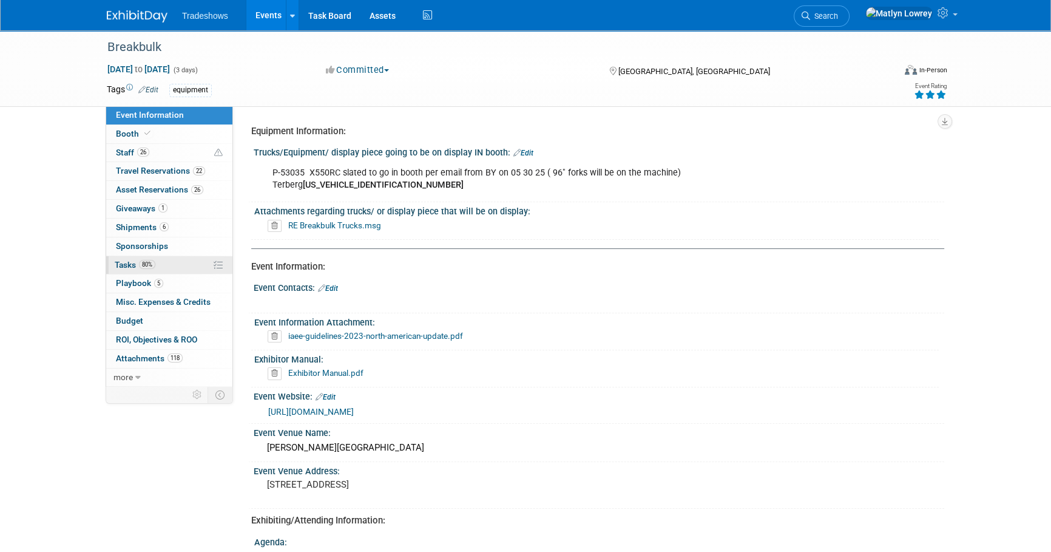
click at [137, 261] on span "Tasks 80%" at bounding box center [135, 265] width 41 height 10
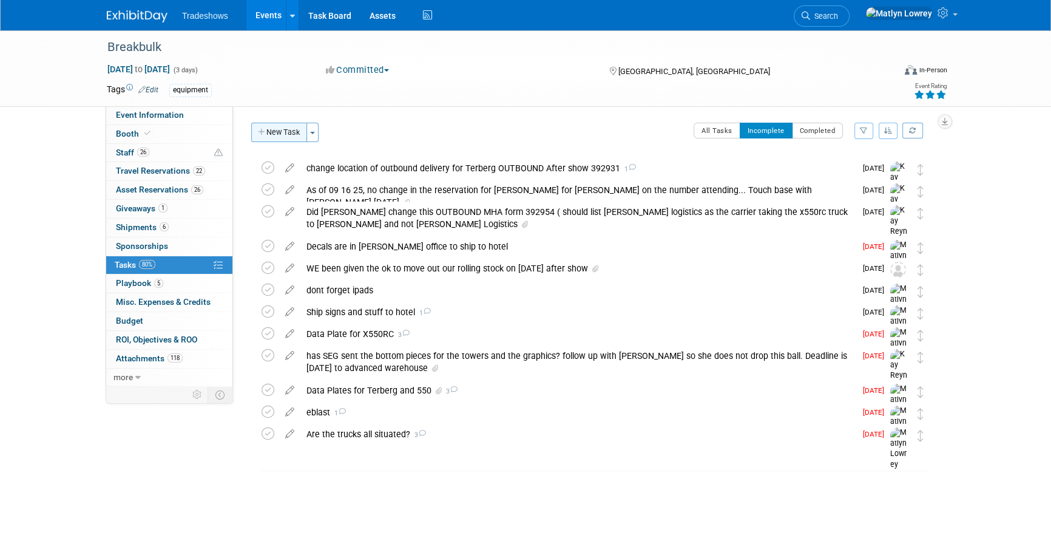
click at [294, 138] on button "New Task" at bounding box center [279, 132] width 56 height 19
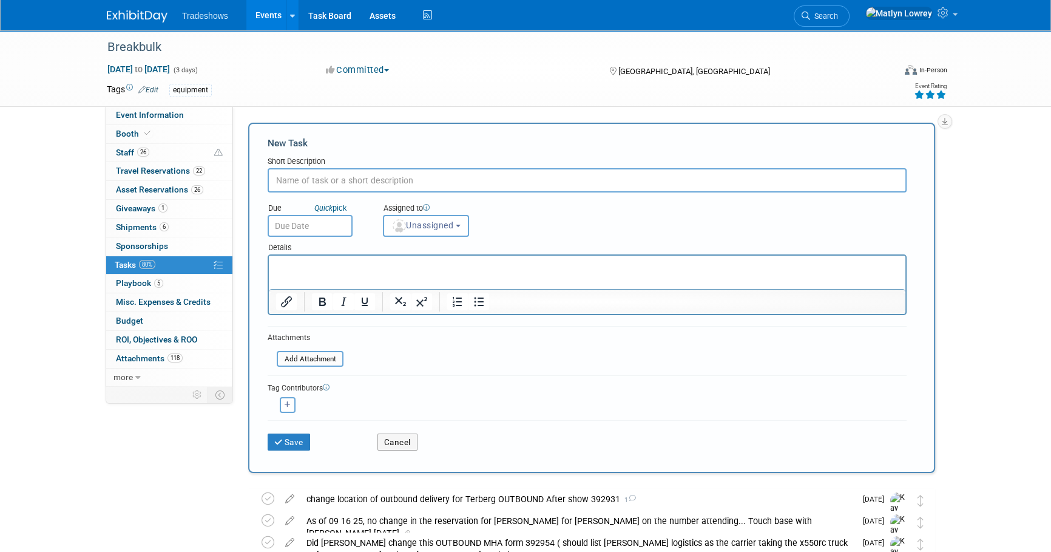
type input "X"
type input "Cancel [PERSON_NAME] hotel reservation - after hearing back from [PERSON_NAME]"
click at [310, 222] on input "text" at bounding box center [310, 226] width 85 height 22
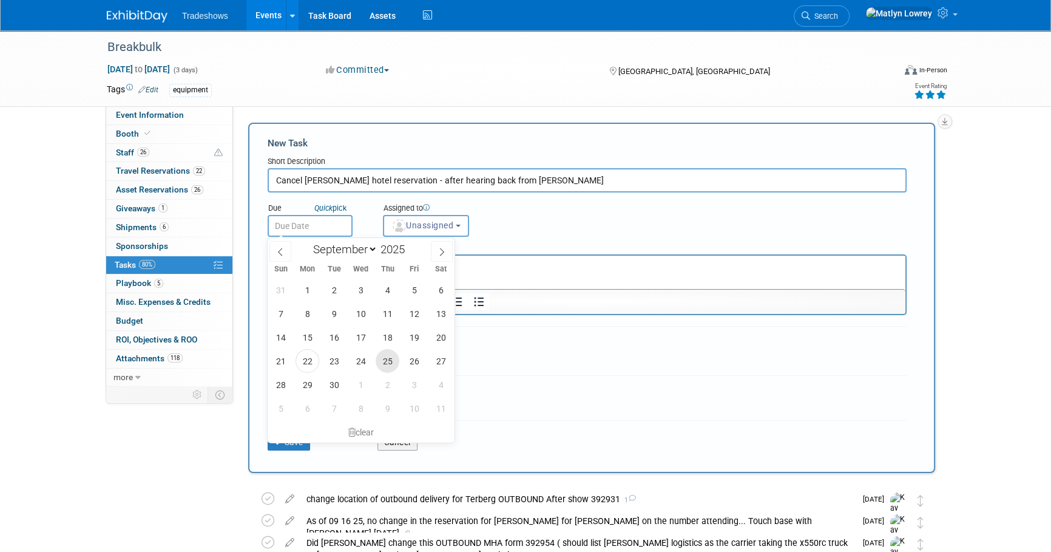
click at [392, 358] on span "25" at bounding box center [388, 361] width 24 height 24
type input "[DATE]"
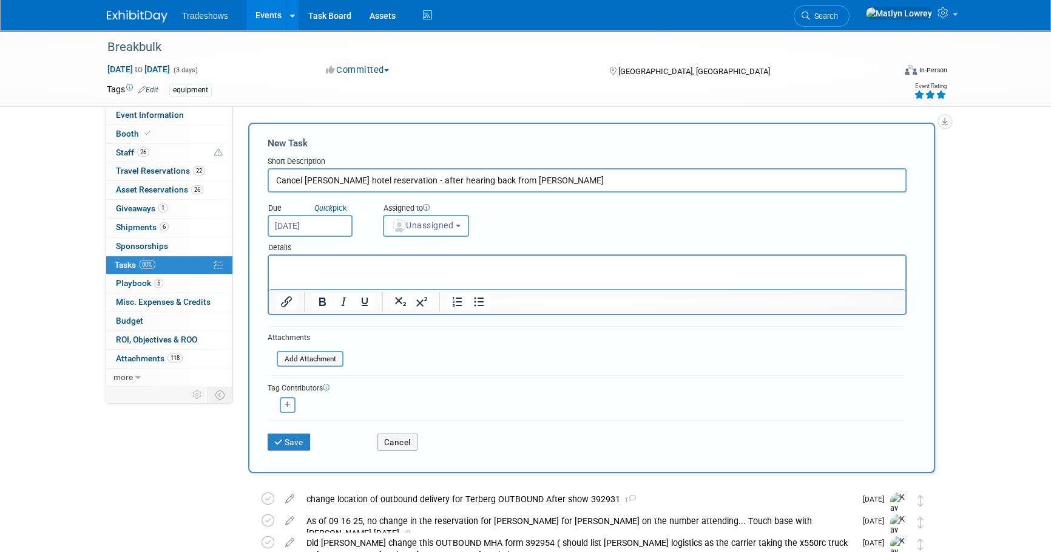
click at [406, 232] on button "Unassigned" at bounding box center [426, 226] width 86 height 22
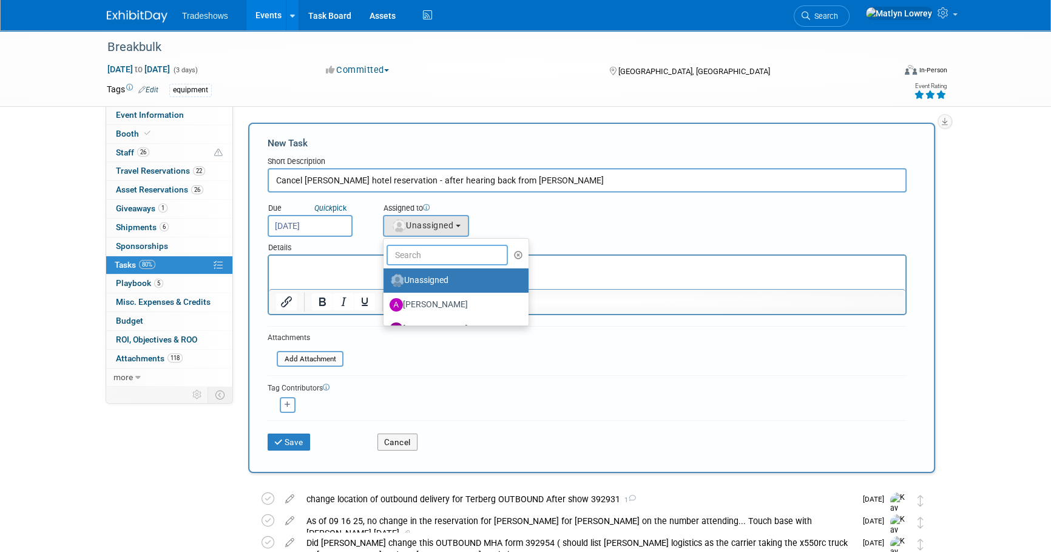
click at [415, 250] on input "text" at bounding box center [447, 255] width 121 height 21
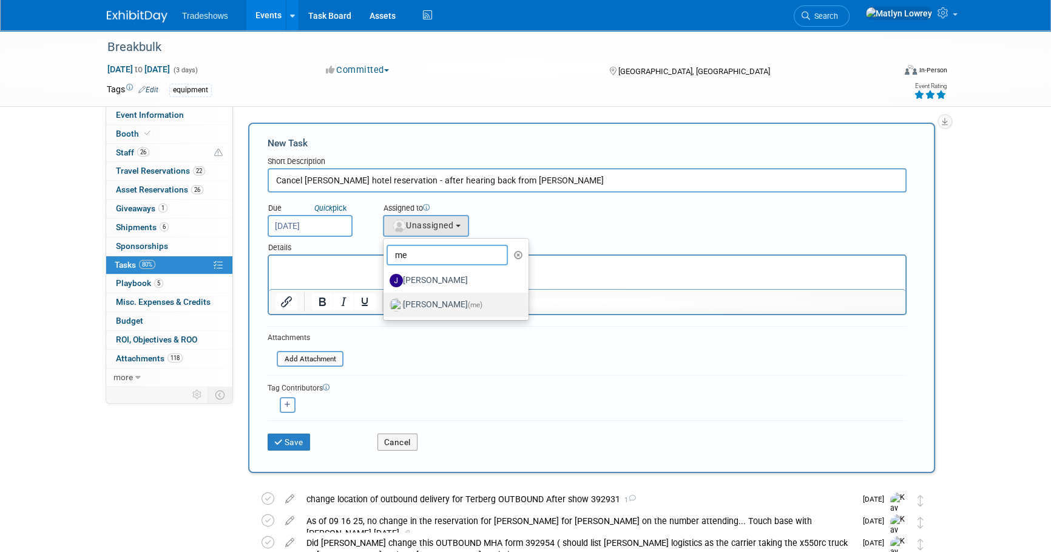
type input "me"
click at [402, 299] on label "[PERSON_NAME] (me)" at bounding box center [453, 304] width 127 height 19
click at [385, 299] on input "[PERSON_NAME] (me)" at bounding box center [382, 303] width 8 height 8
select select "53a61db3-ae1f-4f8e-85ed-74f10af30436"
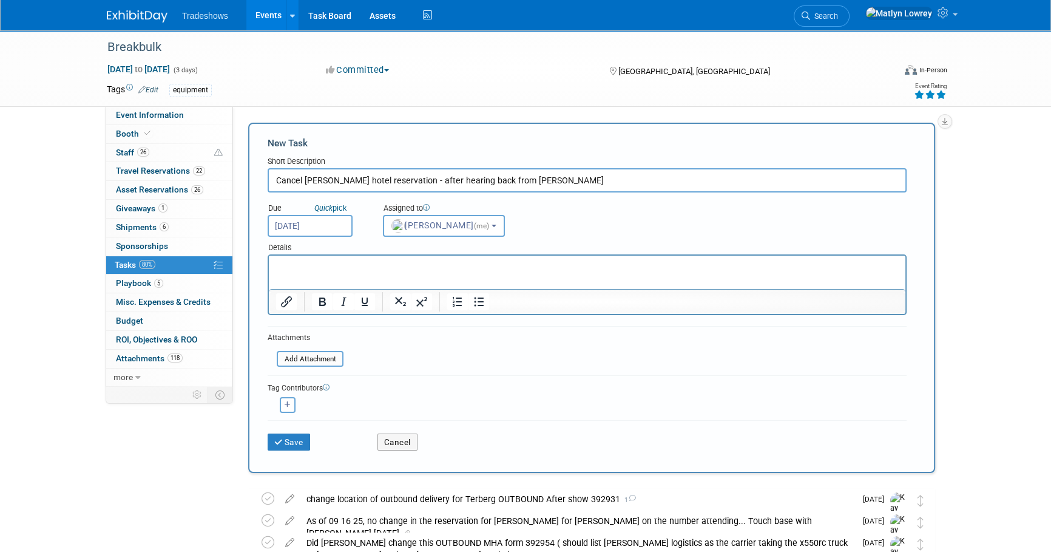
click at [348, 273] on html at bounding box center [587, 264] width 637 height 17
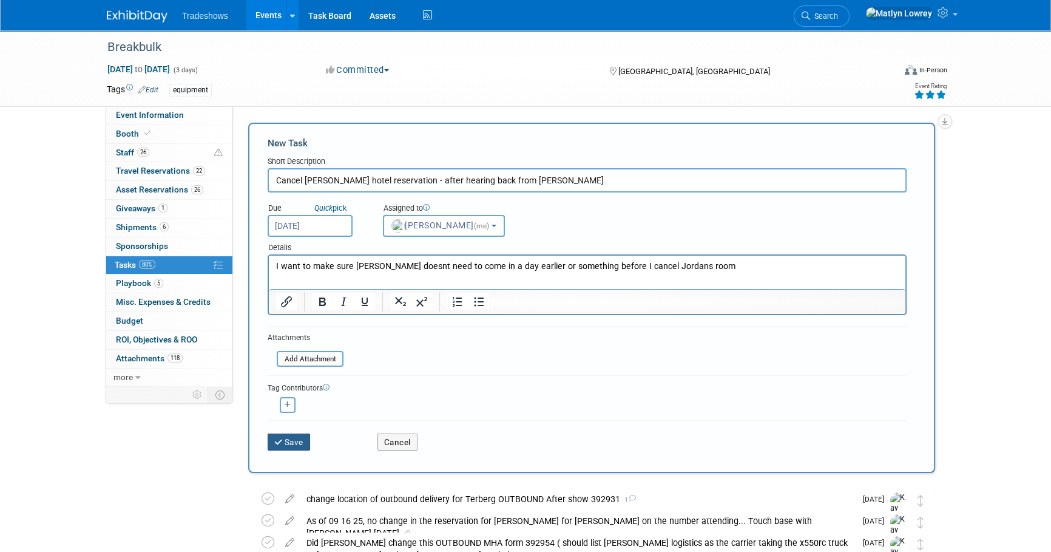
click at [290, 441] on button "Save" at bounding box center [289, 441] width 42 height 17
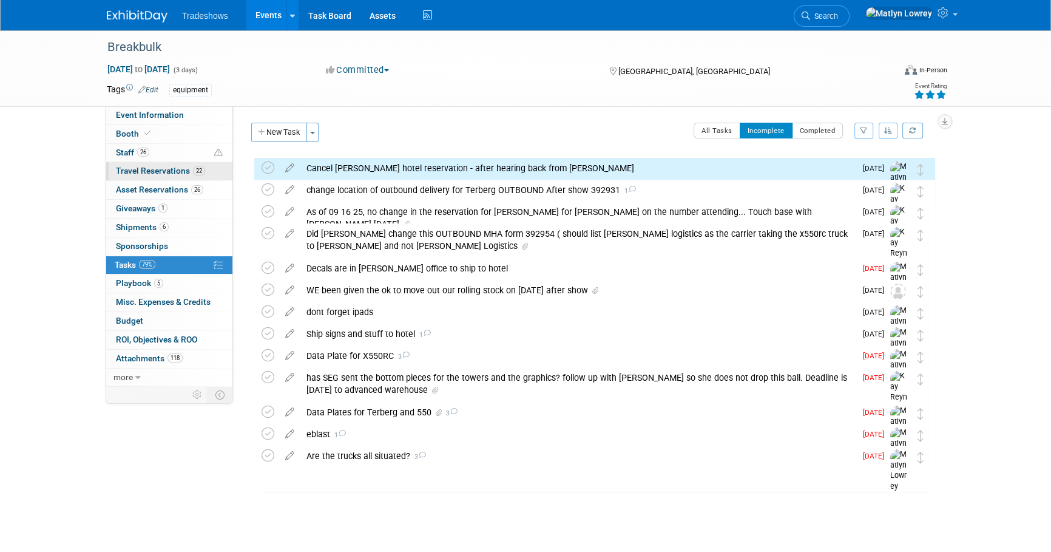
click at [124, 171] on span "Travel Reservations 22" at bounding box center [160, 171] width 89 height 10
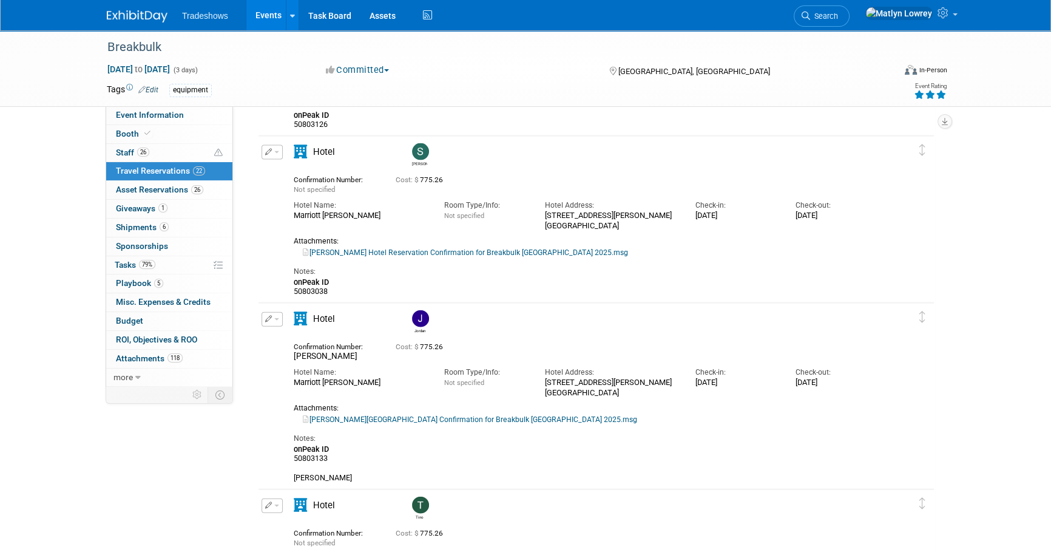
scroll to position [3366, 0]
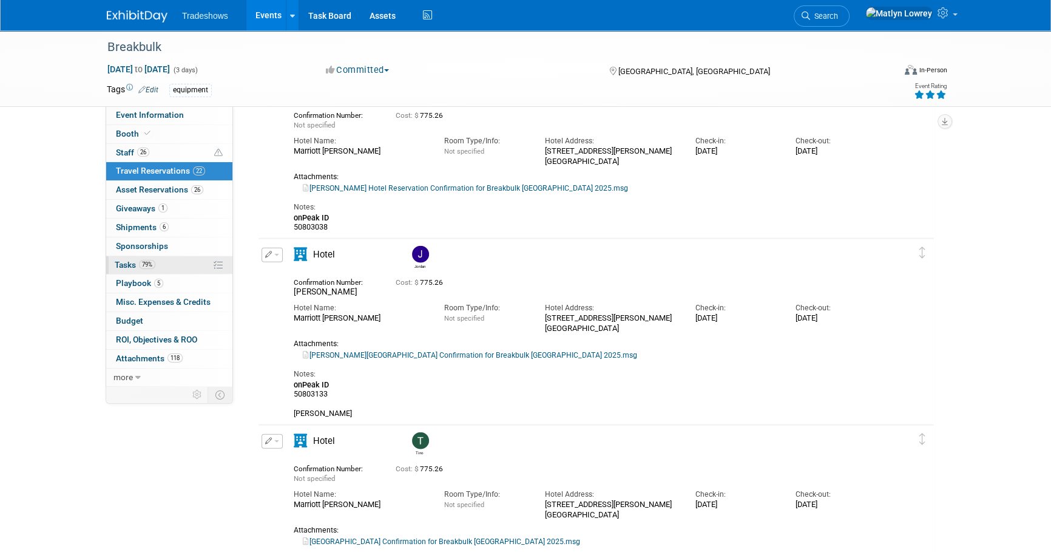
click at [166, 262] on link "79% Tasks 79%" at bounding box center [169, 265] width 126 height 18
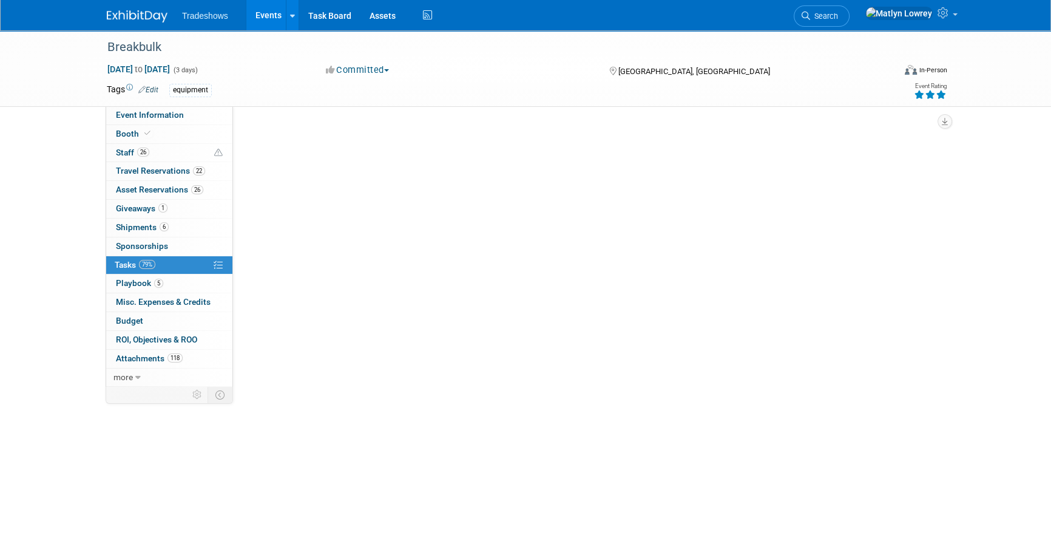
scroll to position [0, 0]
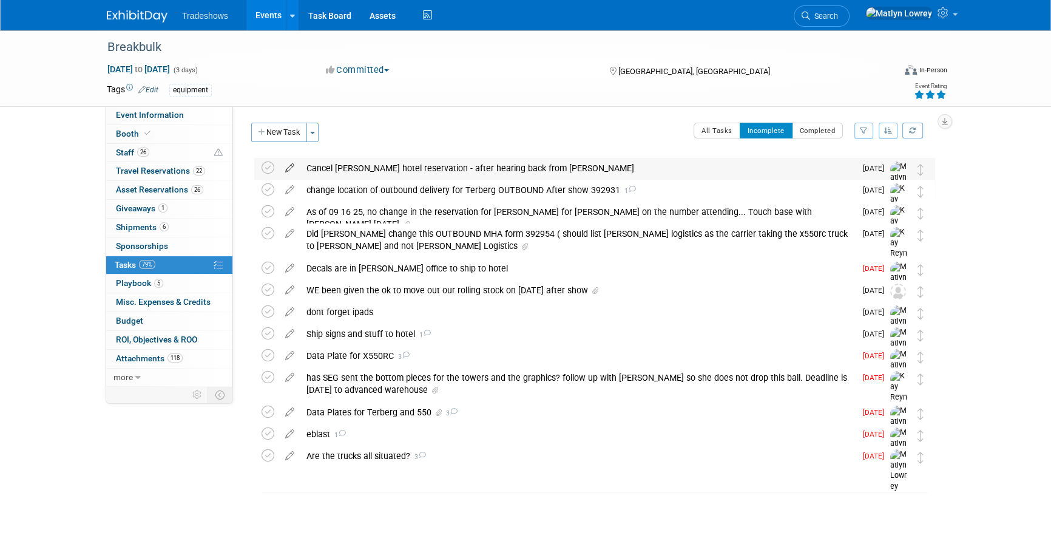
click at [288, 170] on icon at bounding box center [289, 165] width 21 height 15
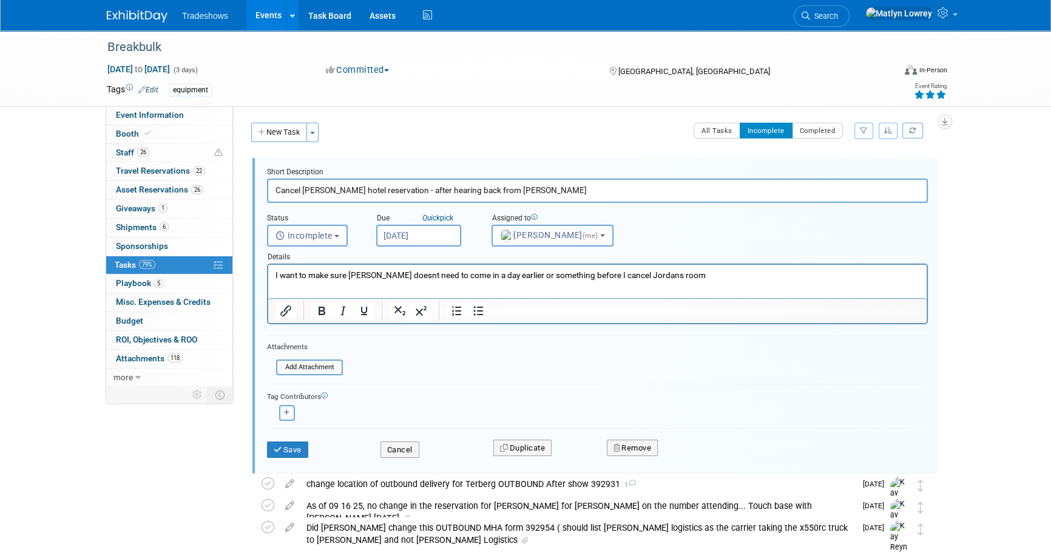
drag, startPoint x: 560, startPoint y: 190, endPoint x: 431, endPoint y: 199, distance: 129.0
click at [431, 199] on input "Cancel [PERSON_NAME] hotel reservation - after hearing back from [PERSON_NAME]" at bounding box center [597, 190] width 661 height 24
type input "Cancel [PERSON_NAME] hotel reservation"
click at [549, 263] on div at bounding box center [597, 293] width 661 height 61
click at [546, 267] on html "I want to make sure [PERSON_NAME] doesnt need to come in a day earlier or somet…" at bounding box center [597, 273] width 659 height 16
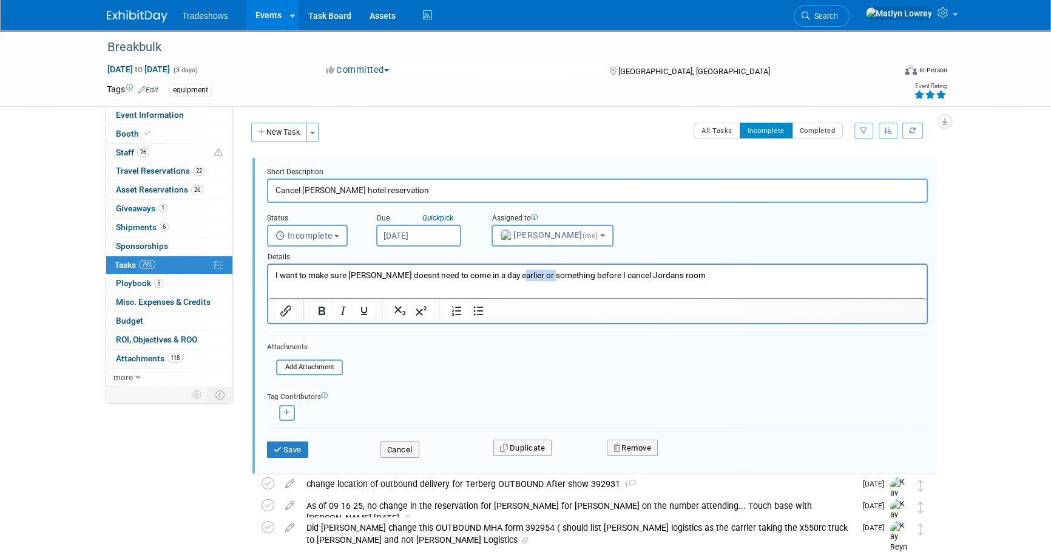
click at [546, 267] on html "I want to make sure [PERSON_NAME] doesnt need to come in a day earlier or somet…" at bounding box center [597, 273] width 659 height 16
click at [545, 270] on p "I want to make sure [PERSON_NAME] doesnt need to come in a day earlier or somet…" at bounding box center [598, 276] width 645 height 12
click at [546, 272] on p "I want to make sure [PERSON_NAME] doesnt need to come in a day earlier or somet…" at bounding box center [598, 276] width 645 height 12
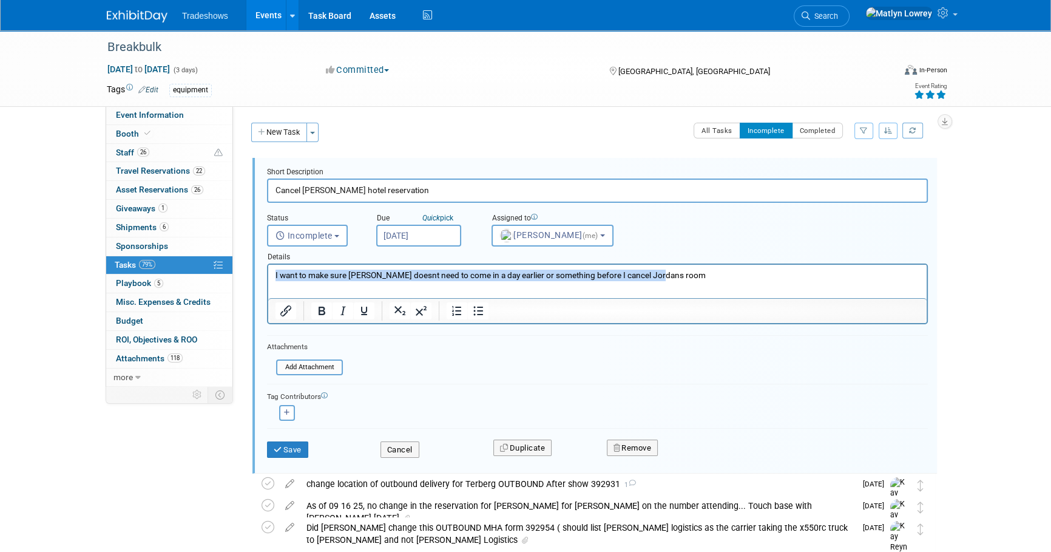
click at [546, 272] on p "I want to make sure [PERSON_NAME] doesnt need to come in a day earlier or somet…" at bounding box center [598, 276] width 645 height 12
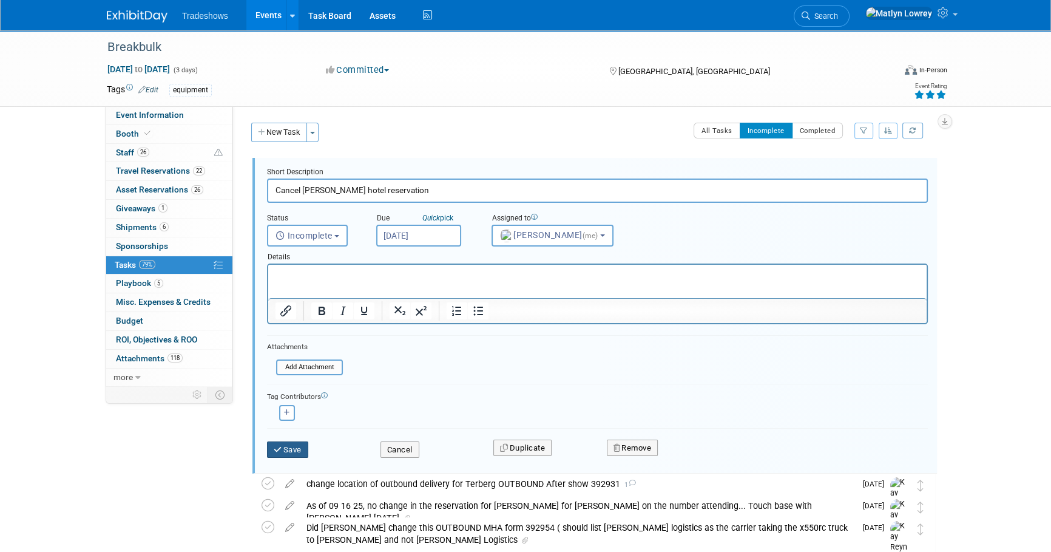
click at [293, 447] on button "Save" at bounding box center [287, 449] width 41 height 17
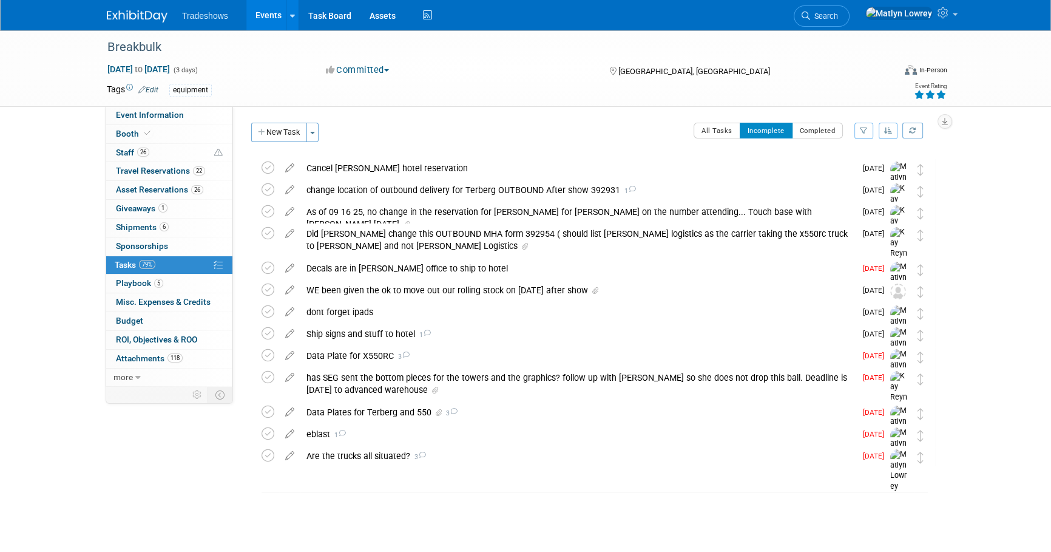
click at [274, 17] on link "Events" at bounding box center [268, 15] width 44 height 30
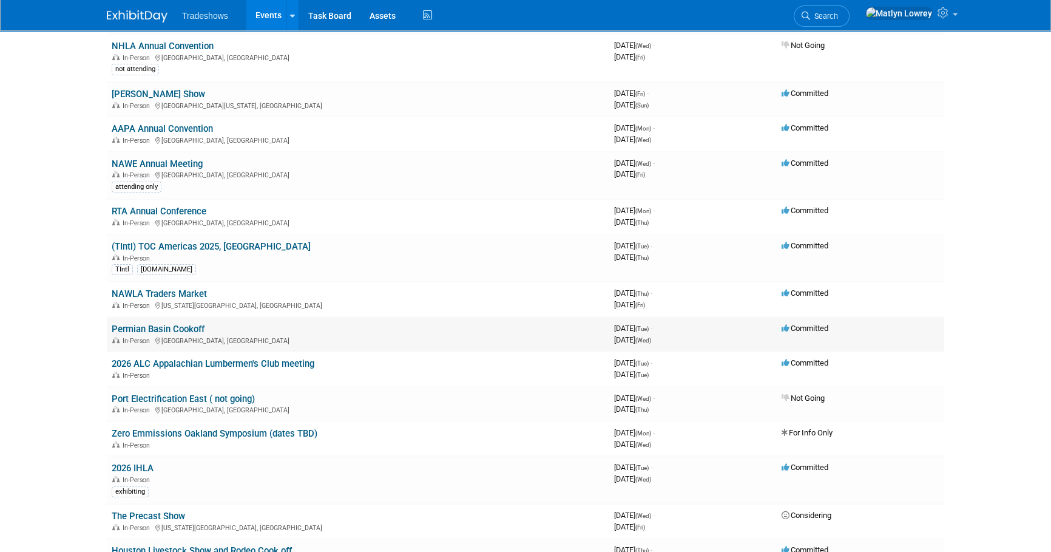
scroll to position [386, 0]
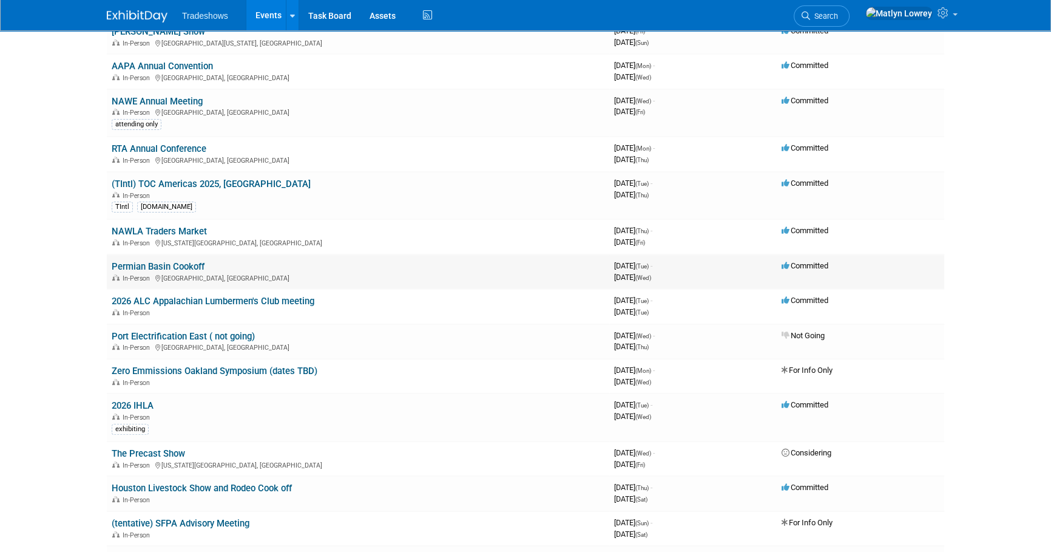
click at [177, 265] on link "Permian Basin Cookoff" at bounding box center [158, 266] width 93 height 11
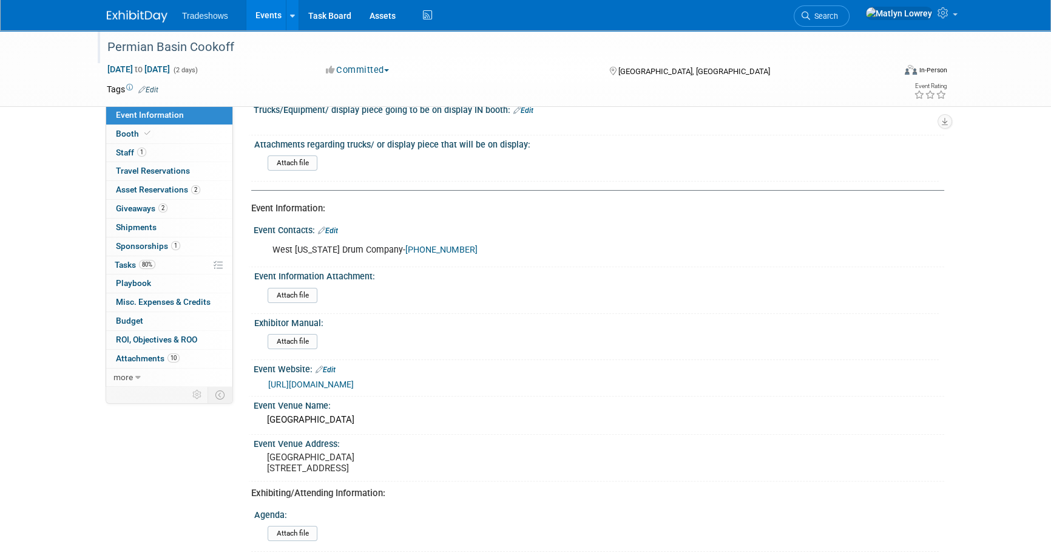
scroll to position [55, 0]
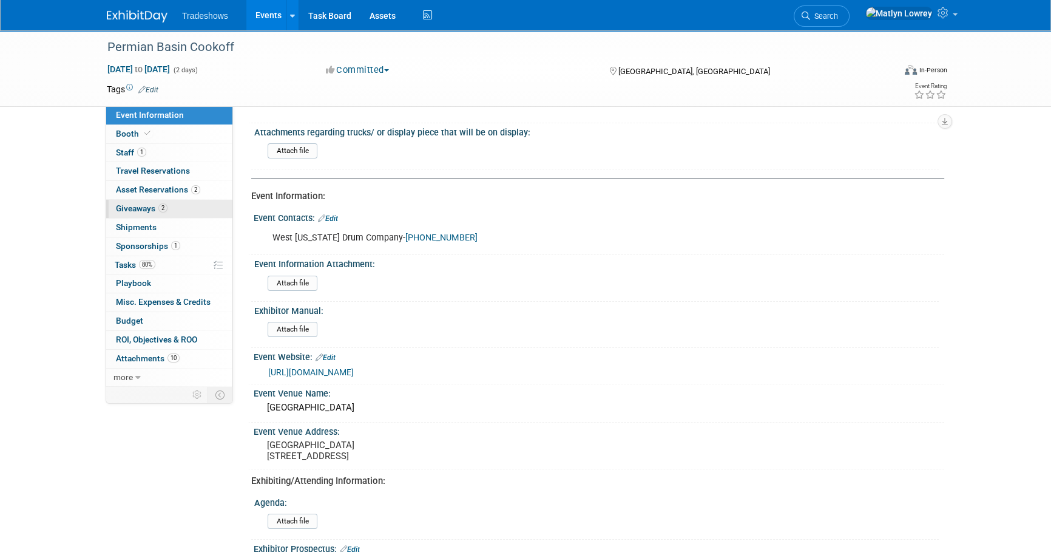
click at [146, 206] on span "Giveaways 2" at bounding box center [142, 208] width 52 height 10
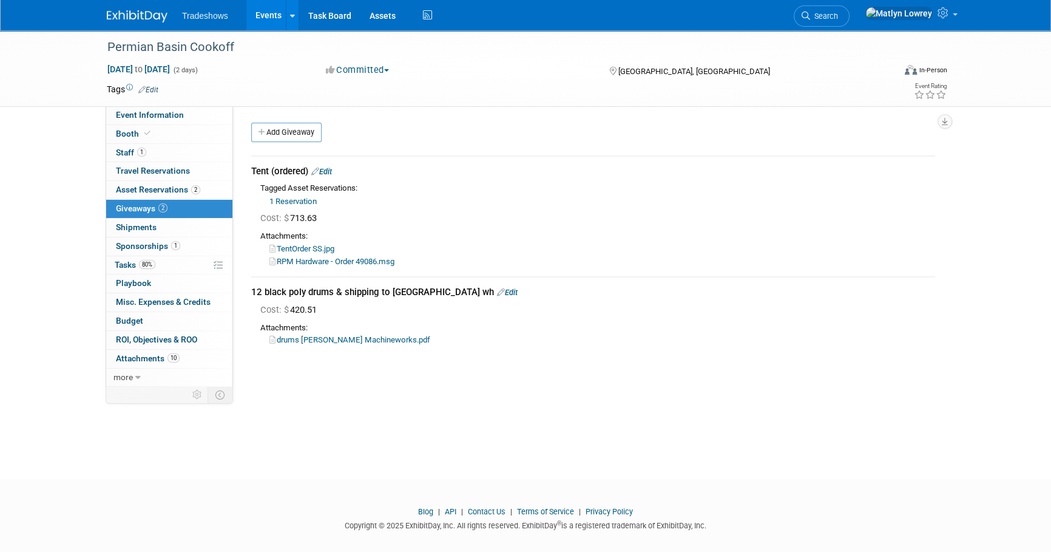
click at [497, 288] on link "Edit" at bounding box center [507, 292] width 21 height 9
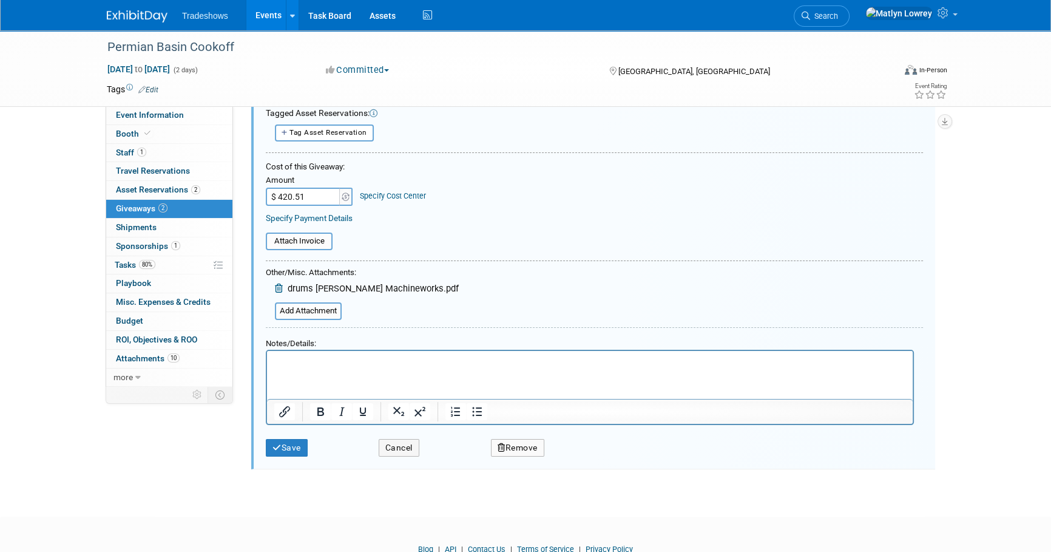
scroll to position [249, 0]
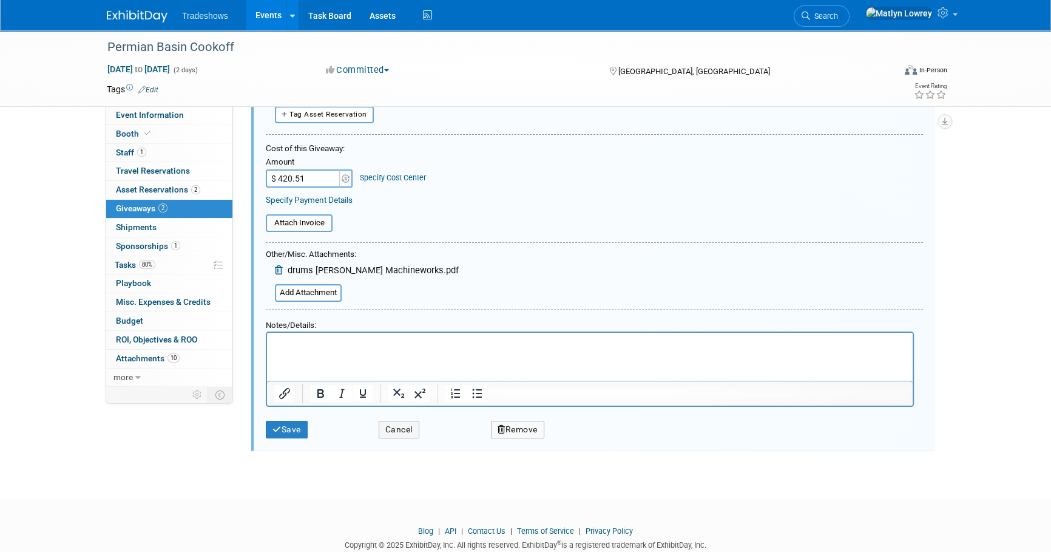
click at [337, 196] on link "Specify Payment Details" at bounding box center [309, 200] width 87 height 10
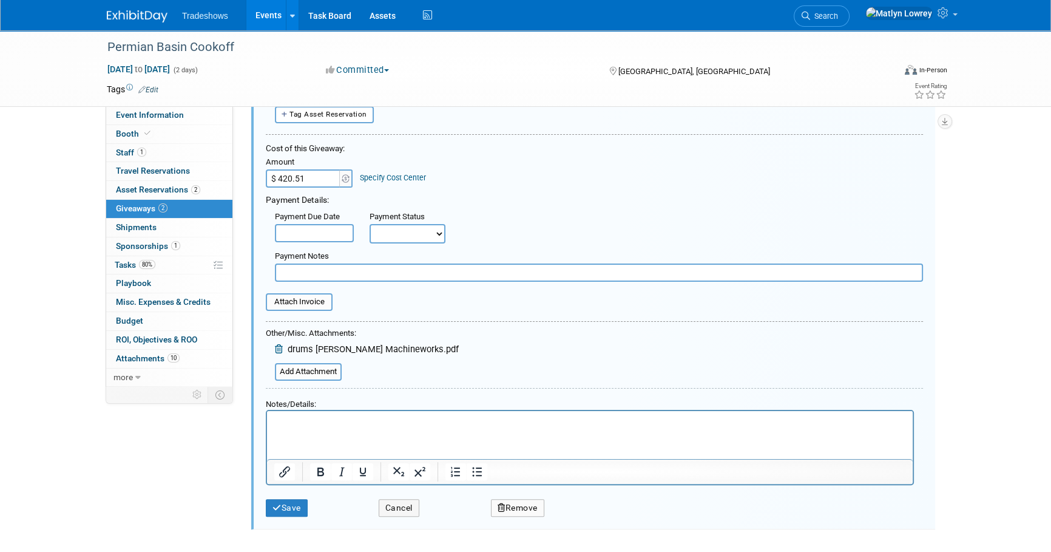
click at [330, 271] on input "text" at bounding box center [599, 272] width 648 height 18
type input "paid on mc cc on 9/22"
click at [293, 307] on input "file" at bounding box center [259, 301] width 144 height 15
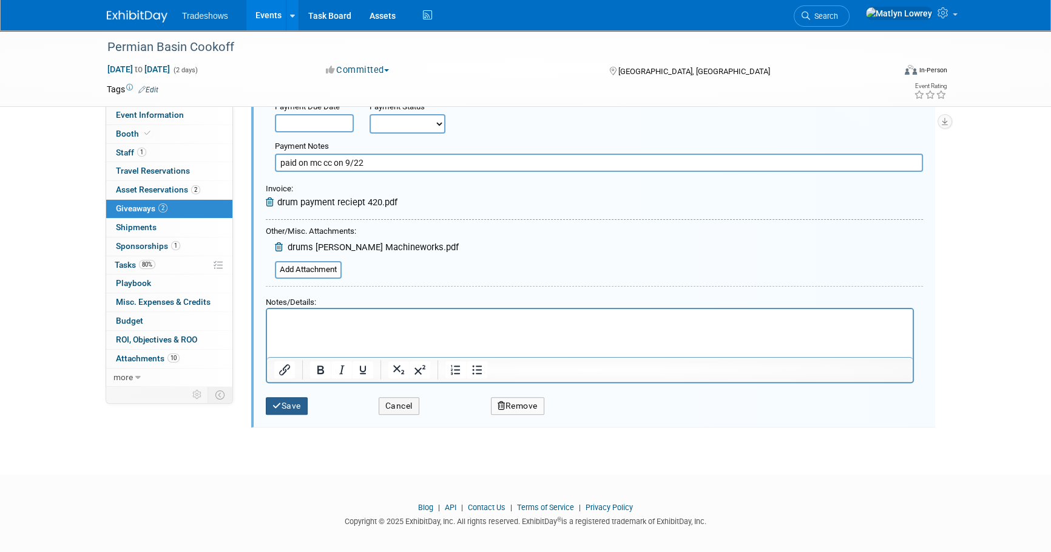
click at [291, 407] on button "Save" at bounding box center [287, 406] width 42 height 18
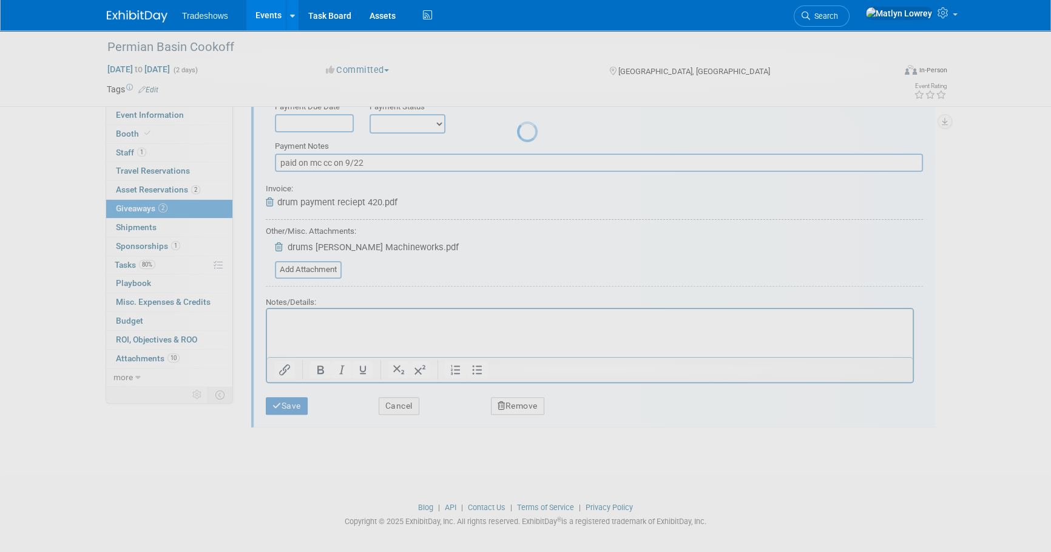
scroll to position [12, 0]
